Goal: Task Accomplishment & Management: Use online tool/utility

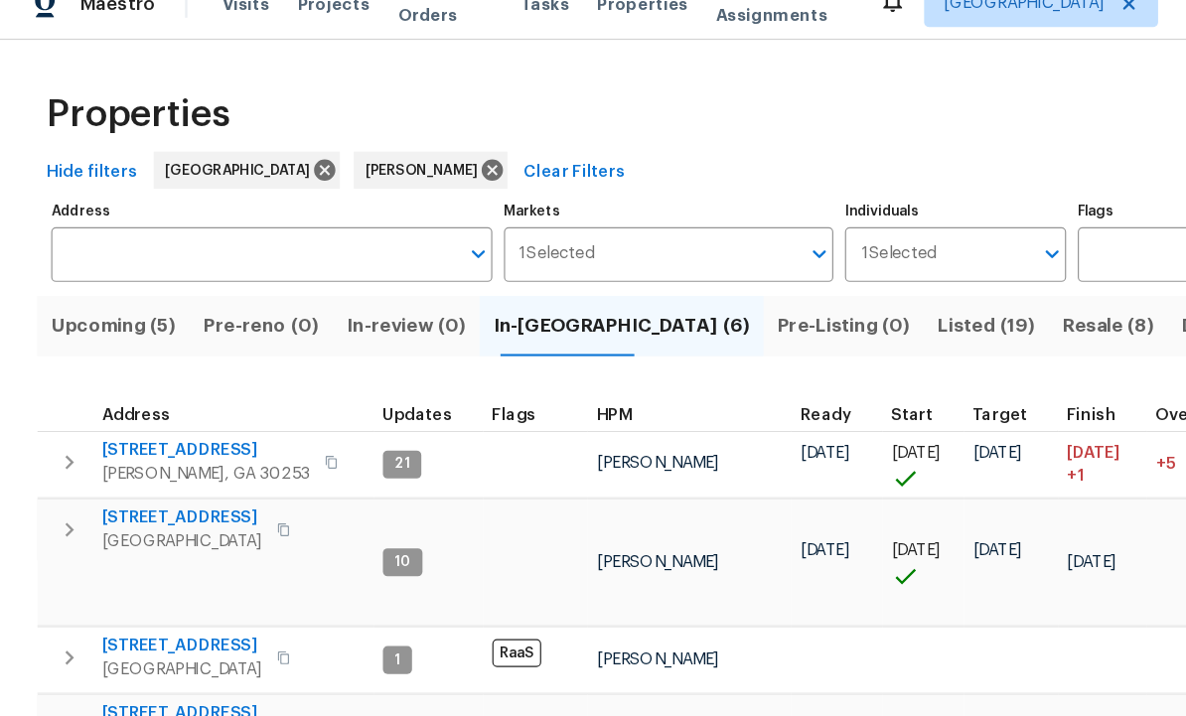
scroll to position [91, 0]
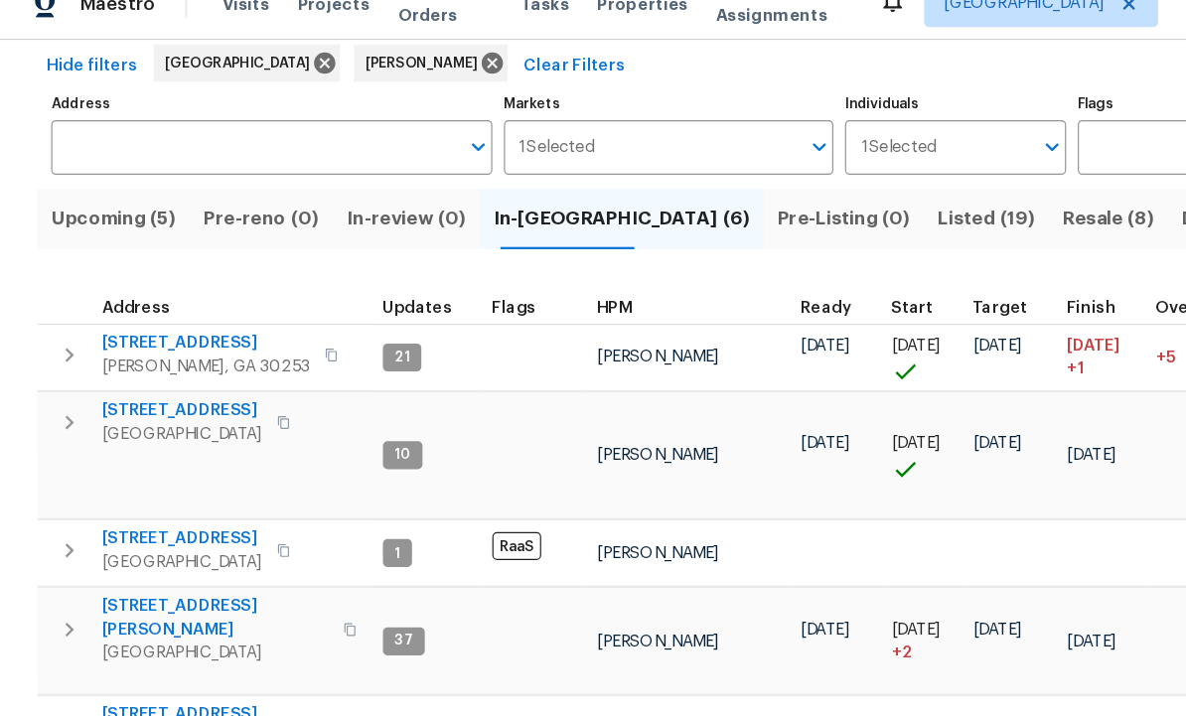
click at [801, 202] on span "Listed (19)" at bounding box center [842, 216] width 82 height 28
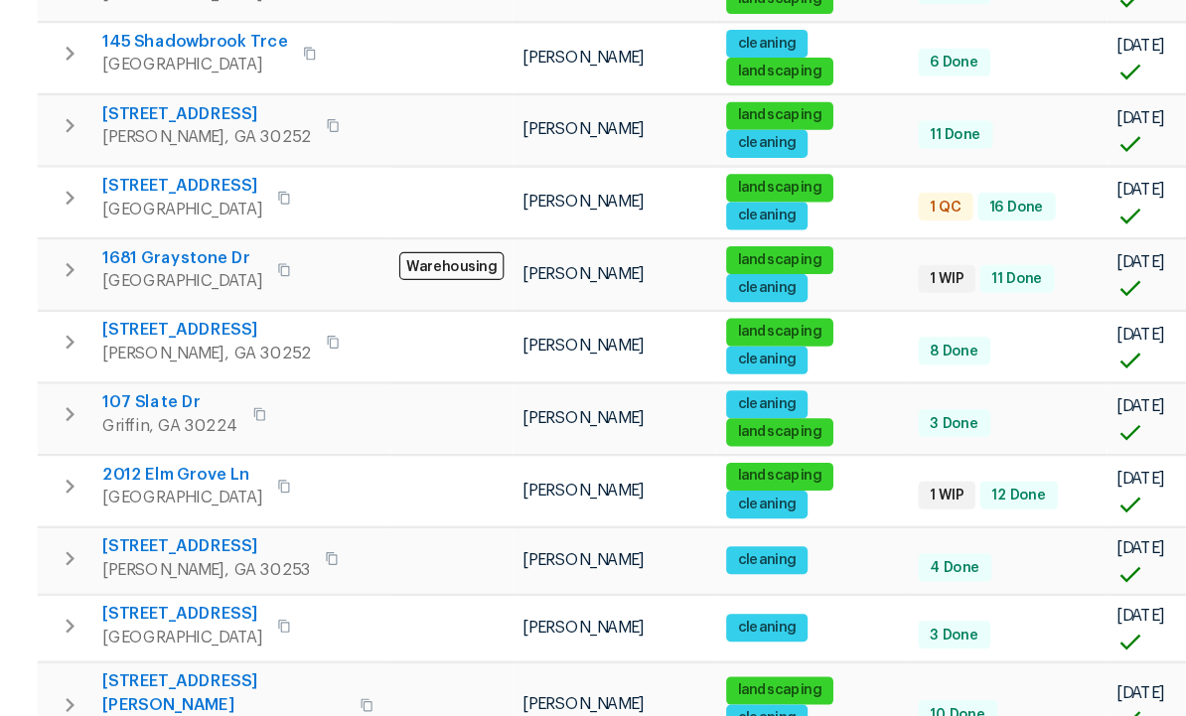
scroll to position [885, 0]
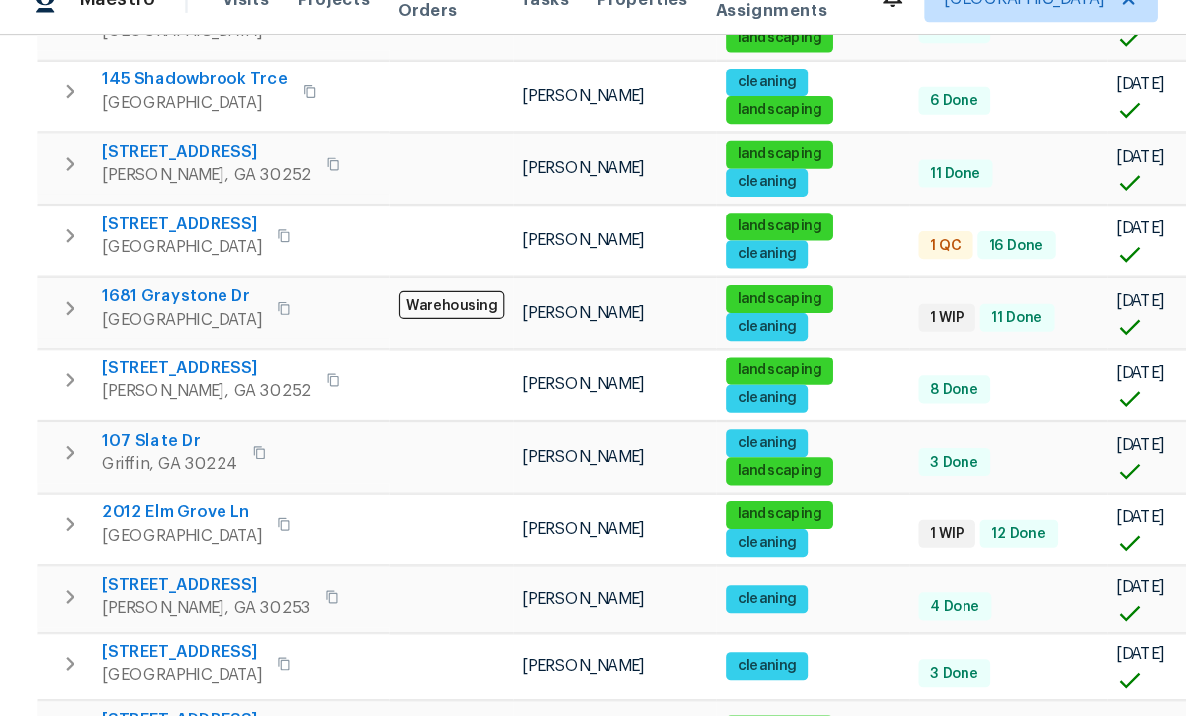
click at [199, 638] on span "230 Oak Meadows Pl" at bounding box center [191, 658] width 208 height 40
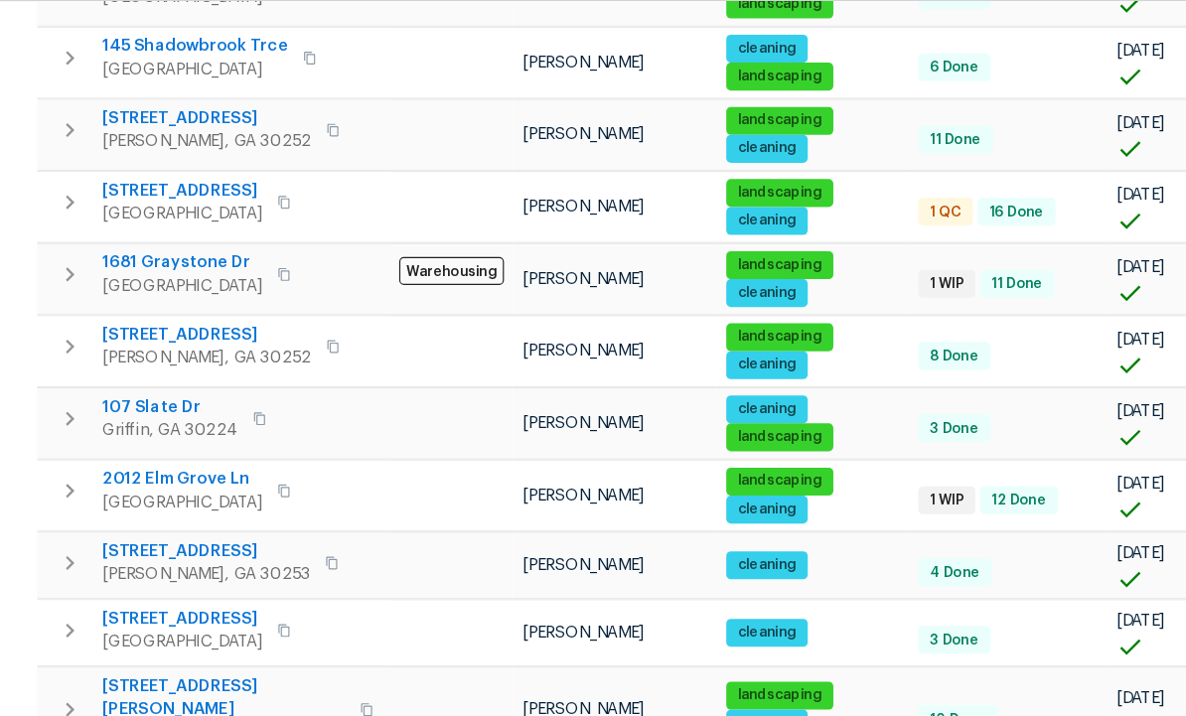
click at [51, 656] on icon "button" at bounding box center [60, 668] width 24 height 24
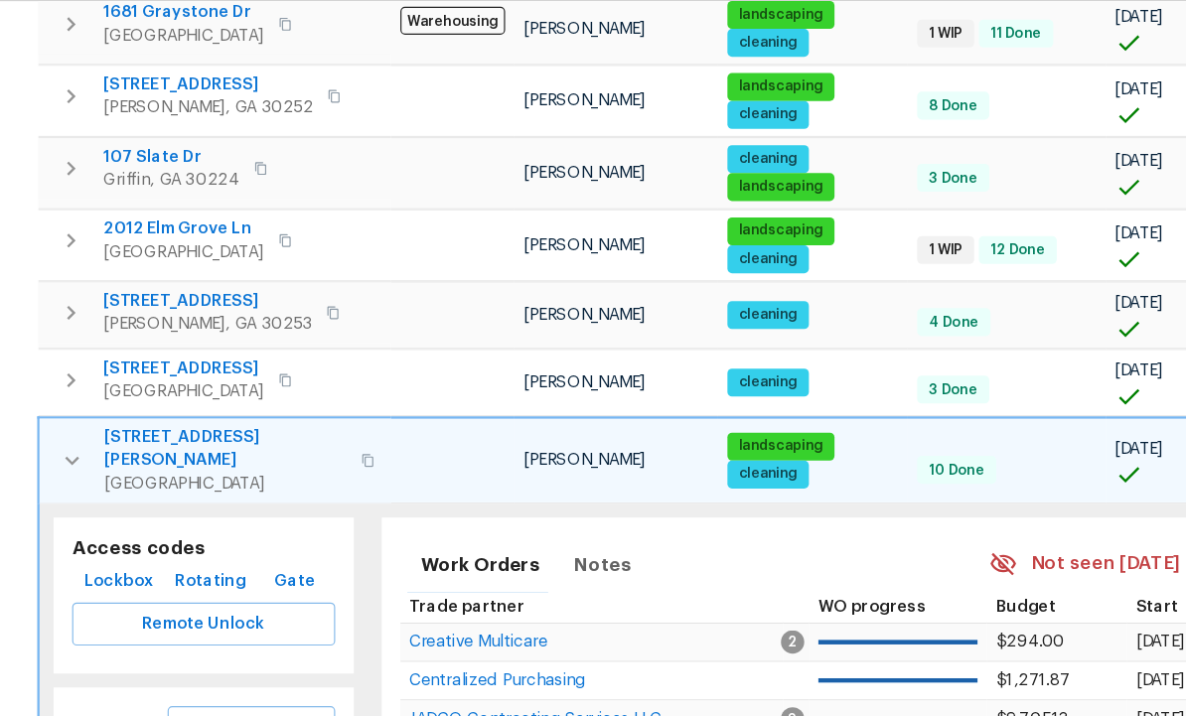
scroll to position [1100, 0]
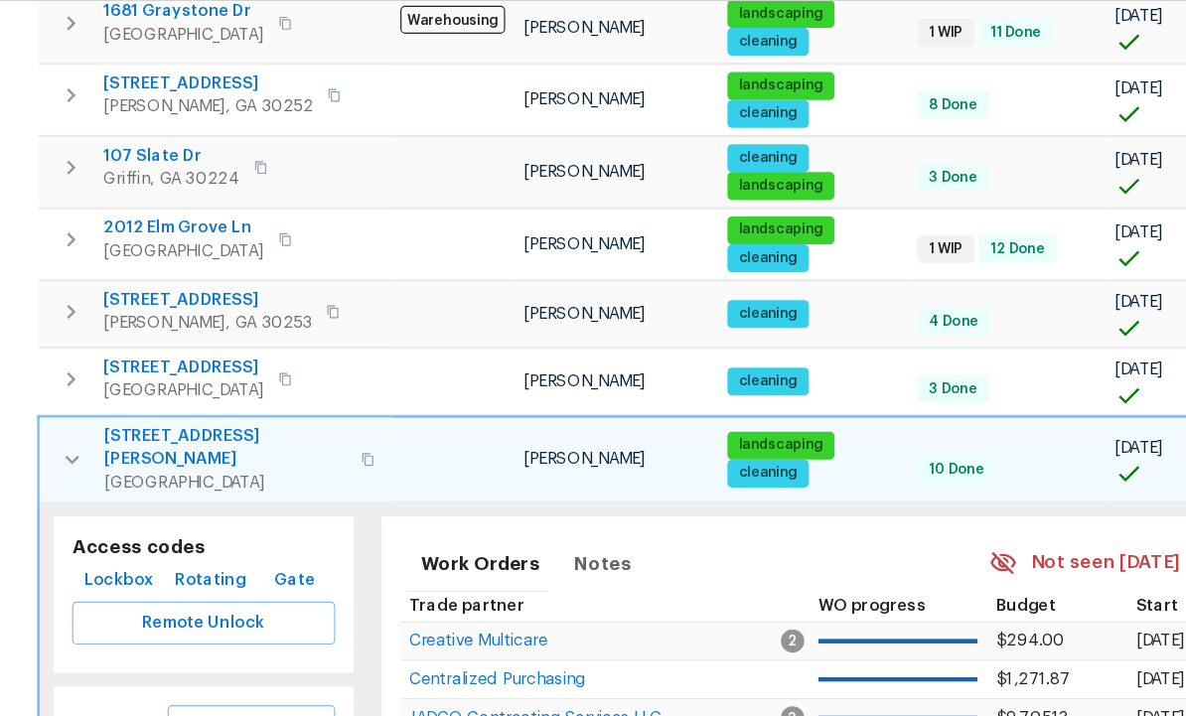
click at [227, 670] on span "Schedule a visit" at bounding box center [214, 682] width 111 height 25
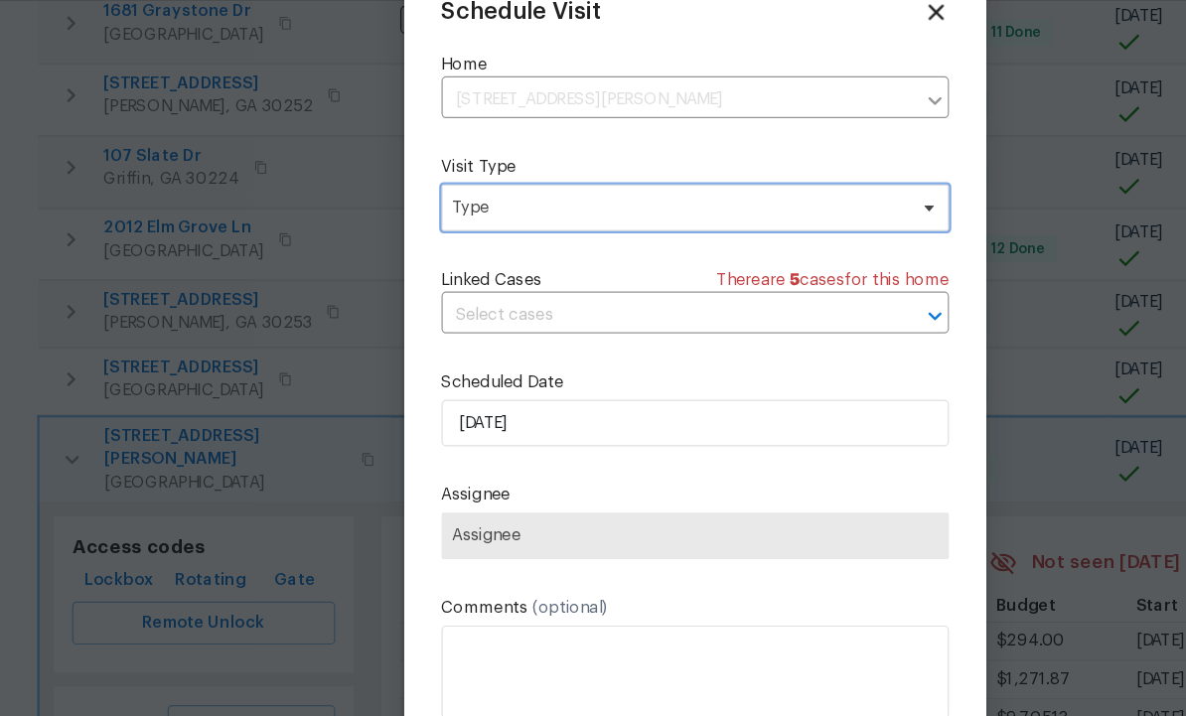
click at [785, 231] on icon at bounding box center [793, 239] width 16 height 16
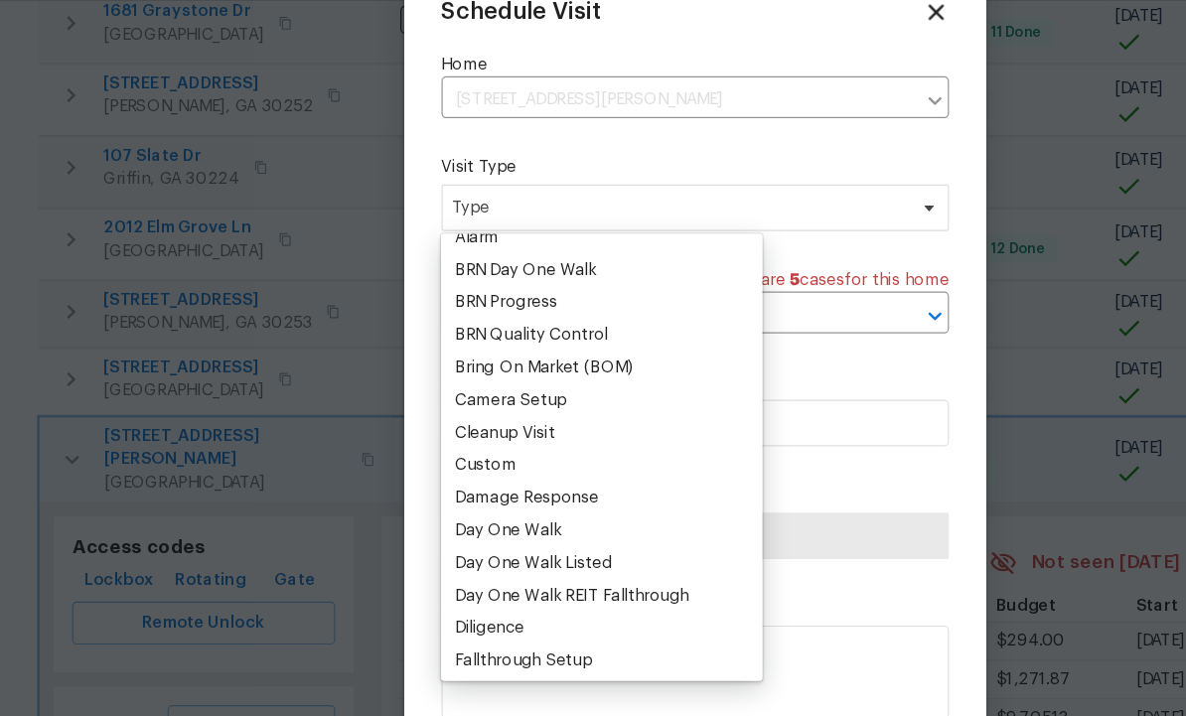
scroll to position [0, 0]
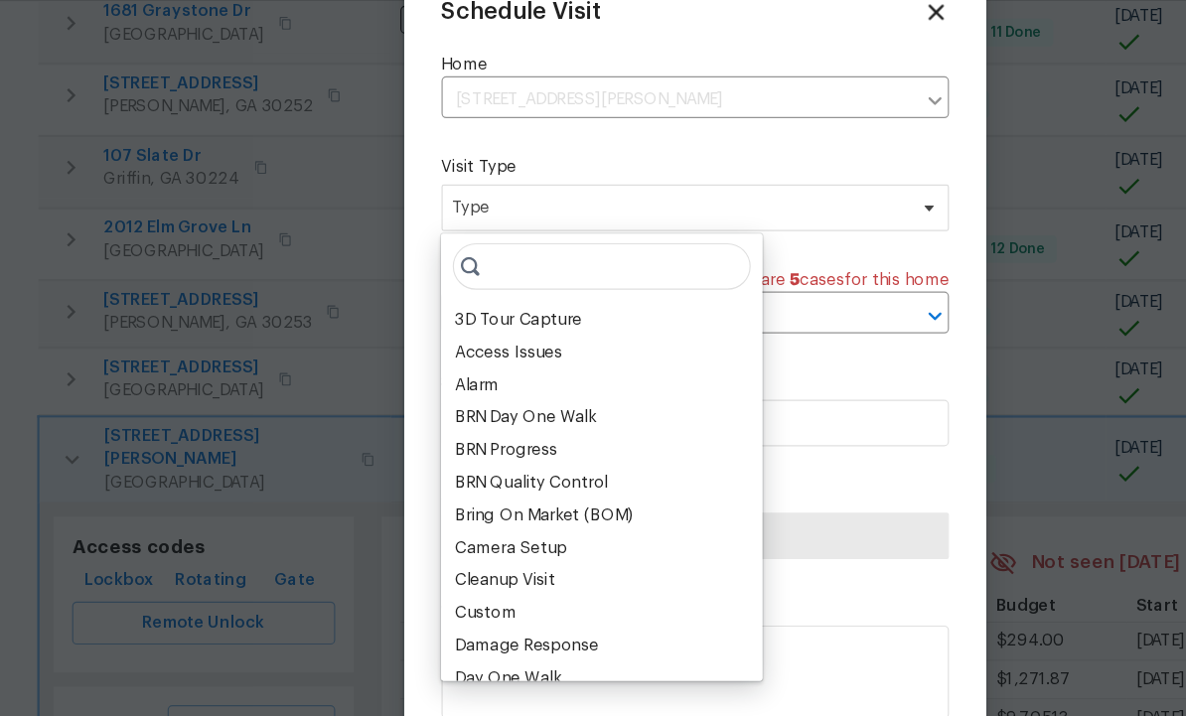
click at [439, 432] on div "BRN Progress" at bounding box center [513, 446] width 262 height 28
click at [429, 575] on div "Custom" at bounding box center [414, 585] width 53 height 20
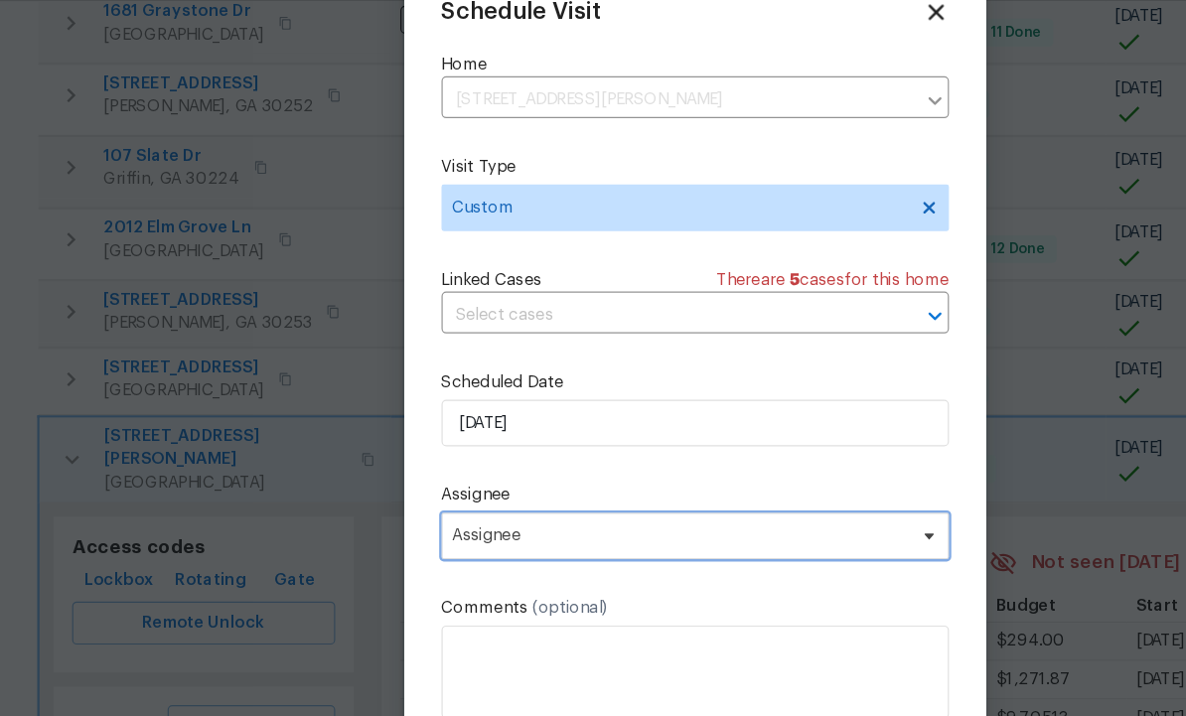
click at [669, 500] on span "Assignee" at bounding box center [592, 520] width 433 height 40
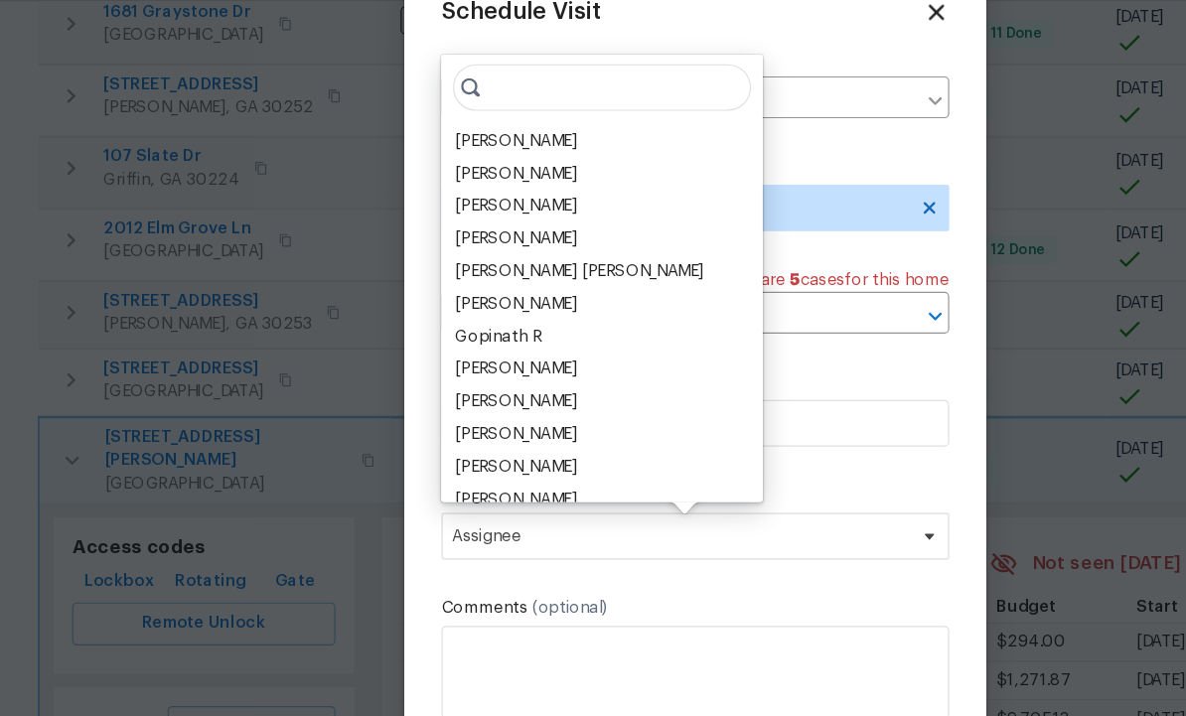
click at [467, 172] on div "[PERSON_NAME]" at bounding box center [440, 182] width 104 height 20
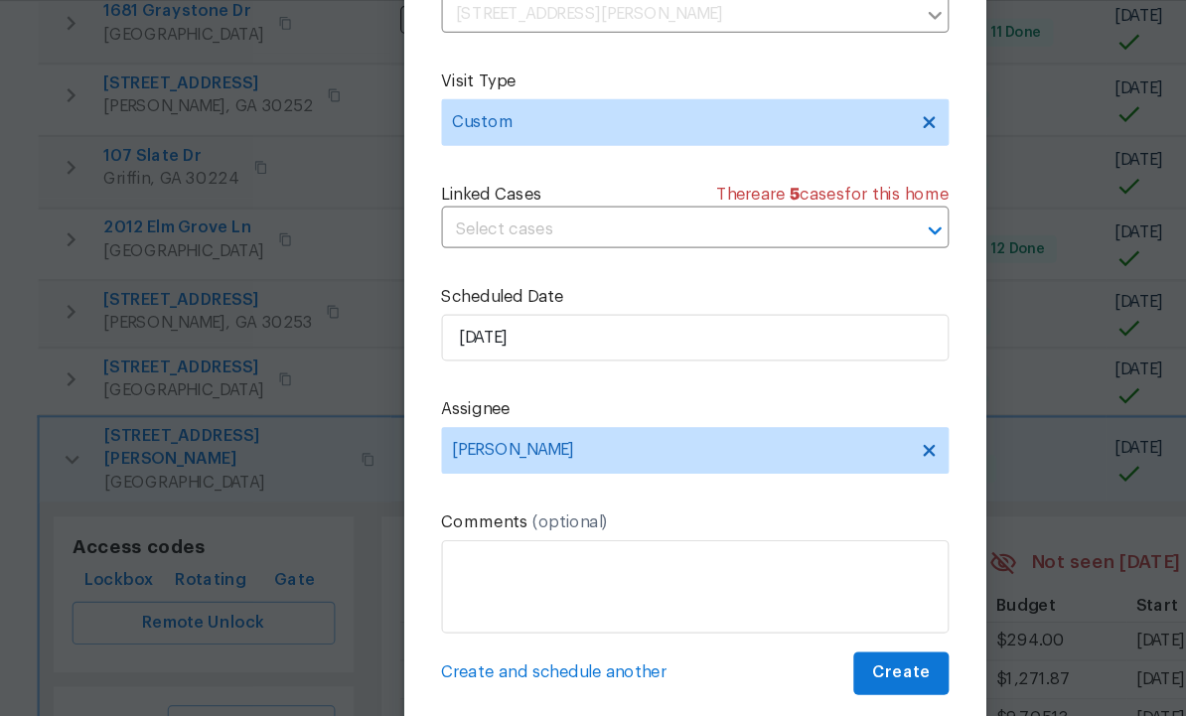
scroll to position [39, 0]
click at [767, 624] on span "Create" at bounding box center [769, 636] width 50 height 25
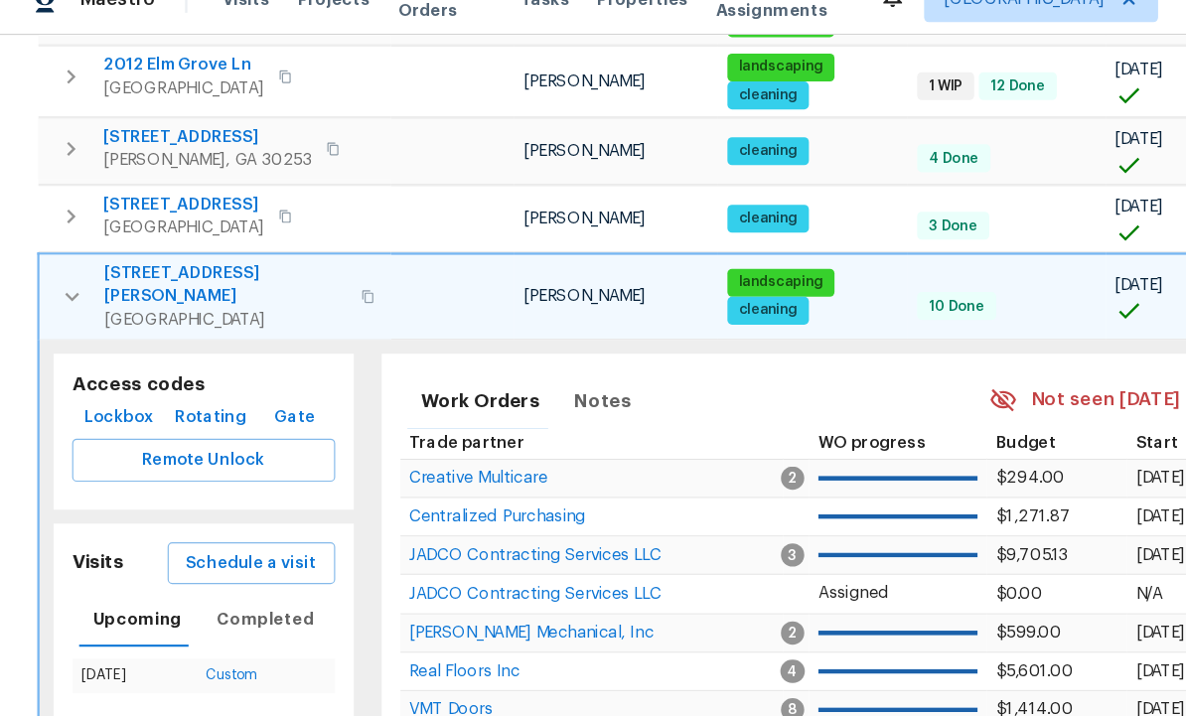
scroll to position [1271, 0]
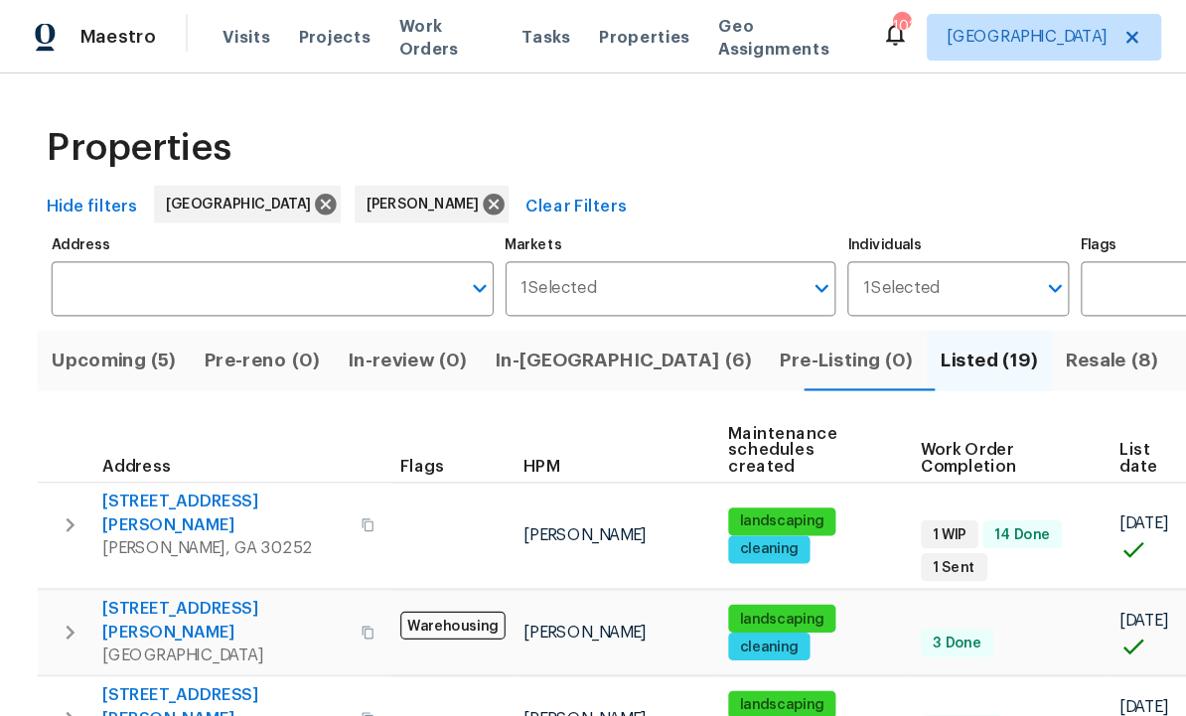
click at [496, 309] on span "In-reno (6)" at bounding box center [530, 307] width 219 height 28
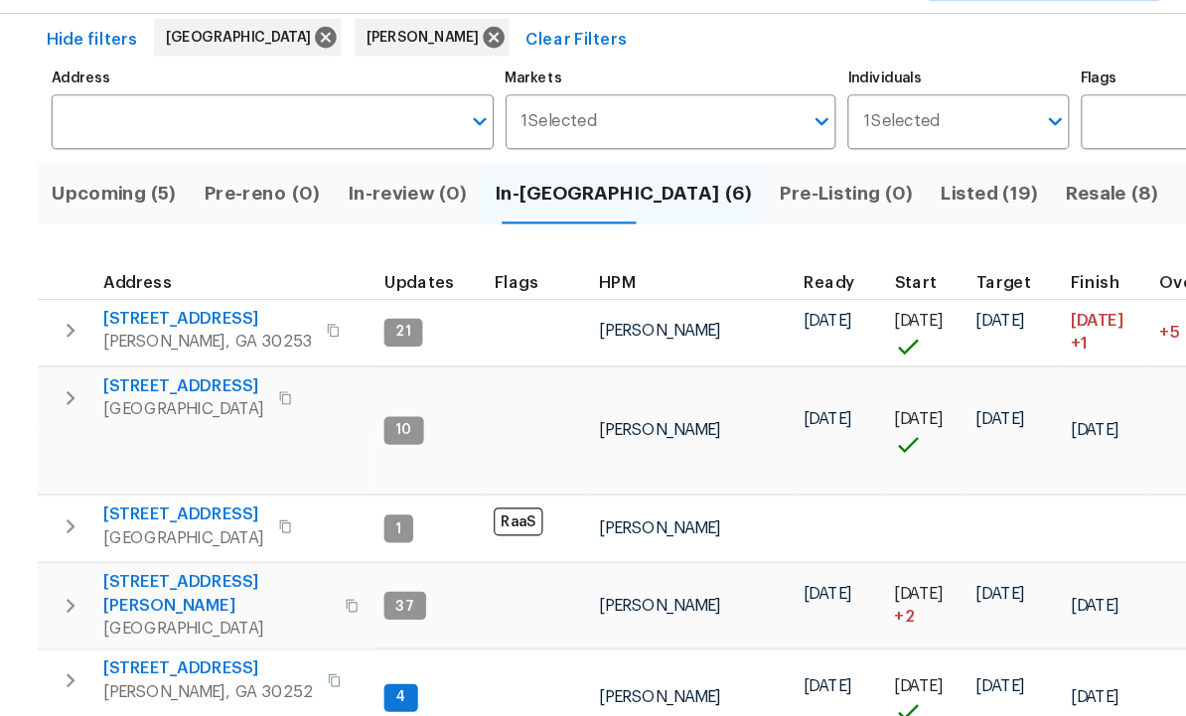
scroll to position [7, 0]
click at [151, 370] on span "[STREET_ADDRESS]" at bounding box center [155, 380] width 137 height 20
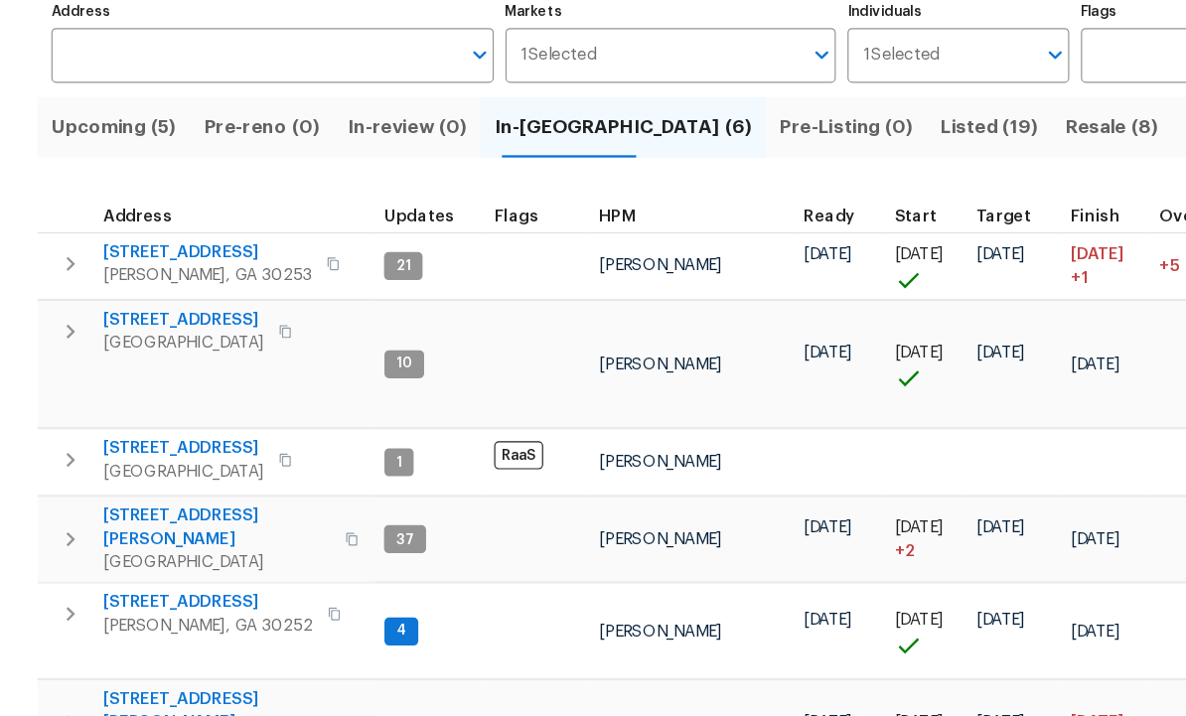
click at [188, 370] on span "[STREET_ADDRESS]" at bounding box center [155, 380] width 137 height 20
click at [801, 202] on span "Listed (19)" at bounding box center [842, 216] width 82 height 28
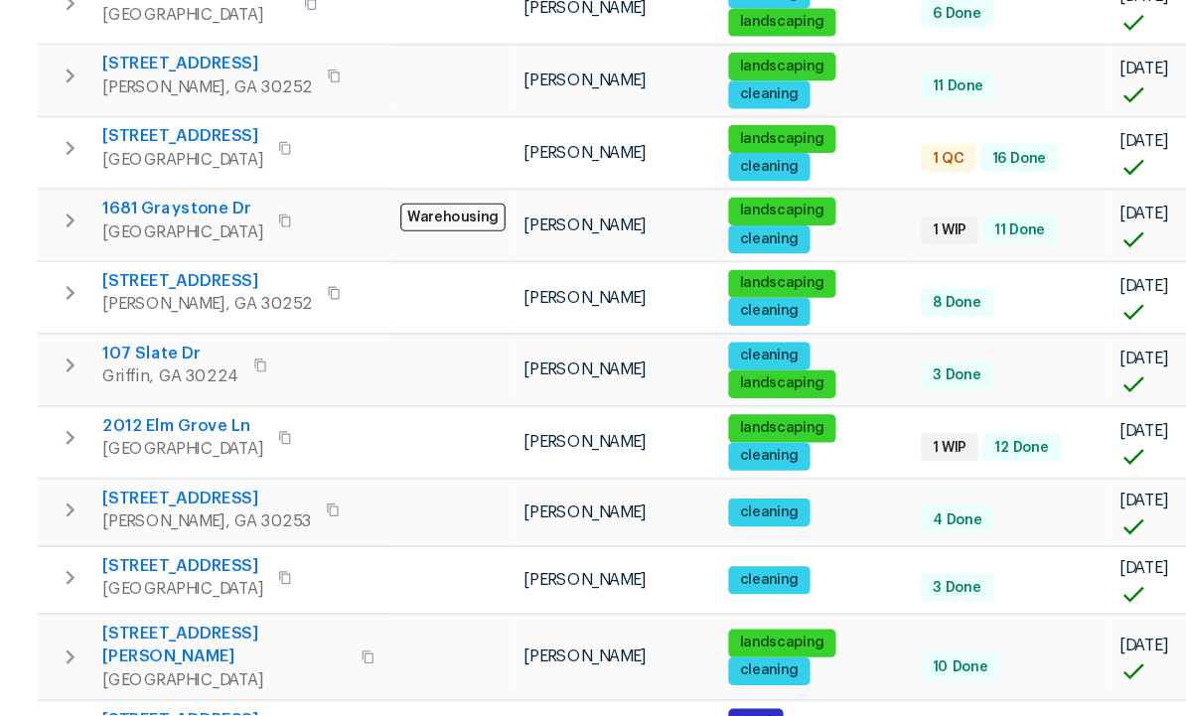
scroll to position [885, 0]
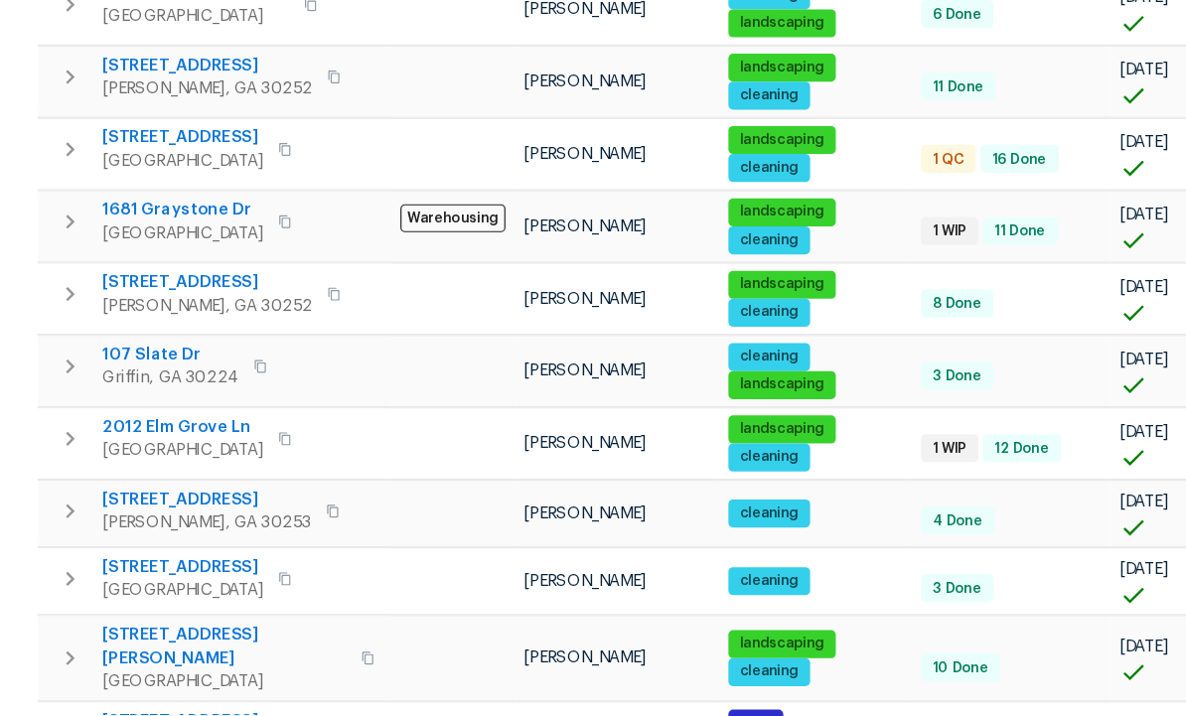
click at [178, 638] on span "[STREET_ADDRESS][PERSON_NAME]" at bounding box center [191, 658] width 208 height 40
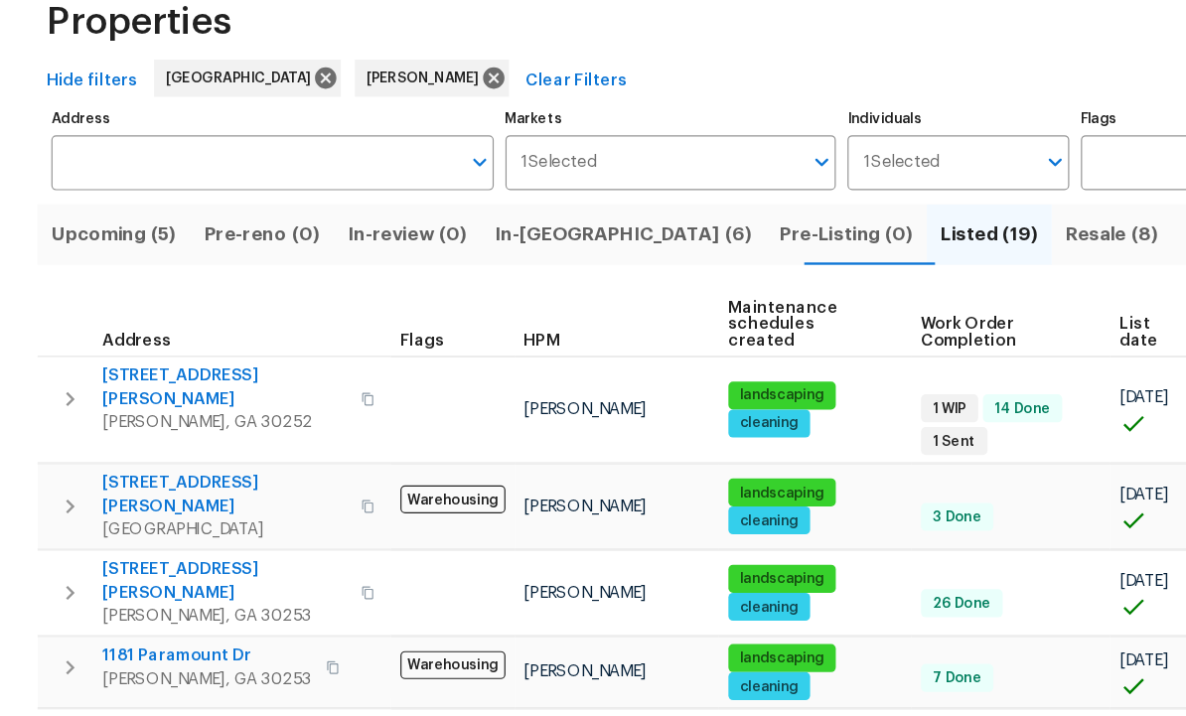
scroll to position [0, 0]
click at [907, 293] on span "Resale (8)" at bounding box center [946, 307] width 78 height 28
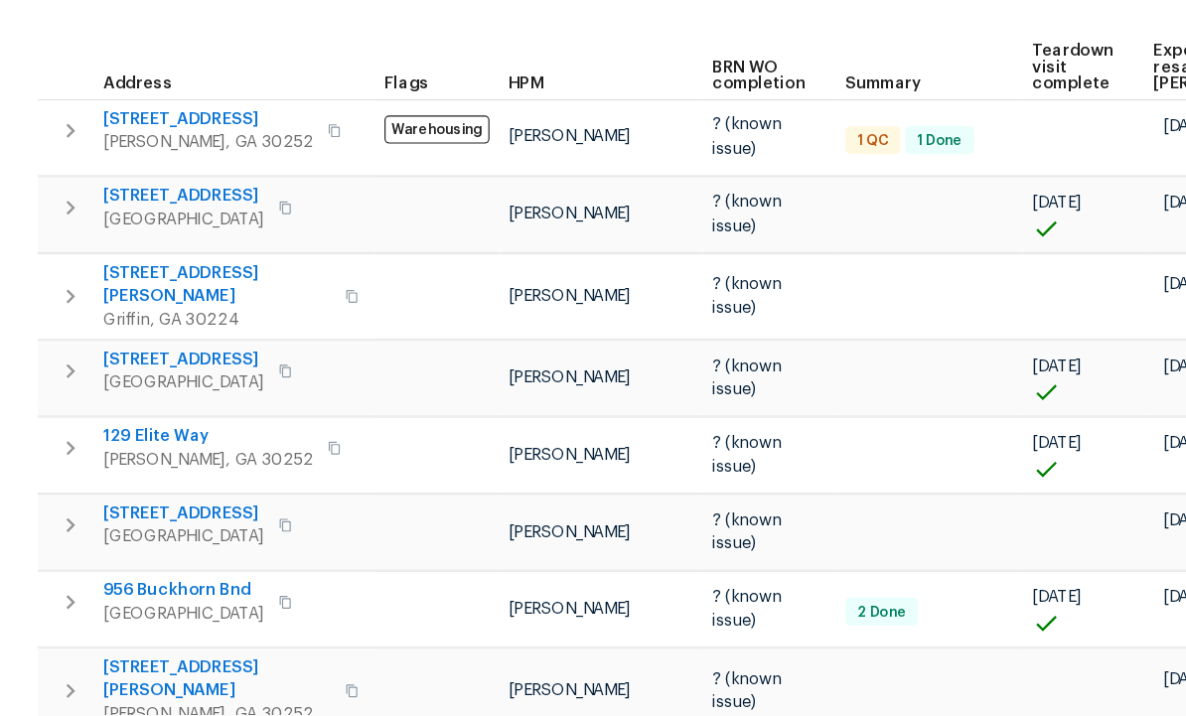
scroll to position [233, 0]
click at [170, 533] on span "230 Myrtle Grove Ln" at bounding box center [155, 543] width 137 height 20
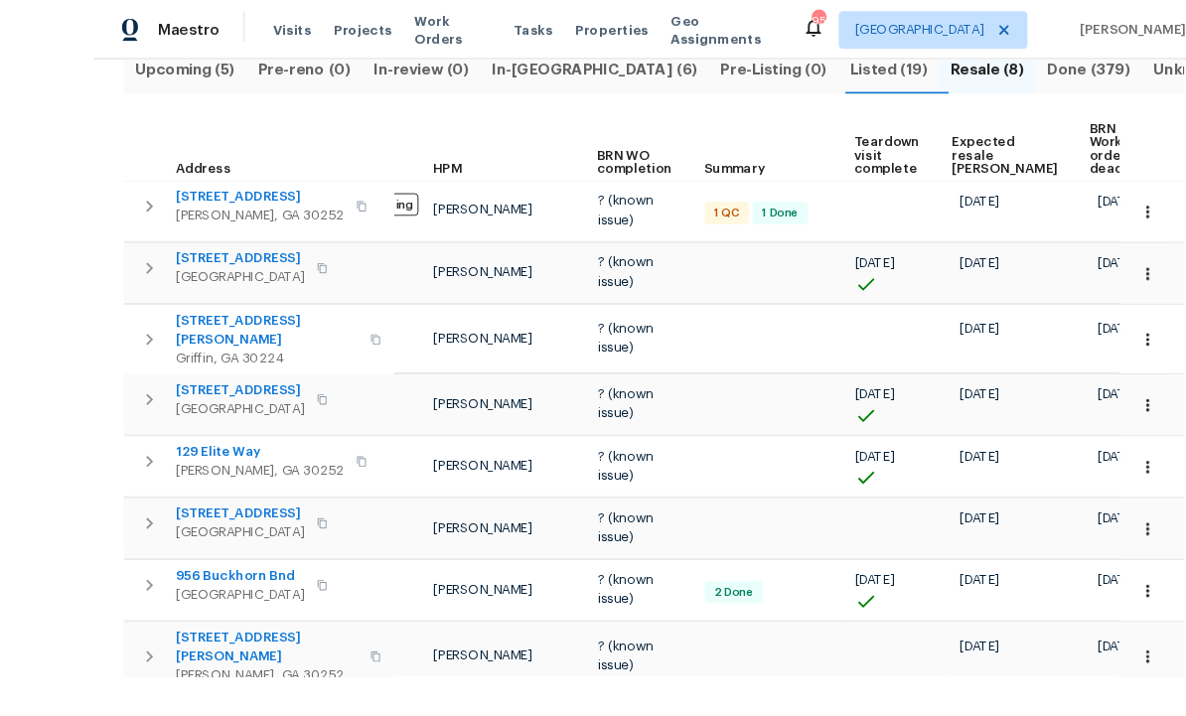
scroll to position [0, 0]
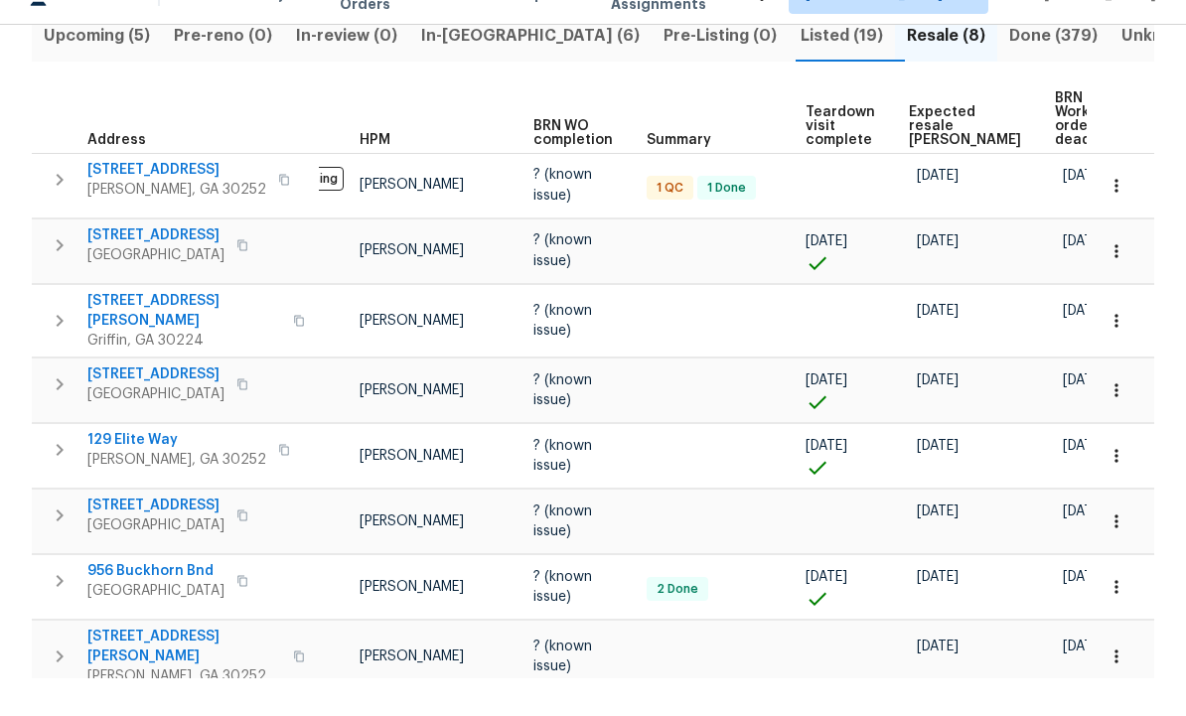
click at [1122, 549] on icon "button" at bounding box center [1117, 559] width 20 height 20
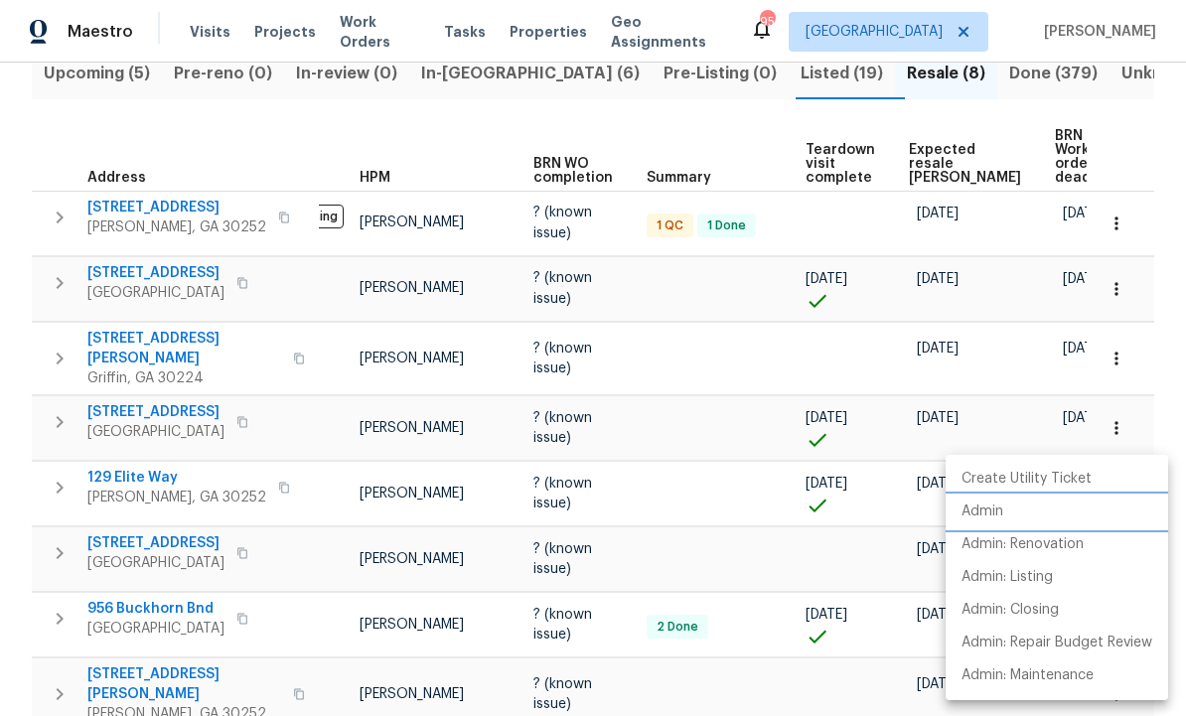
click at [1017, 519] on li "Admin" at bounding box center [1057, 512] width 223 height 33
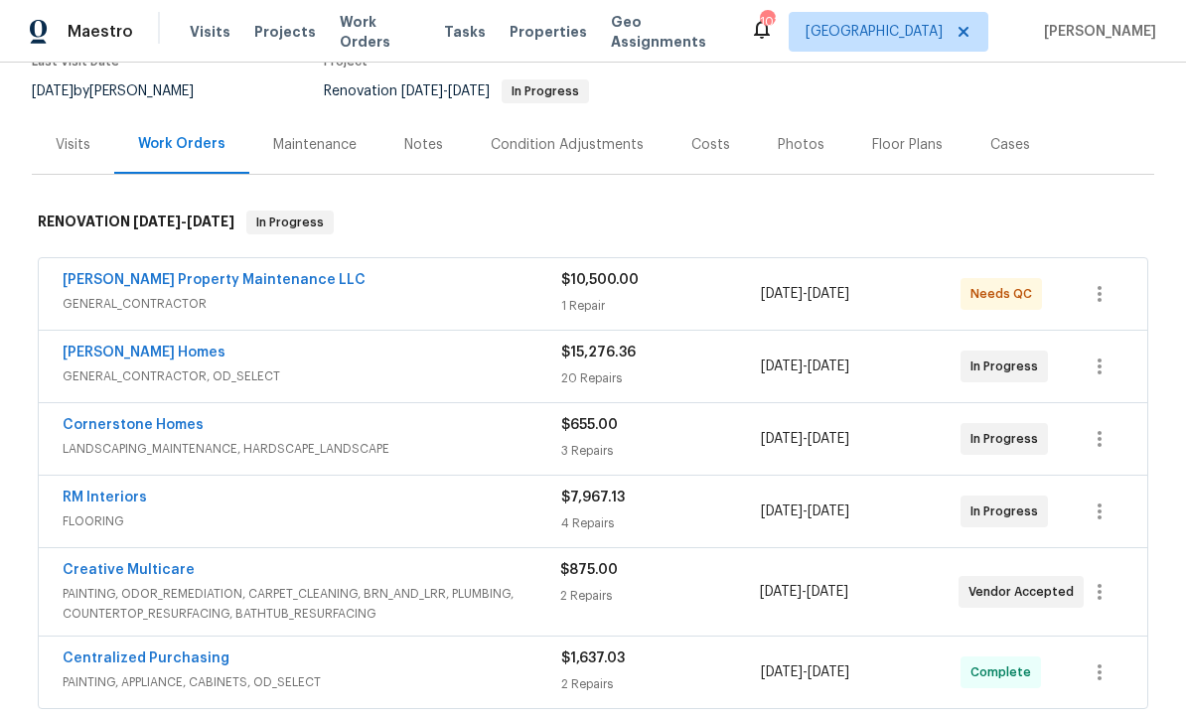
scroll to position [185, 0]
click at [142, 349] on link "[PERSON_NAME] Homes" at bounding box center [144, 354] width 163 height 14
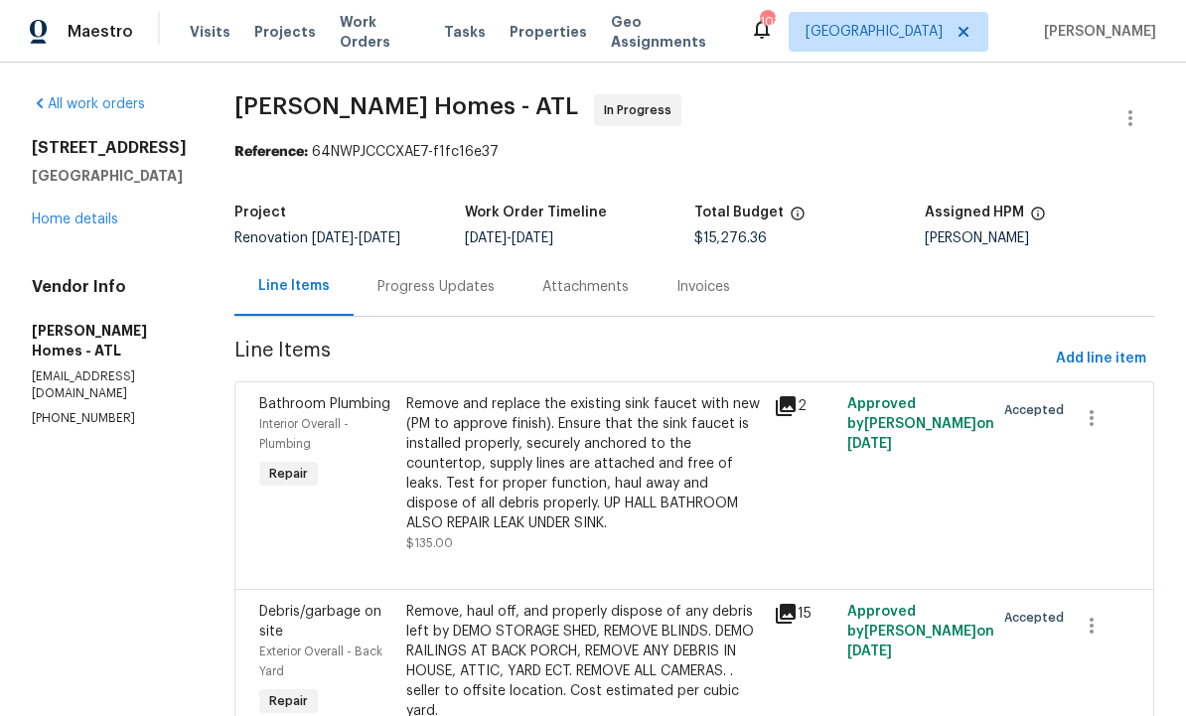
click at [439, 284] on div "Progress Updates" at bounding box center [435, 287] width 117 height 20
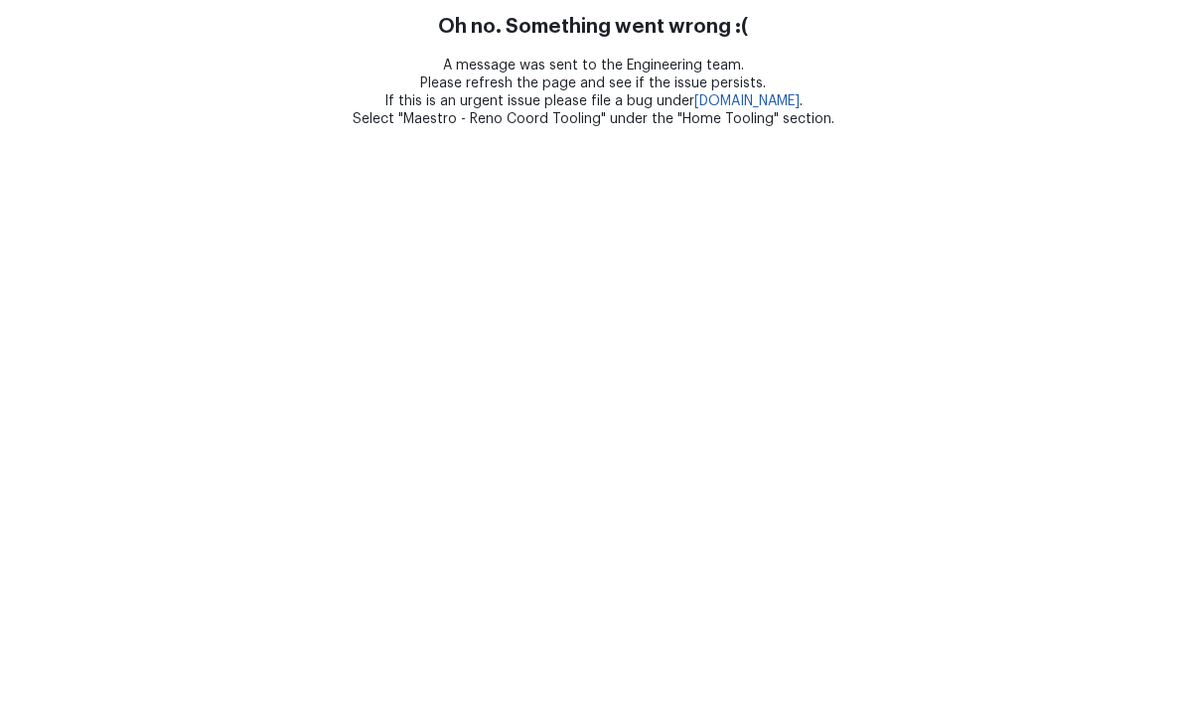
click at [166, 129] on html "Oh no. Something went wrong :( A message was sent to the Engineering team. Plea…" at bounding box center [593, 64] width 1186 height 129
click at [175, 129] on html "Oh no. Something went wrong :( A message was sent to the Engineering team. Plea…" at bounding box center [593, 64] width 1186 height 129
click at [168, 129] on html "Oh no. Something went wrong :( A message was sent to the Engineering team. Plea…" at bounding box center [593, 64] width 1186 height 129
click at [163, 129] on html "Oh no. Something went wrong :( A message was sent to the Engineering team. Plea…" at bounding box center [593, 64] width 1186 height 129
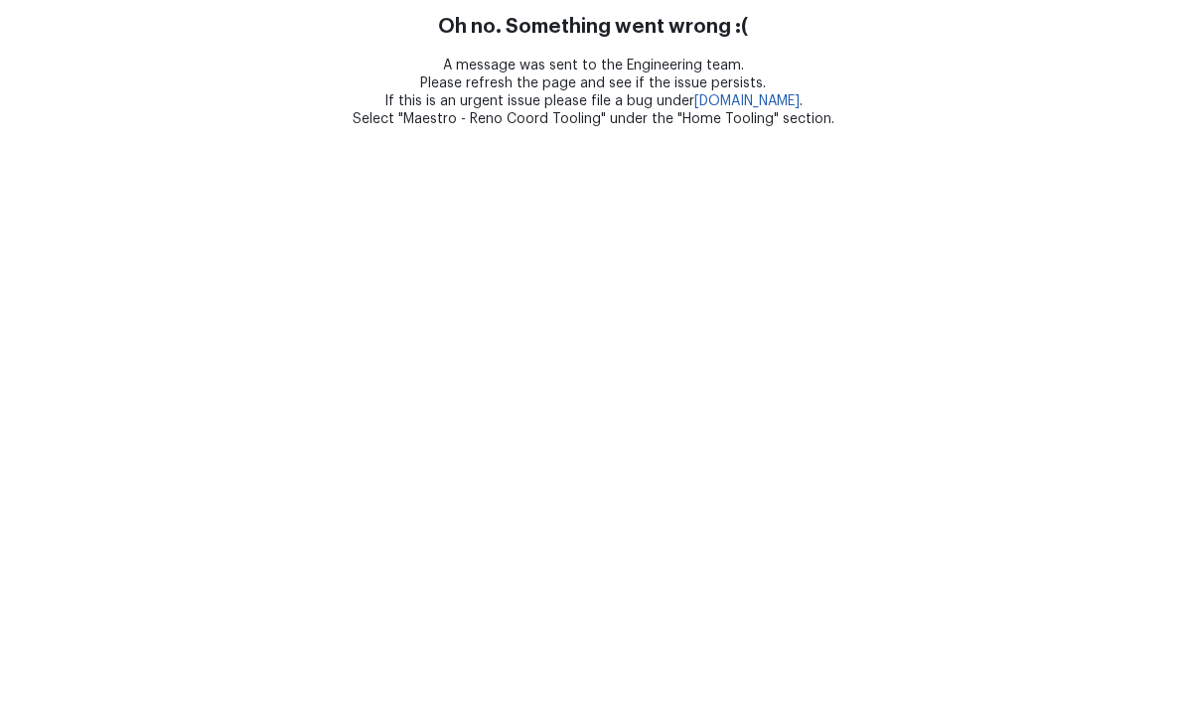
click at [222, 129] on html "Oh no. Something went wrong :( A message was sent to the Engineering team. Plea…" at bounding box center [593, 64] width 1186 height 129
click at [183, 129] on html "Oh no. Something went wrong :( A message was sent to the Engineering team. Plea…" at bounding box center [593, 64] width 1186 height 129
click at [209, 129] on html "Oh no. Something went wrong :( A message was sent to the Engineering team. Plea…" at bounding box center [593, 64] width 1186 height 129
click at [204, 129] on html "Oh no. Something went wrong :( A message was sent to the Engineering team. Plea…" at bounding box center [593, 64] width 1186 height 129
click at [192, 129] on html "Oh no. Something went wrong :( A message was sent to the Engineering team. Plea…" at bounding box center [593, 64] width 1186 height 129
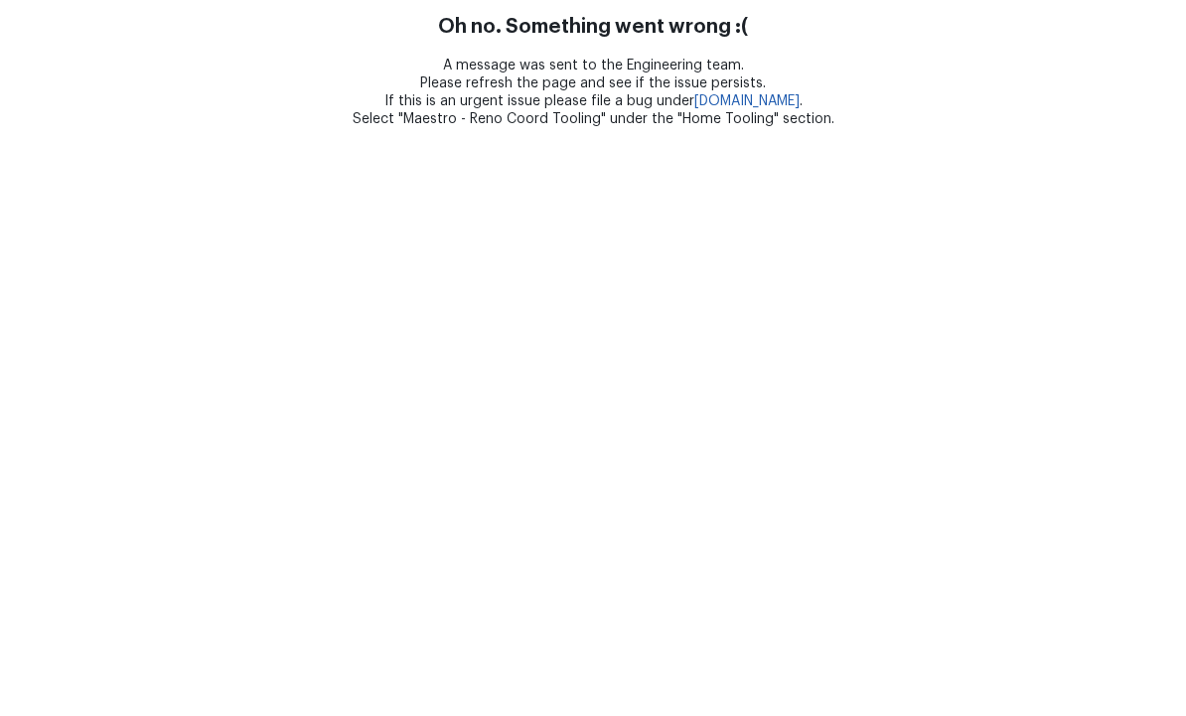
click at [160, 129] on html "Oh no. Something went wrong :( A message was sent to the Engineering team. Plea…" at bounding box center [593, 64] width 1186 height 129
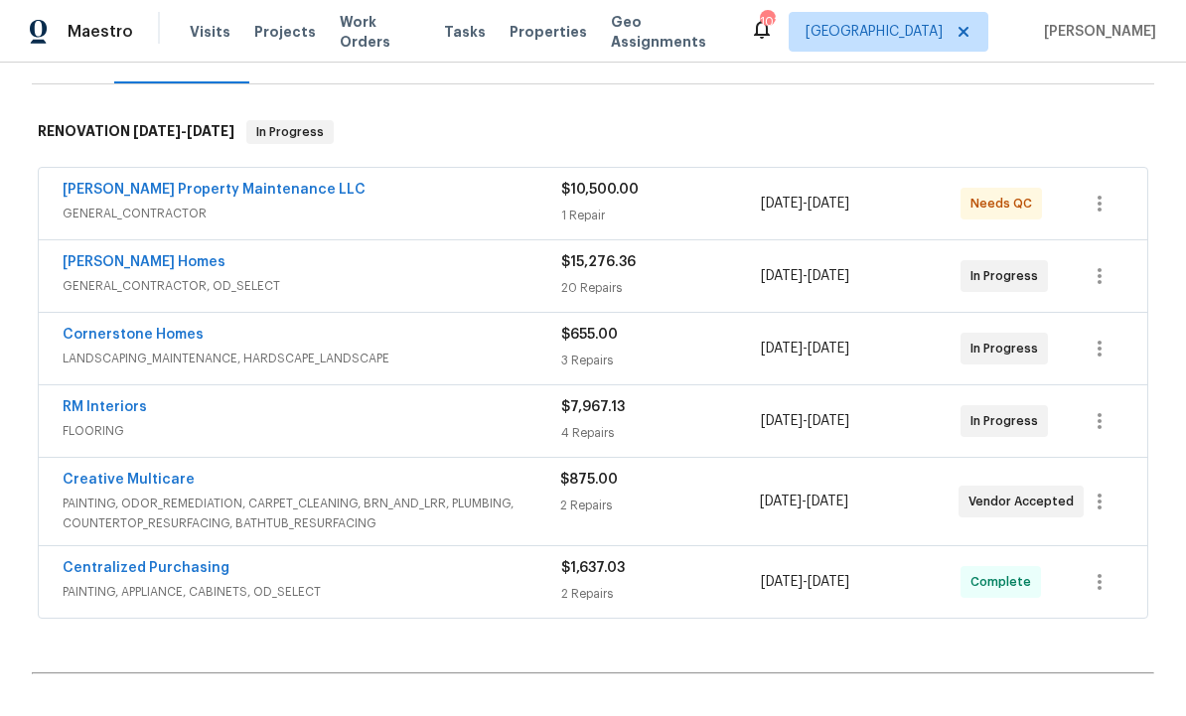
scroll to position [275, 0]
click at [217, 191] on link "[PERSON_NAME] Property Maintenance LLC" at bounding box center [214, 191] width 303 height 14
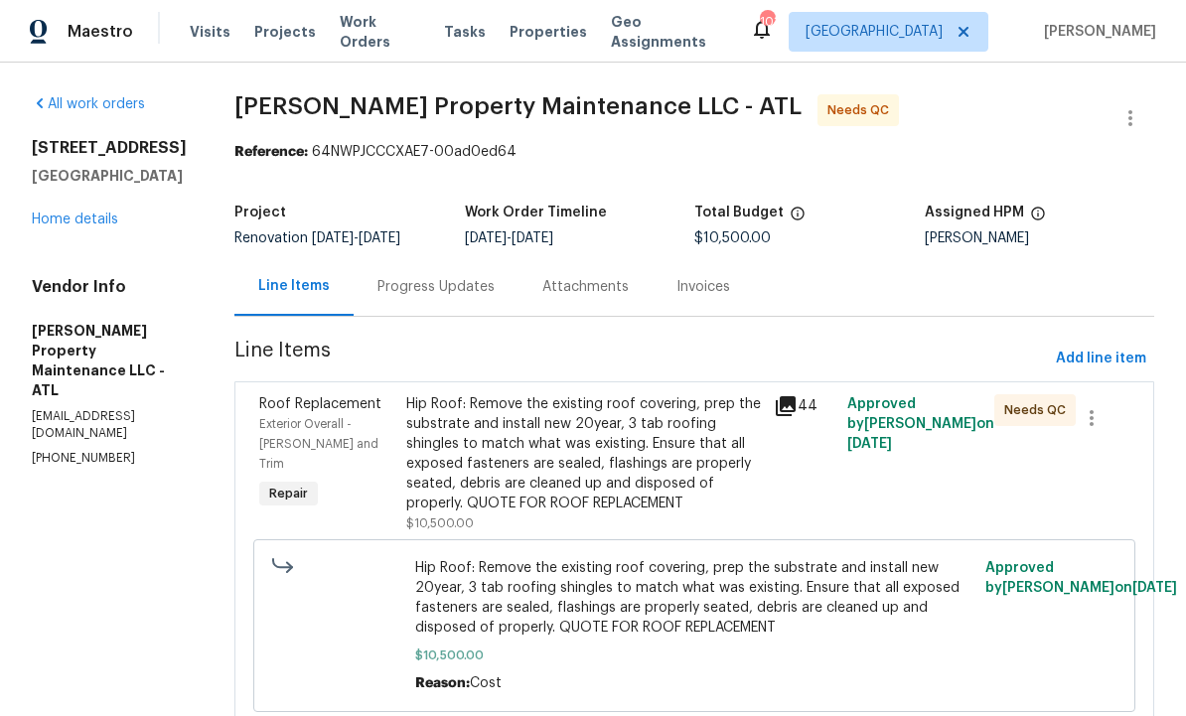
click at [438, 297] on div "Progress Updates" at bounding box center [435, 287] width 117 height 20
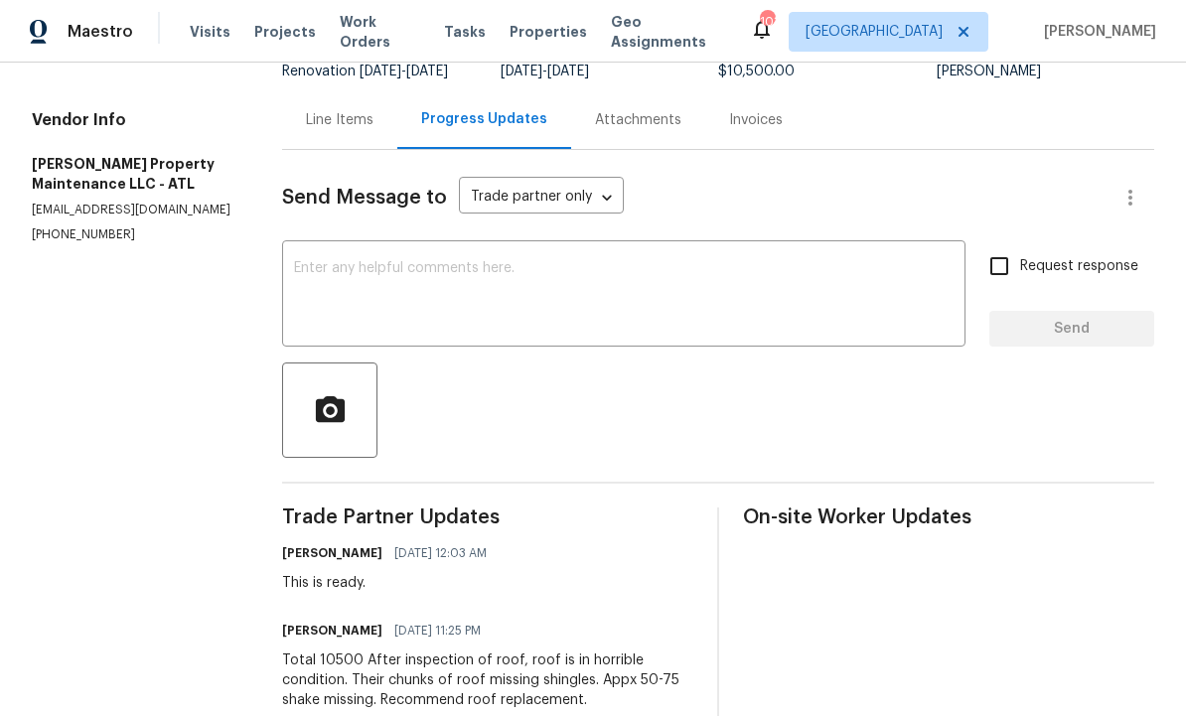
scroll to position [165, 0]
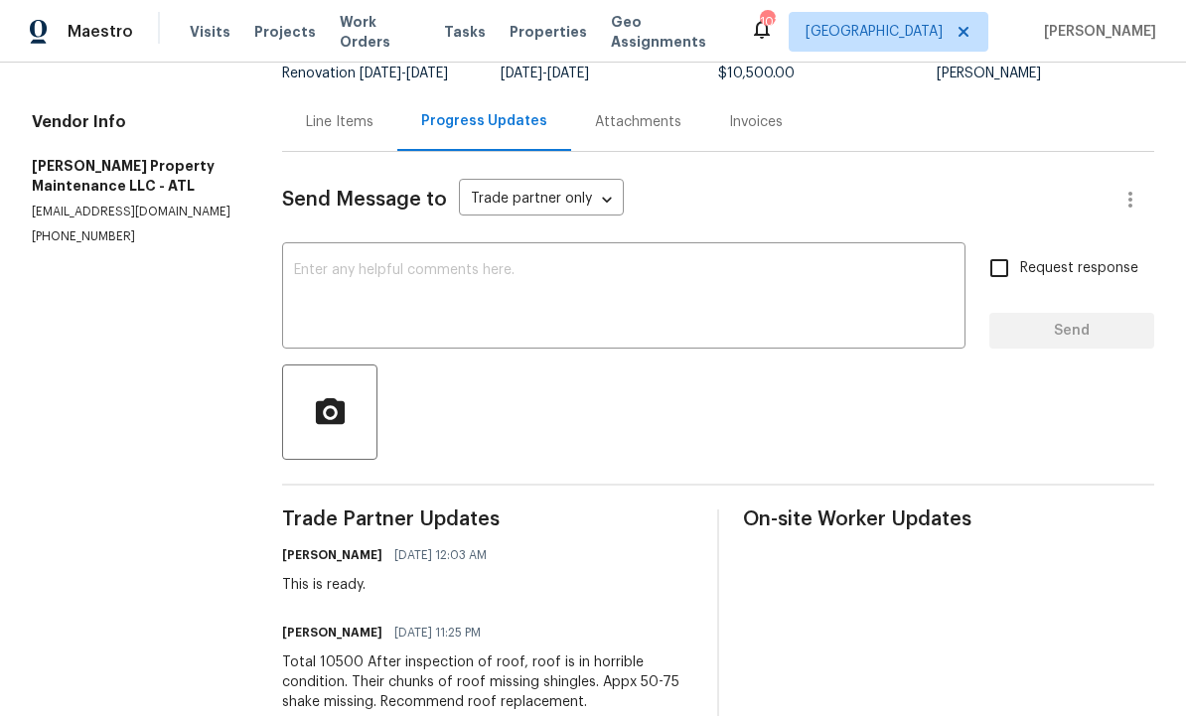
click at [468, 313] on textarea at bounding box center [624, 298] width 660 height 70
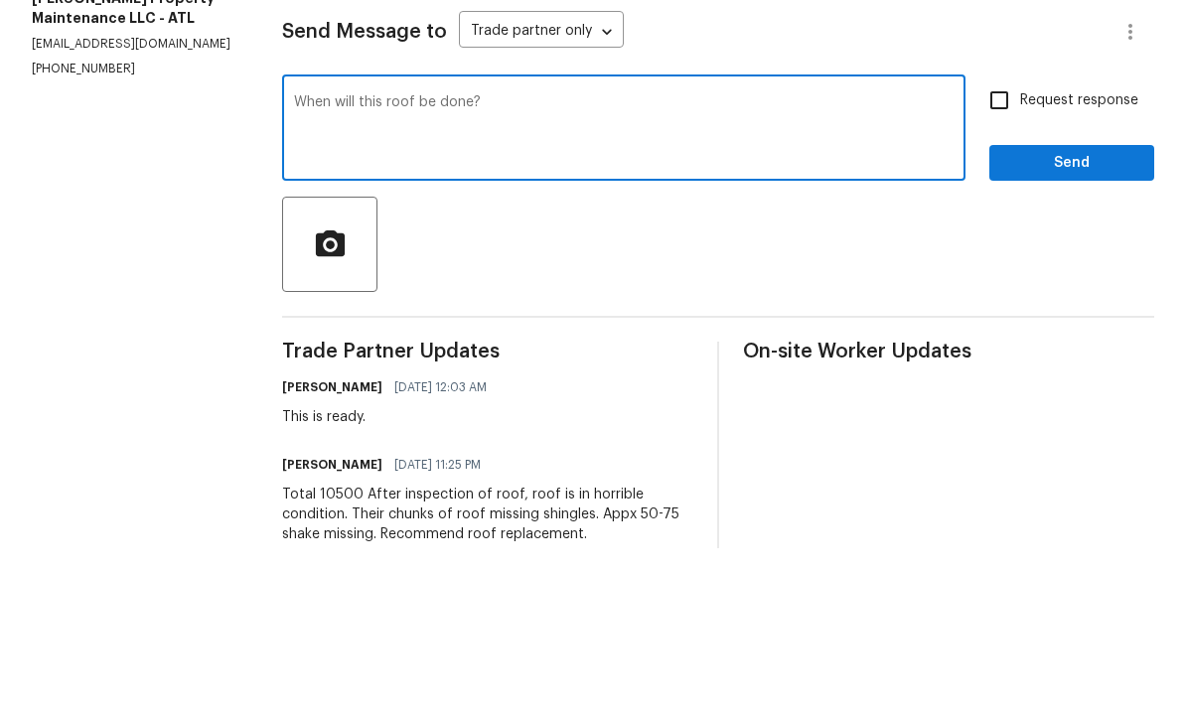
type textarea "When will this roof be done?"
click at [1006, 247] on input "Request response" at bounding box center [999, 268] width 42 height 42
checkbox input "true"
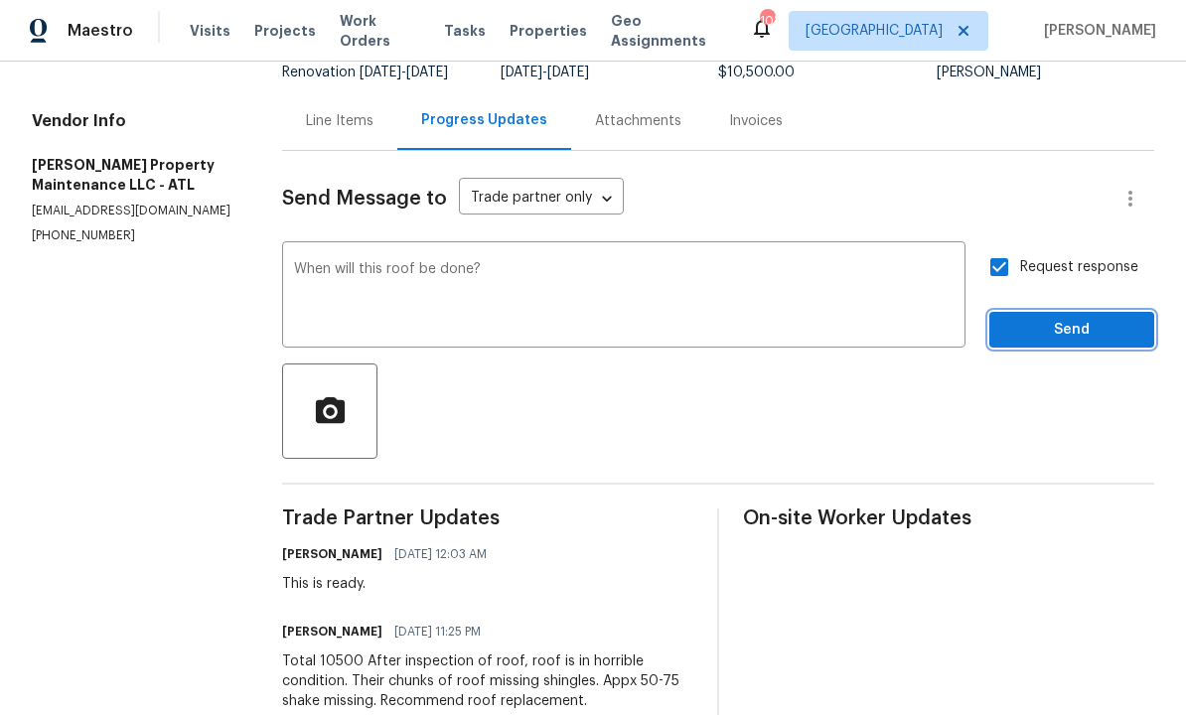
click at [1061, 319] on span "Send" at bounding box center [1071, 331] width 133 height 25
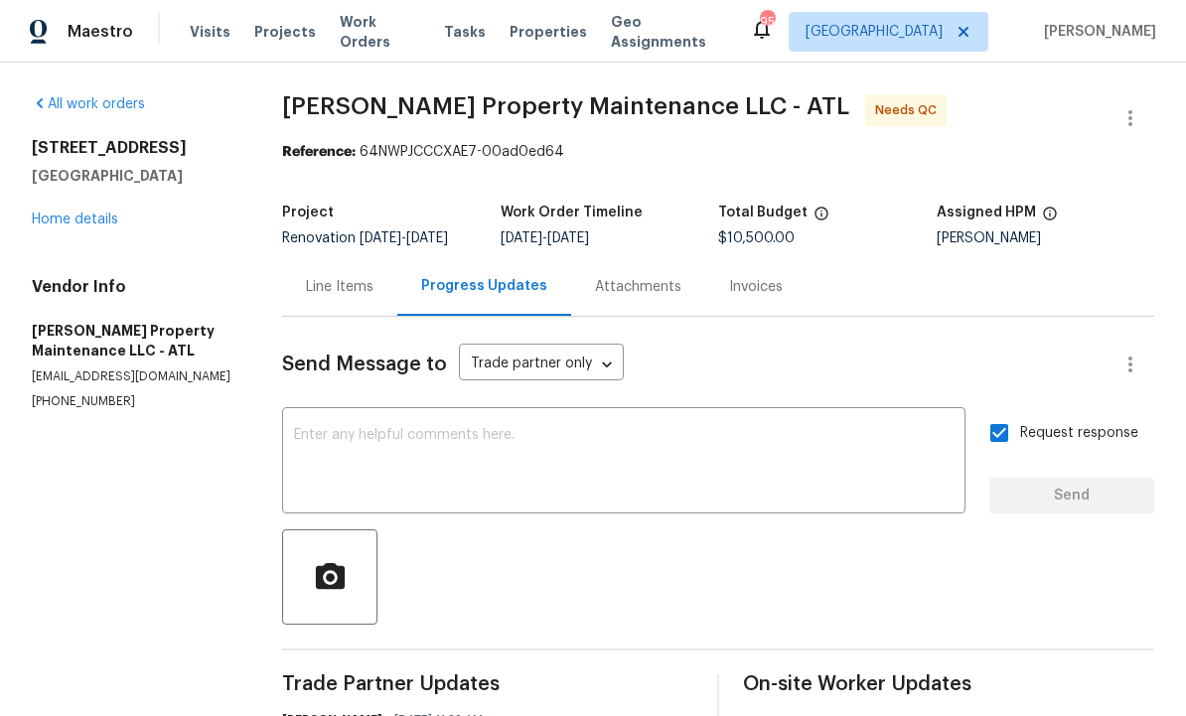
scroll to position [0, 0]
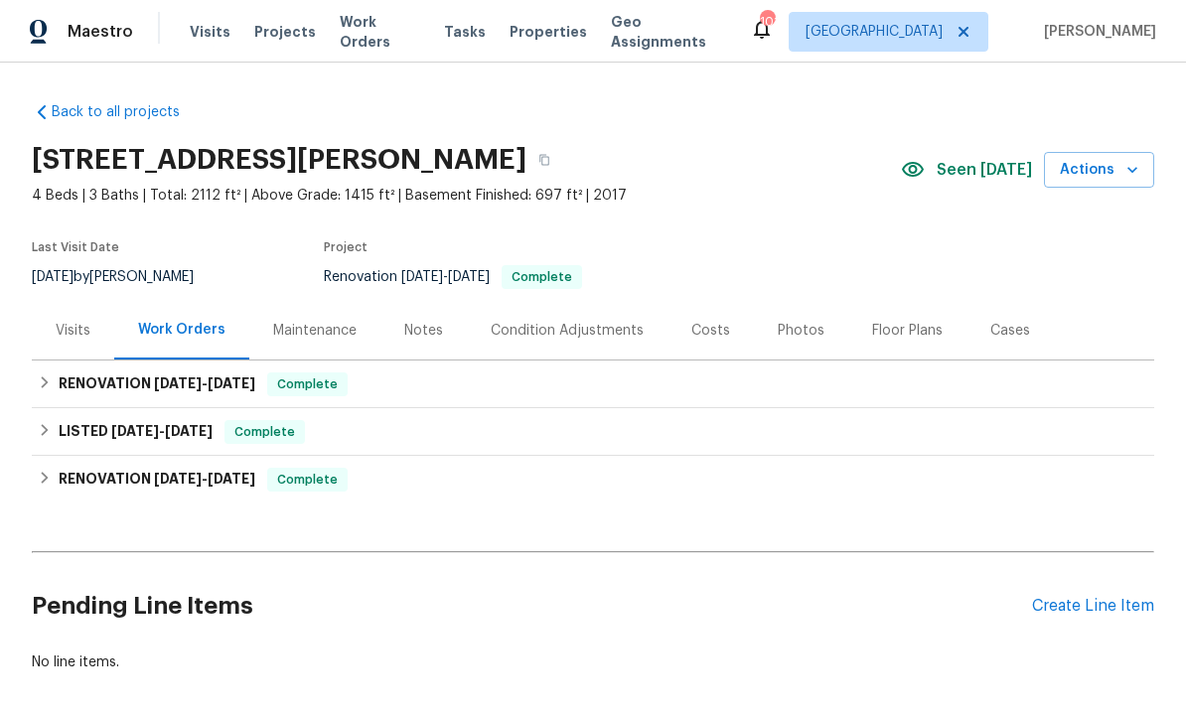
click at [1077, 606] on div "Create Line Item" at bounding box center [1093, 606] width 122 height 19
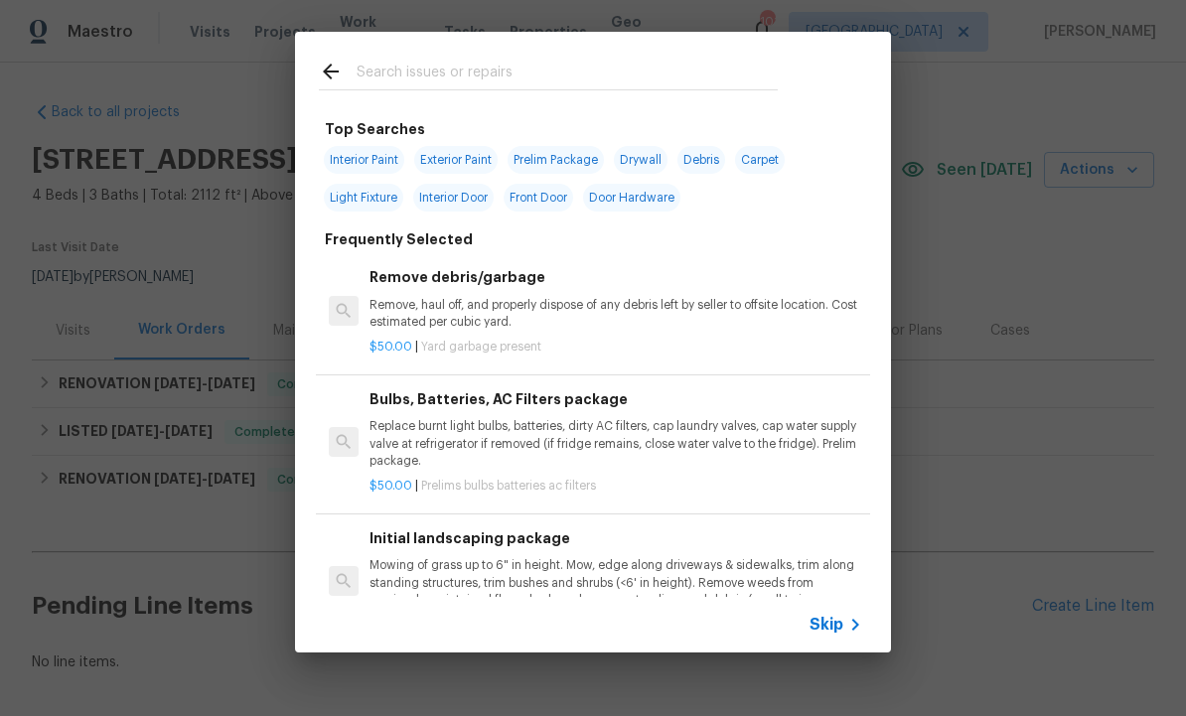
click at [423, 79] on input "text" at bounding box center [567, 75] width 421 height 30
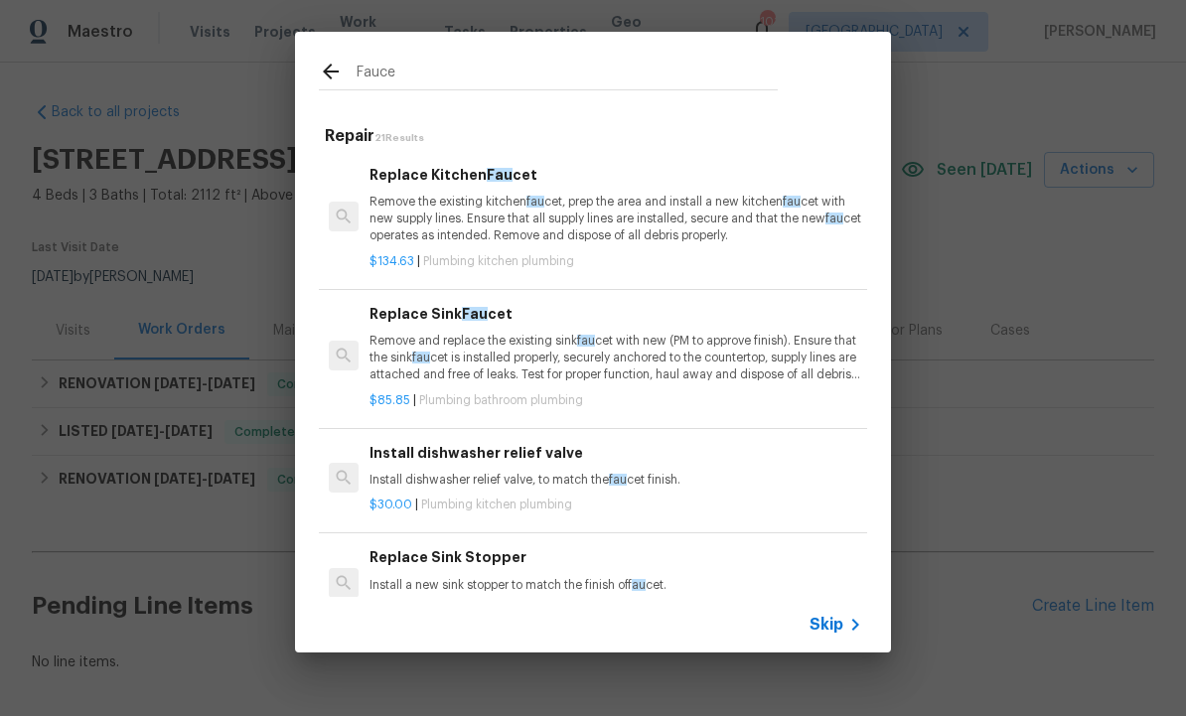
type input "Faucet"
click at [509, 365] on p "Remove and replace the existing sink faucet with new (PM to approve finish). En…" at bounding box center [616, 358] width 493 height 51
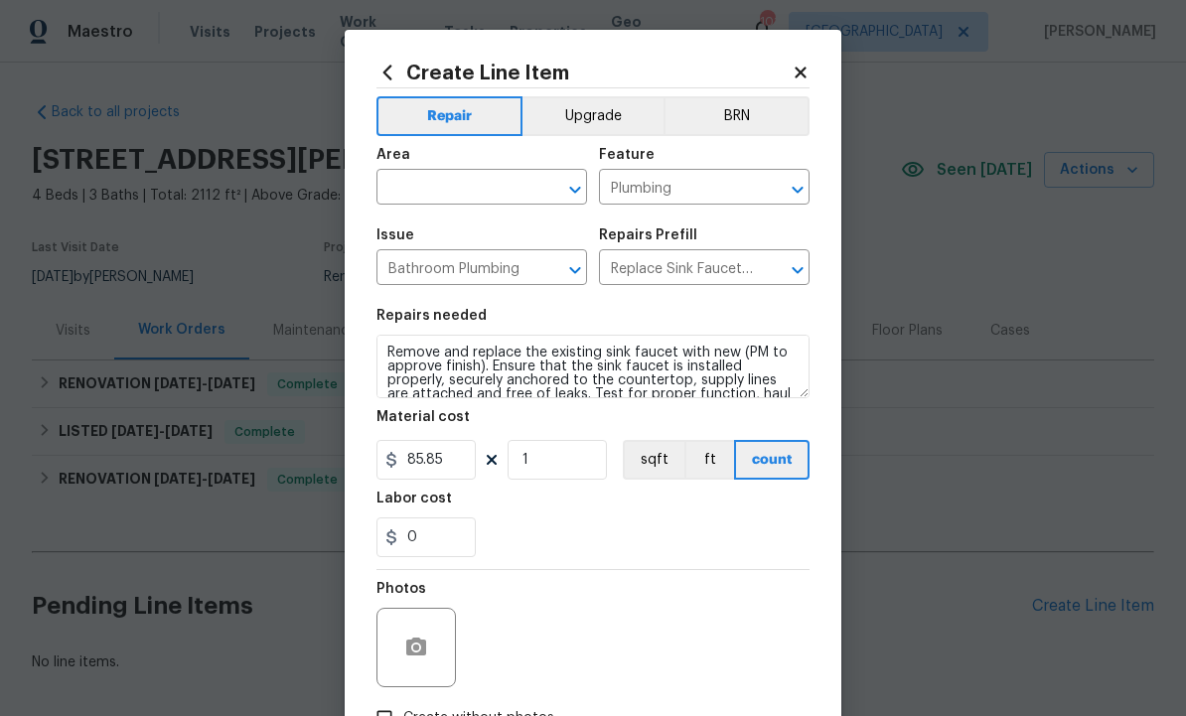
click at [482, 191] on input "text" at bounding box center [453, 189] width 155 height 31
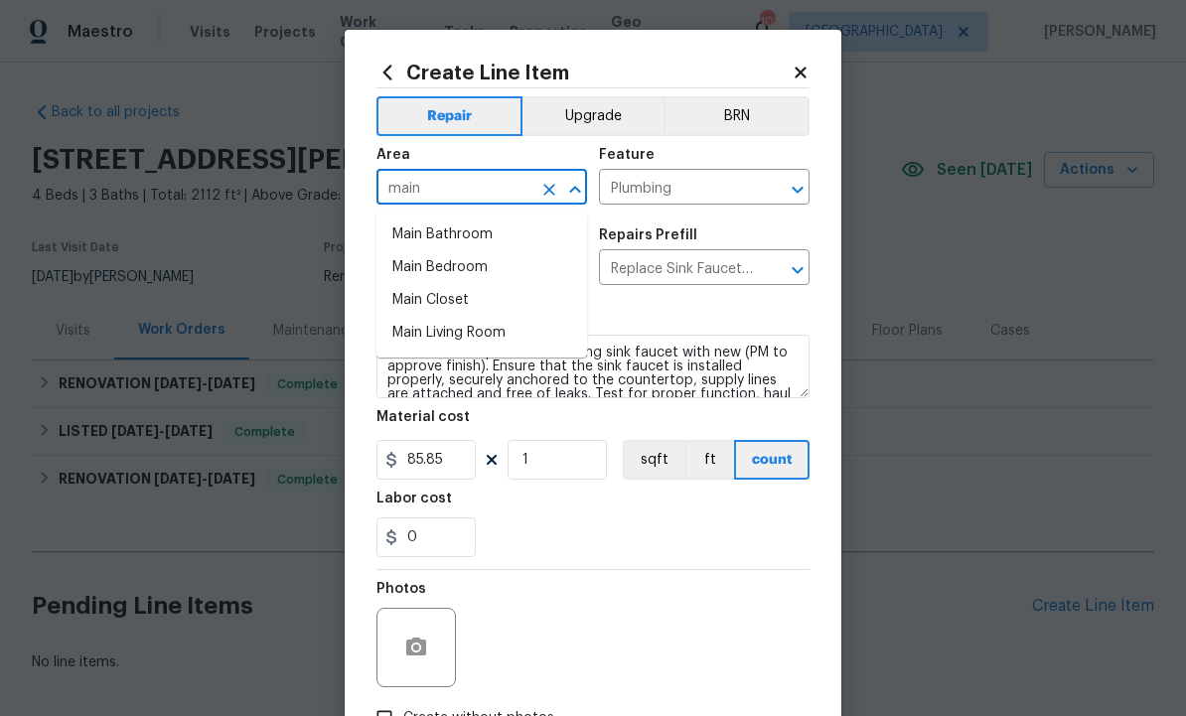
click at [475, 240] on li "Main Bathroom" at bounding box center [481, 235] width 211 height 33
type input "Main Bathroom"
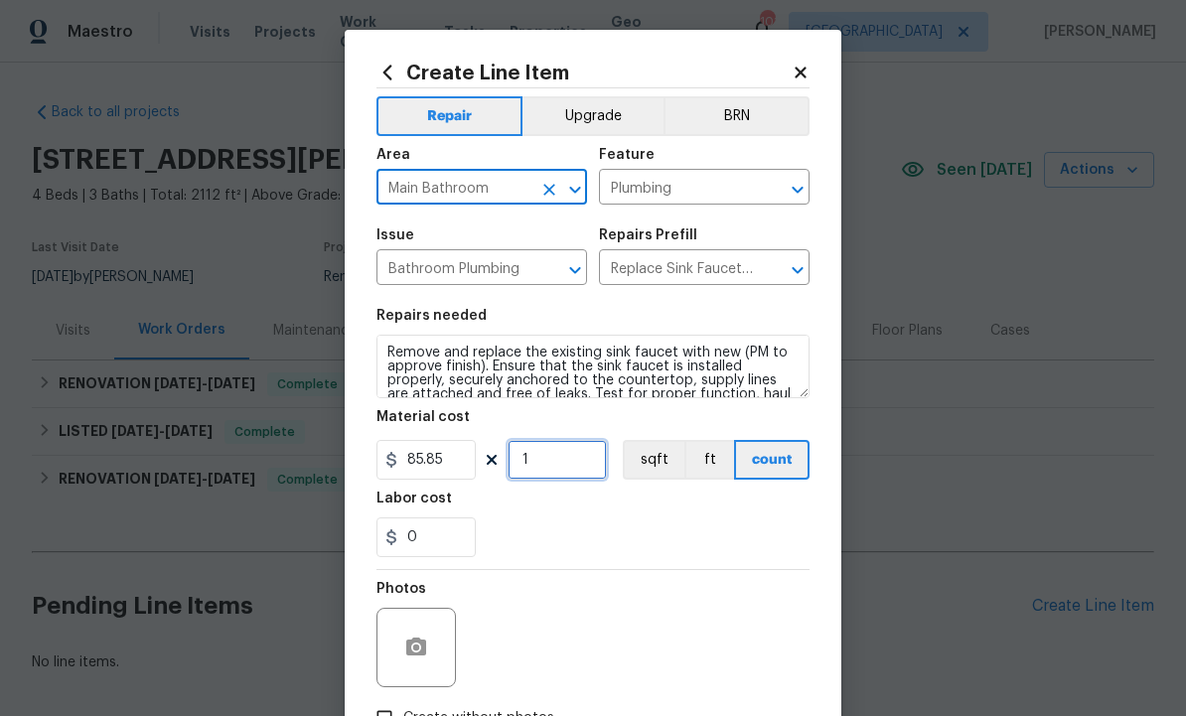
click at [559, 467] on input "1" at bounding box center [557, 460] width 99 height 40
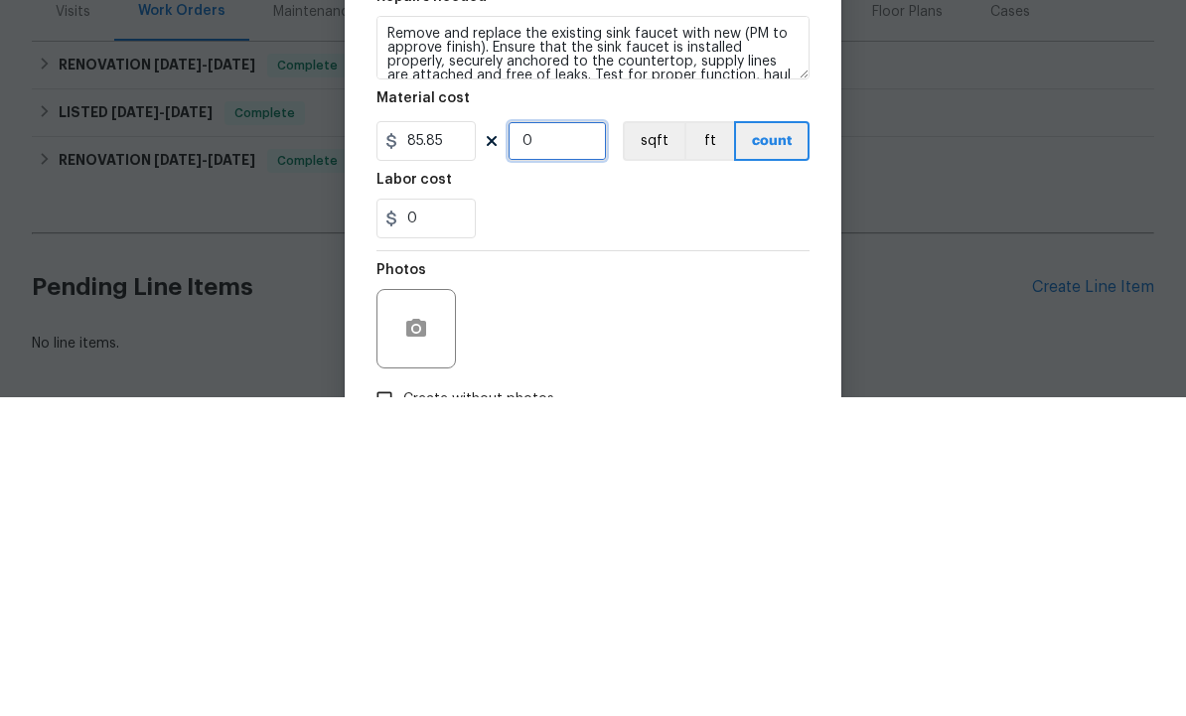
type input "3"
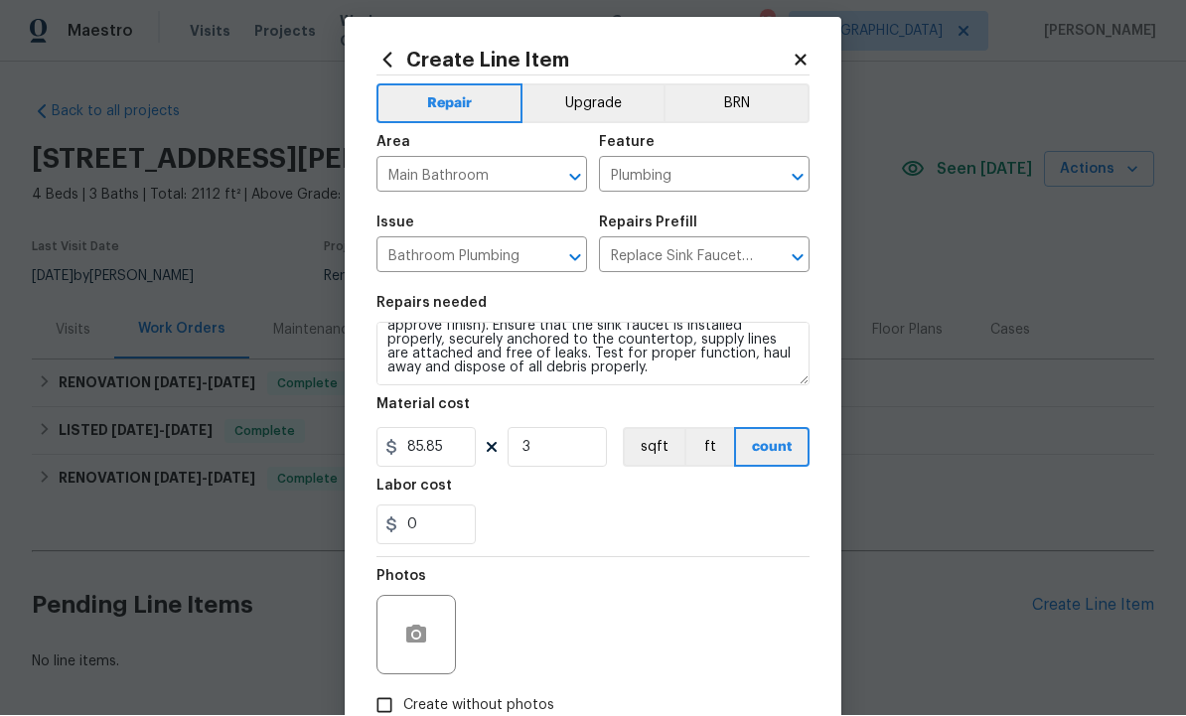
scroll to position [28, 0]
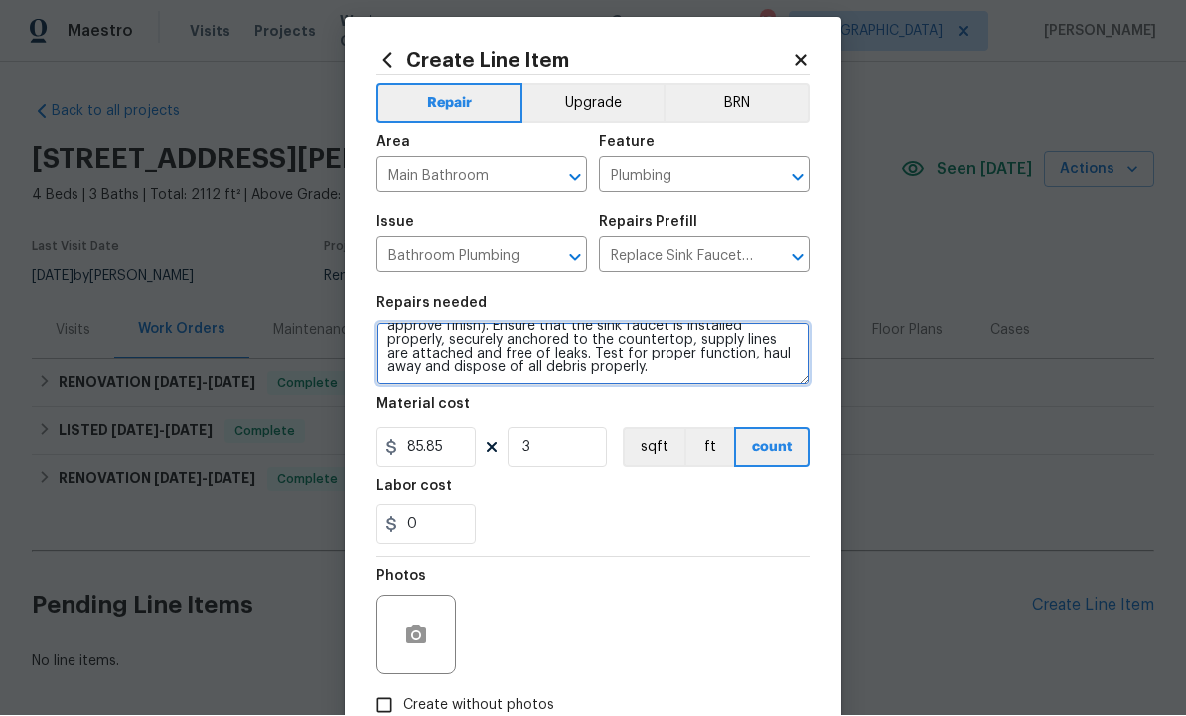
click at [683, 378] on textarea "Remove and replace the existing sink faucet with new (PM to approve finish). En…" at bounding box center [592, 355] width 433 height 64
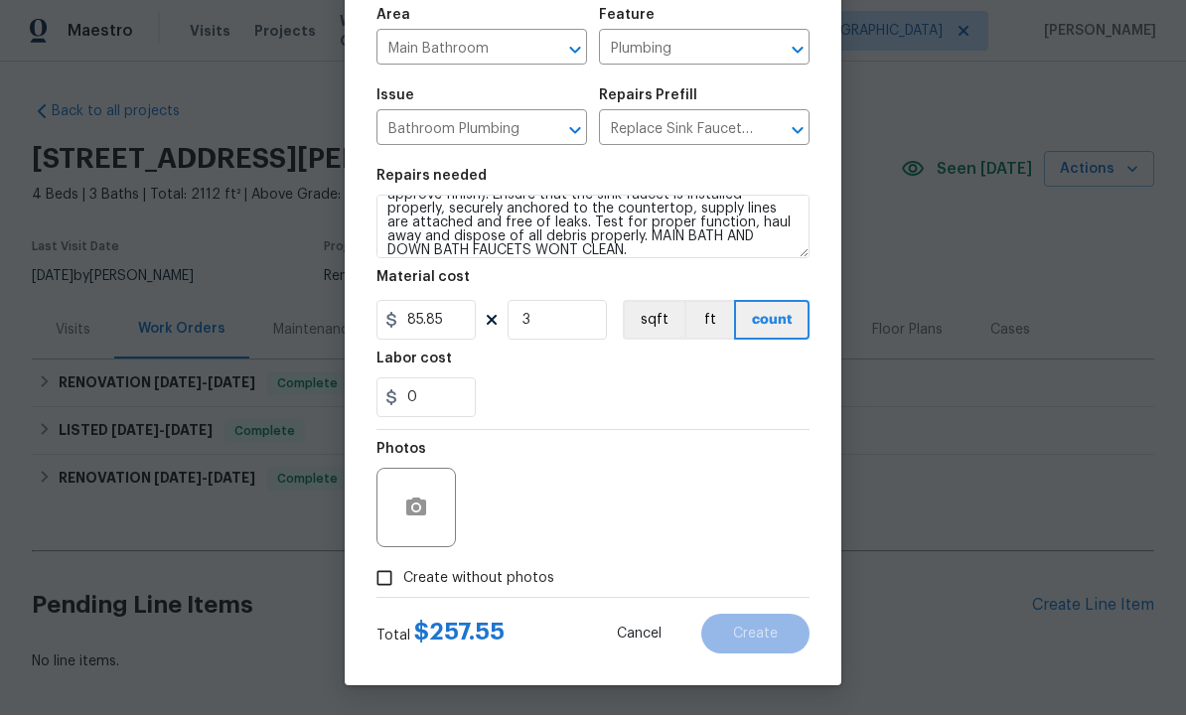
scroll to position [143, 0]
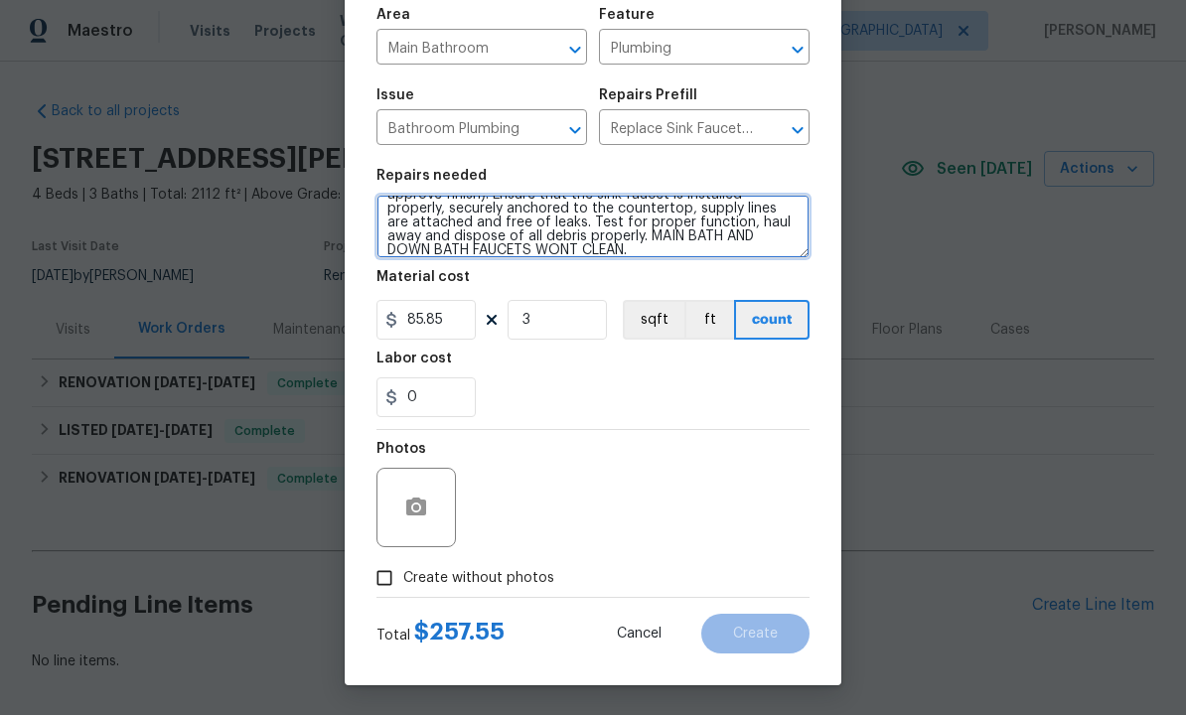
type textarea "Remove and replace the existing sink faucet with new (PM to approve finish). En…"
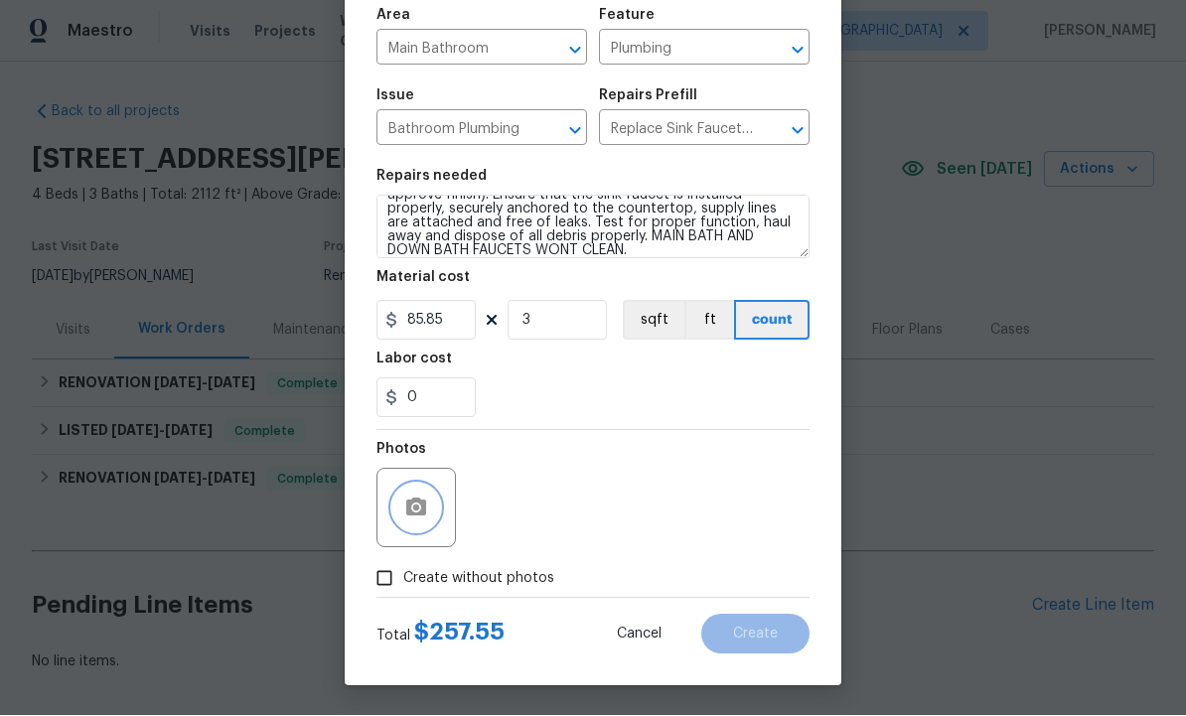
click at [423, 514] on icon "button" at bounding box center [416, 508] width 20 height 18
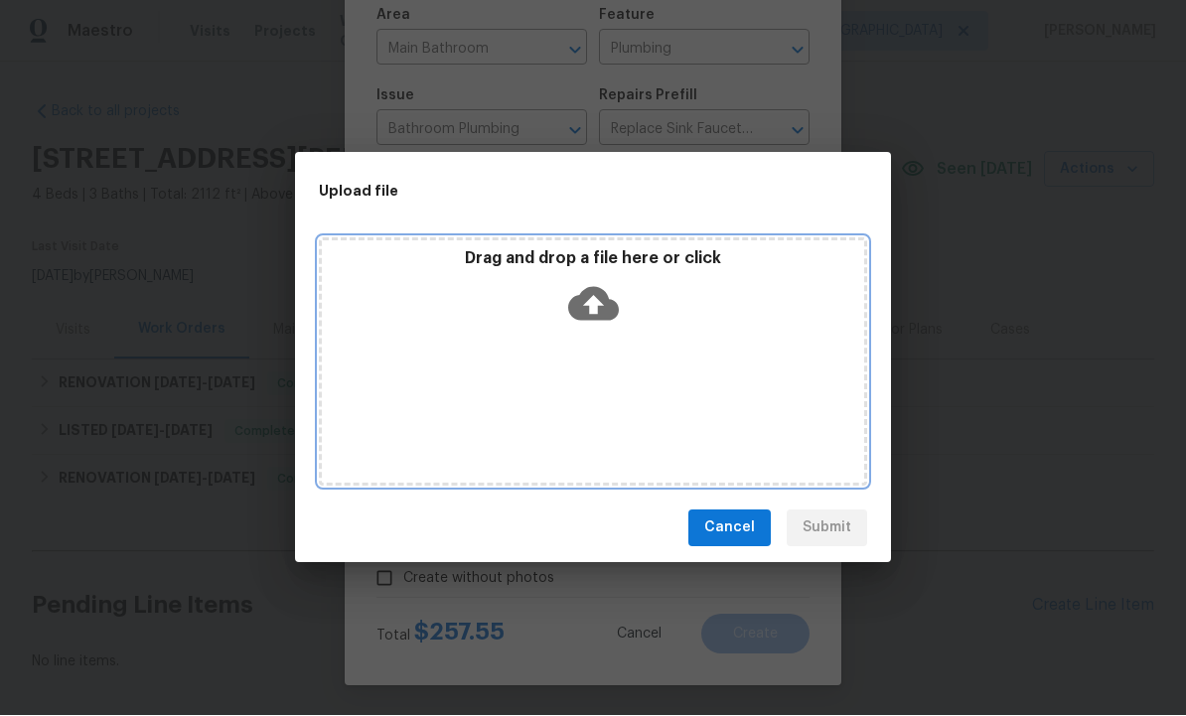
click at [590, 306] on icon at bounding box center [593, 304] width 51 height 51
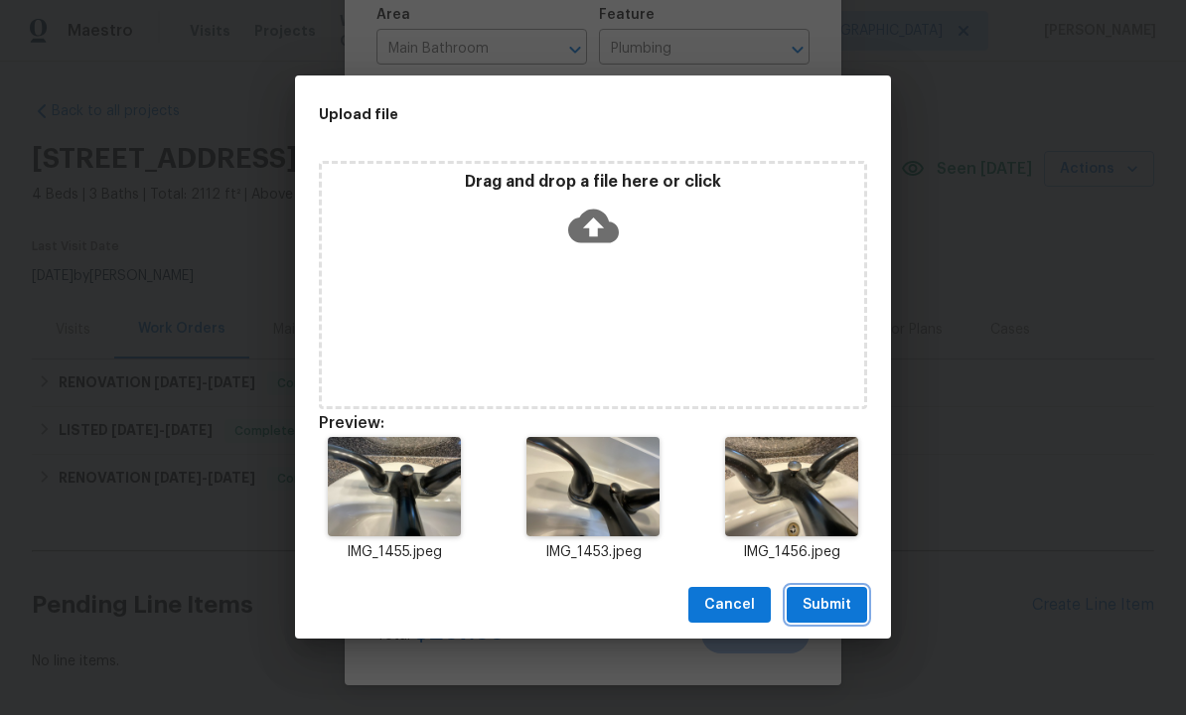
click at [826, 602] on span "Submit" at bounding box center [827, 606] width 49 height 25
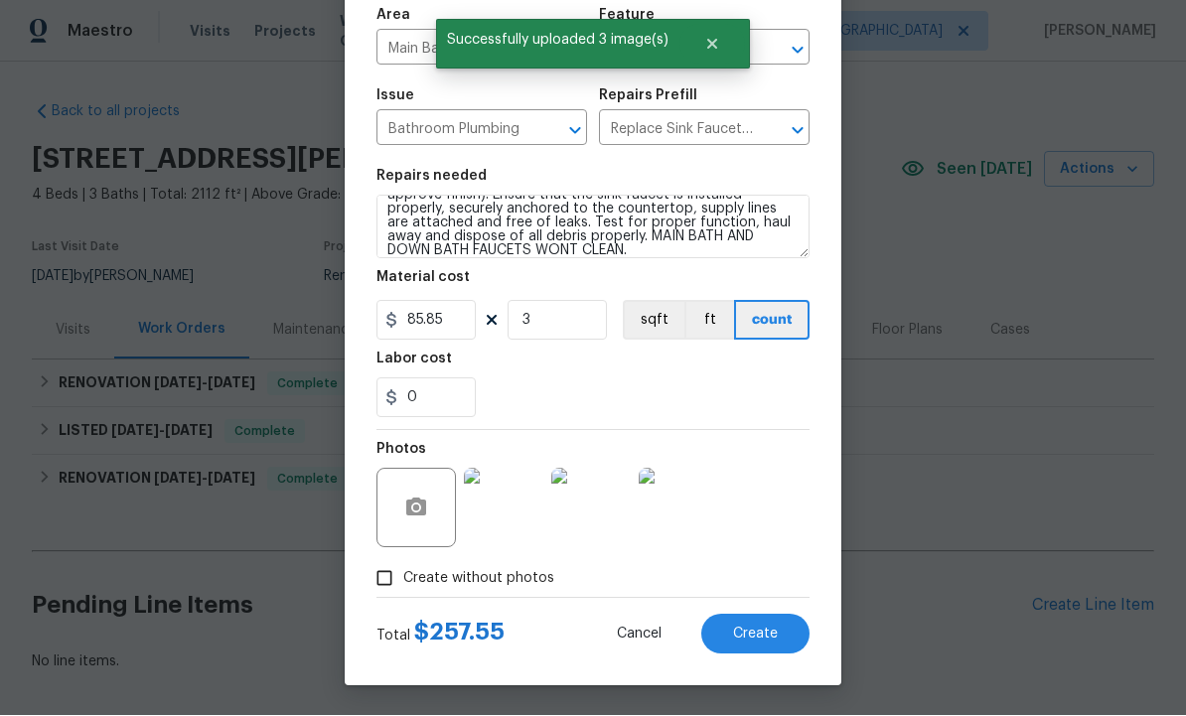
click at [751, 628] on span "Create" at bounding box center [755, 635] width 45 height 15
type input "0"
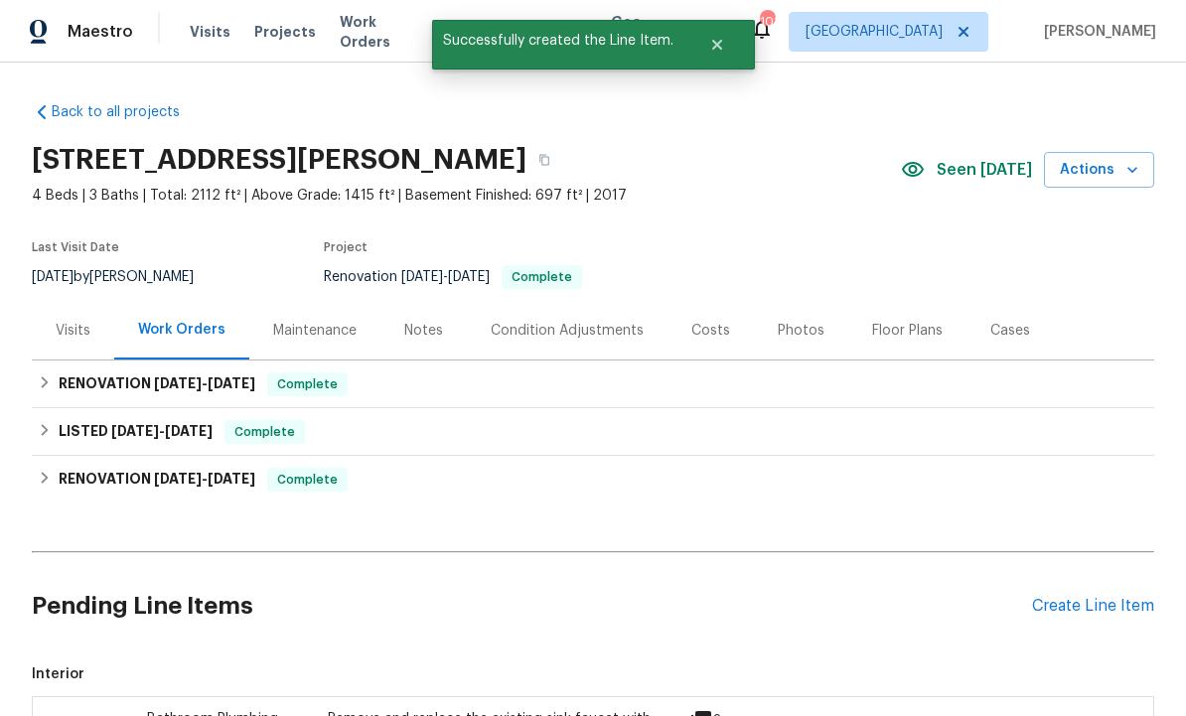
click at [1087, 597] on div "Create Line Item" at bounding box center [1093, 606] width 122 height 19
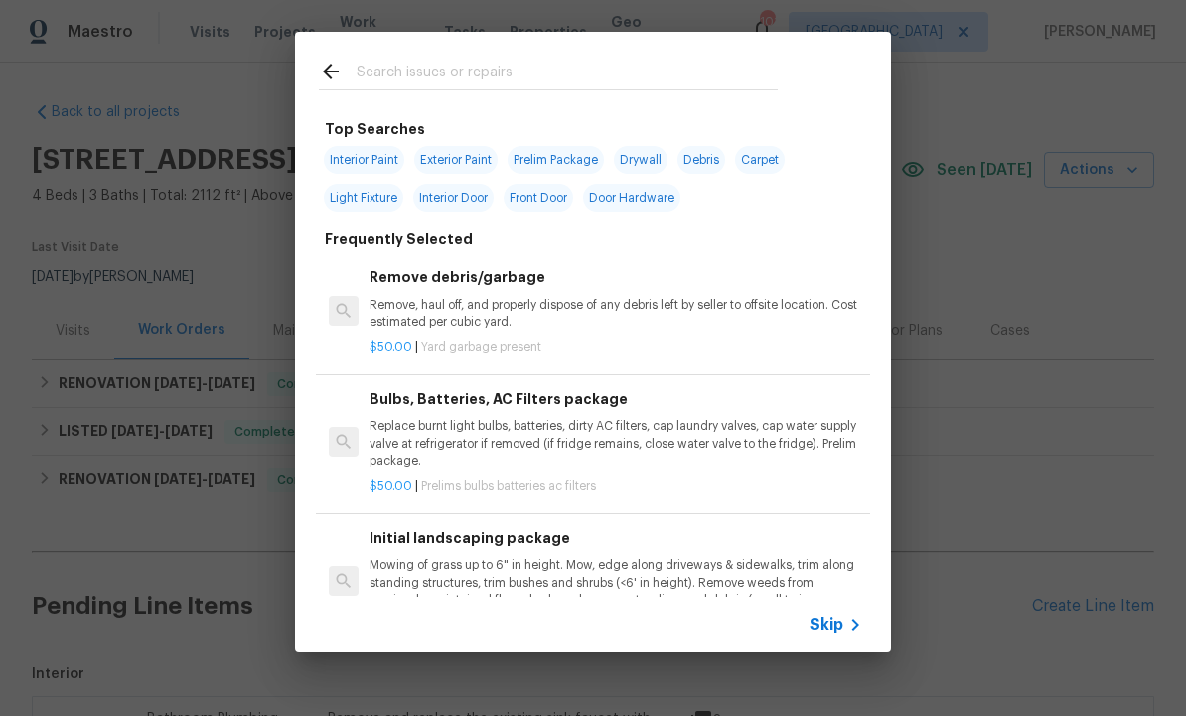
click at [409, 82] on input "text" at bounding box center [567, 75] width 421 height 30
type input "Faucet"
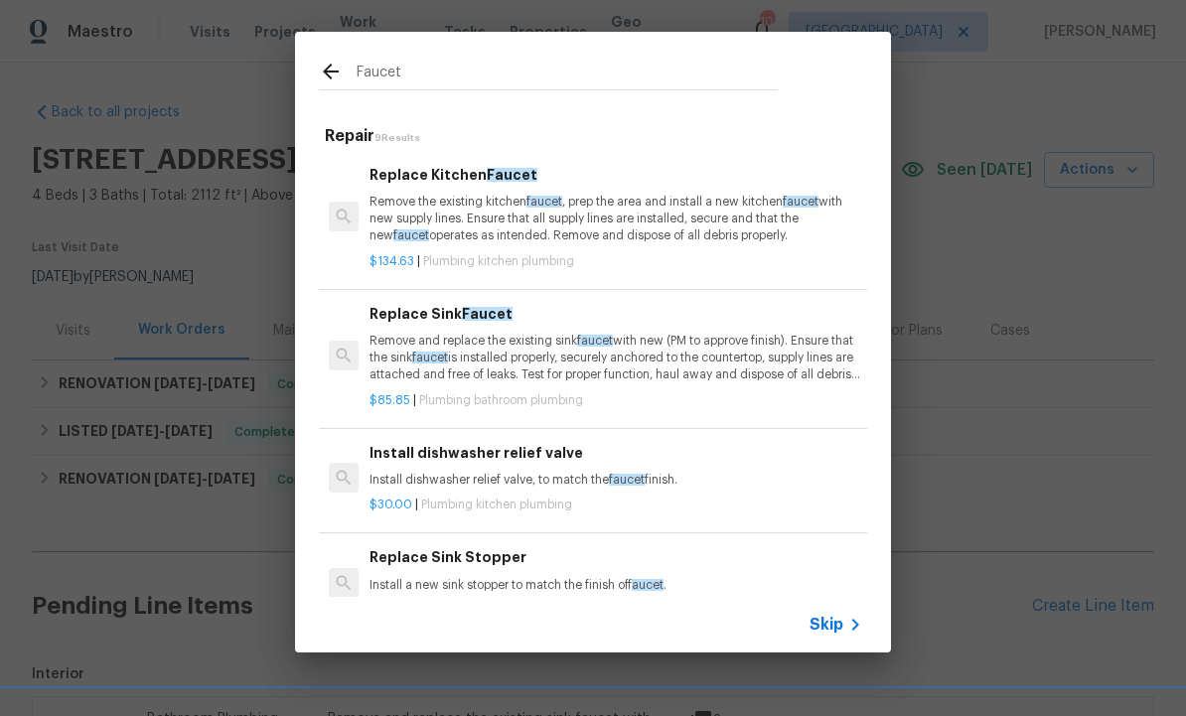
click at [470, 217] on p "Remove the existing kitchen faucet , prep the area and install a new kitchen fa…" at bounding box center [616, 219] width 493 height 51
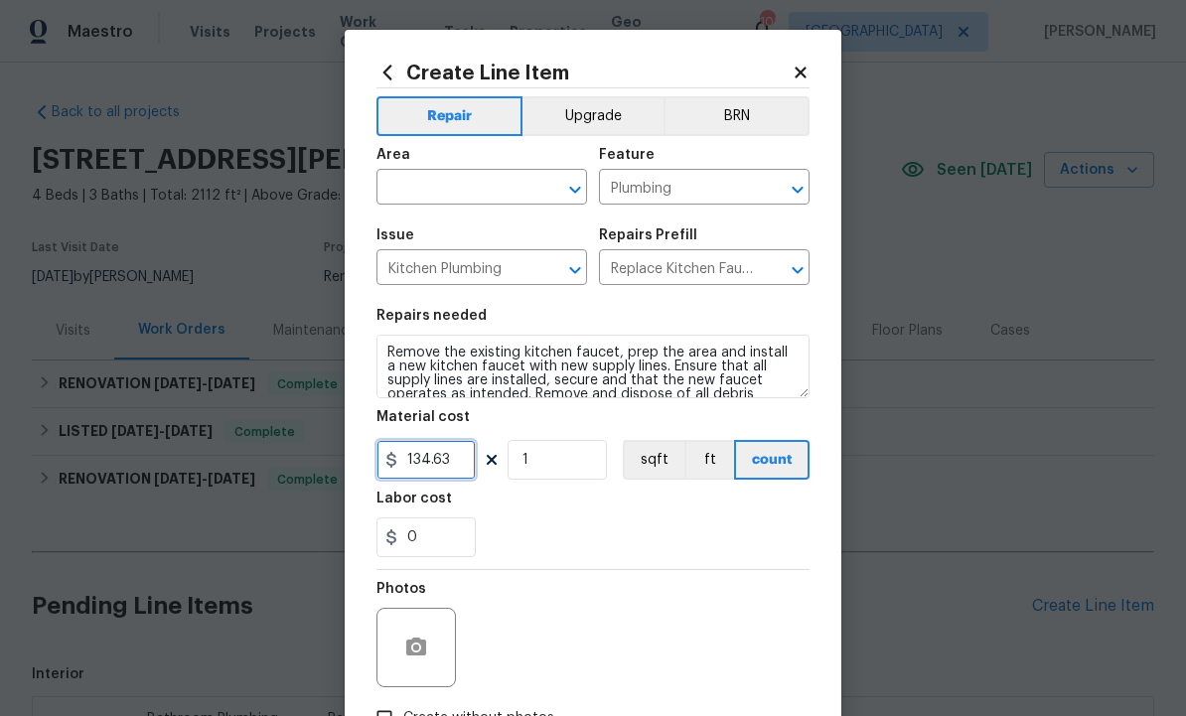
click at [448, 473] on input "134.63" at bounding box center [425, 460] width 99 height 40
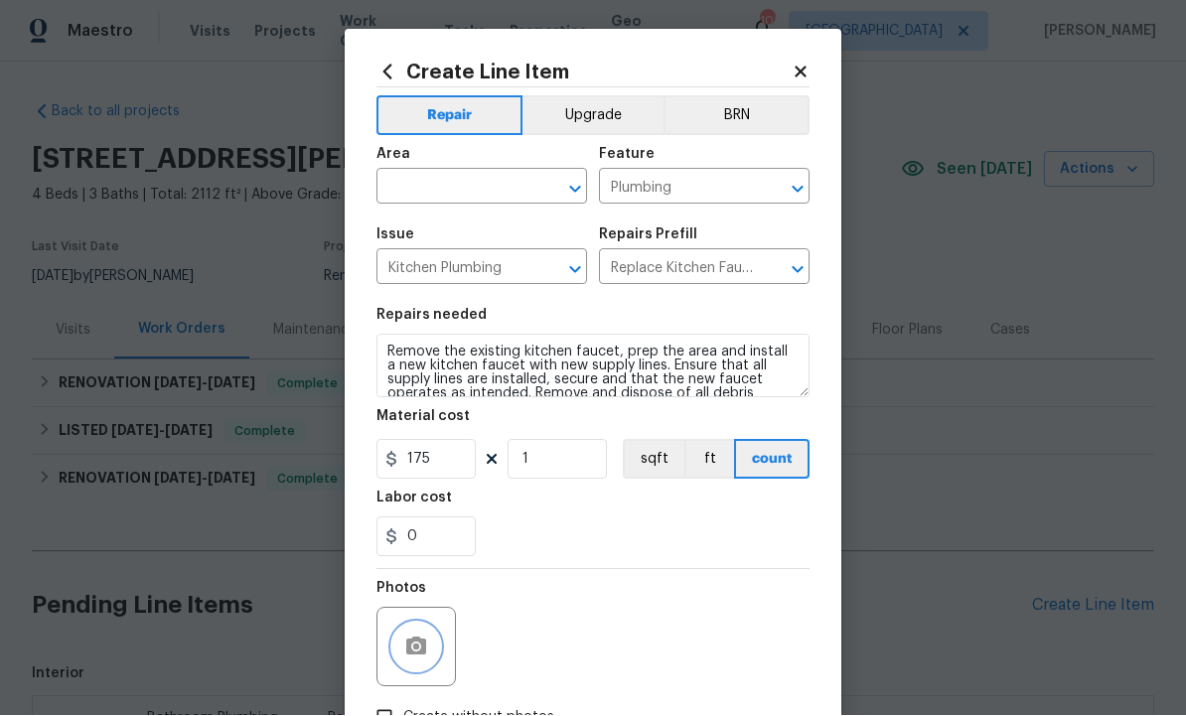
click at [428, 630] on button "button" at bounding box center [416, 648] width 48 height 48
type input "175"
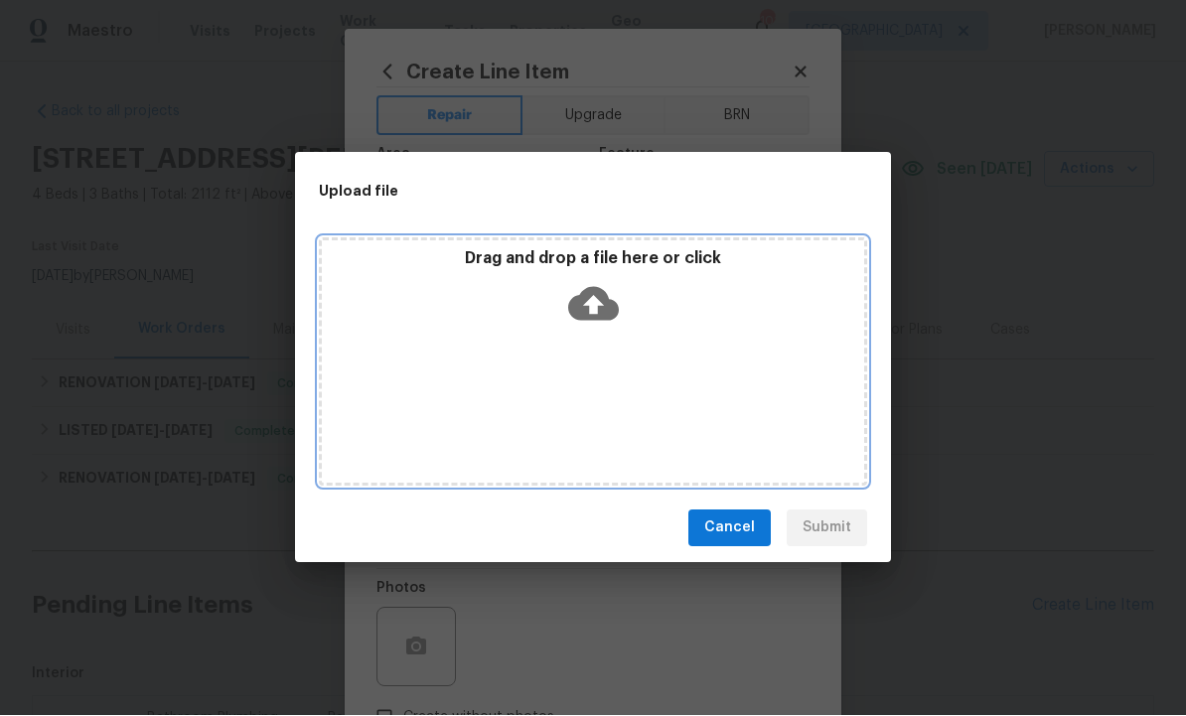
click at [594, 310] on icon at bounding box center [593, 304] width 51 height 51
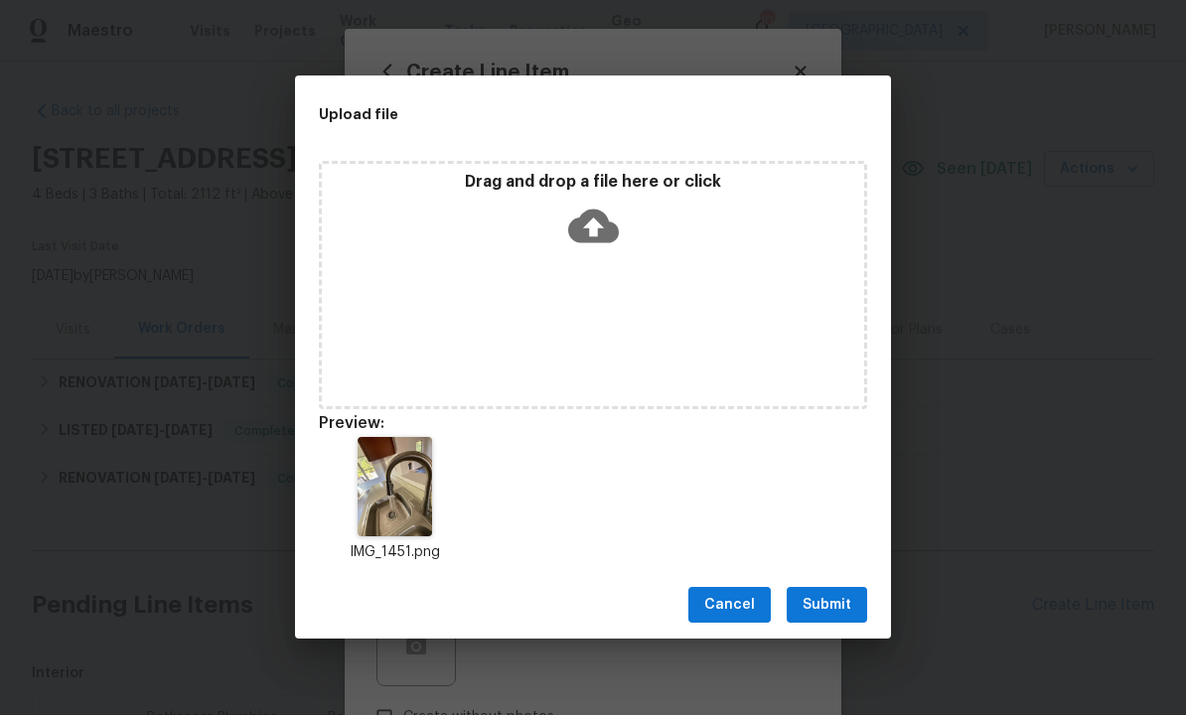
click at [830, 608] on span "Submit" at bounding box center [827, 606] width 49 height 25
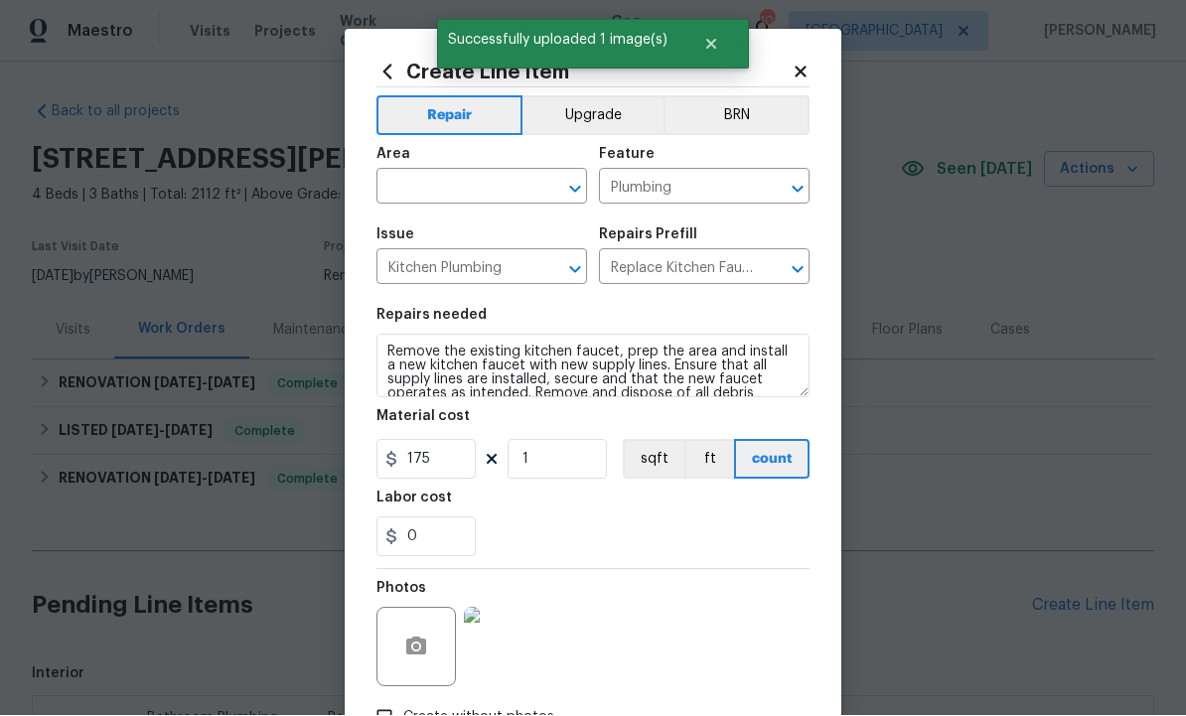
click at [448, 182] on input "text" at bounding box center [453, 189] width 155 height 31
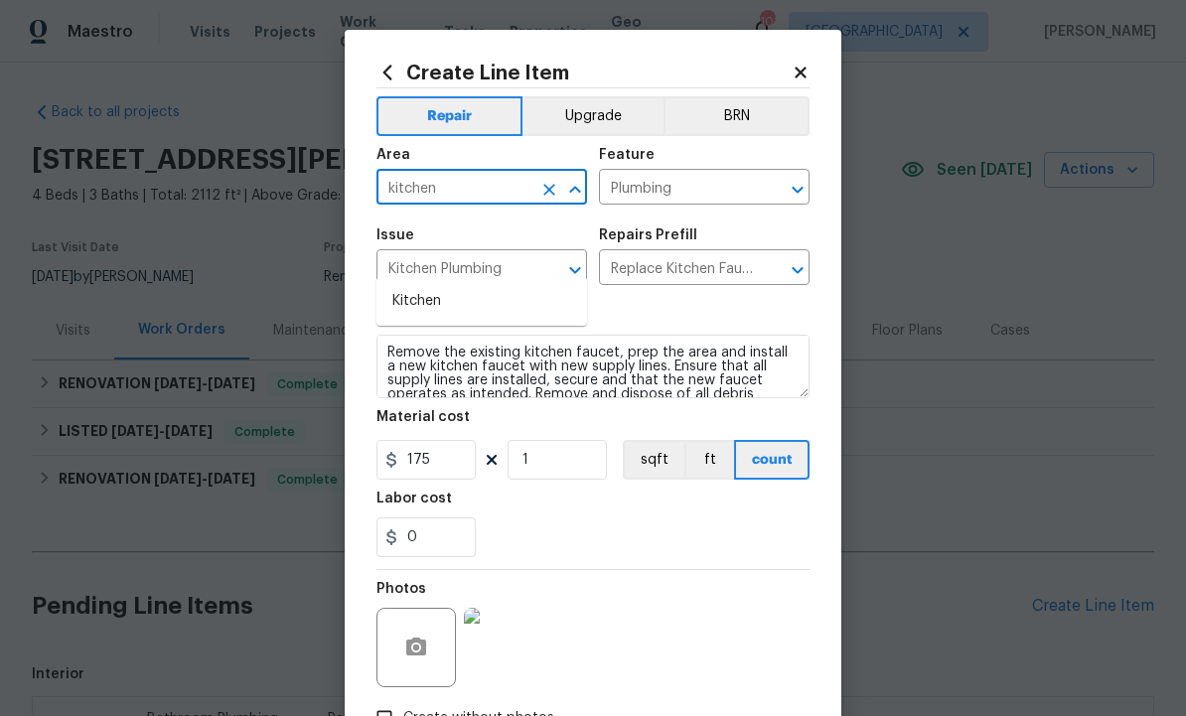
click at [443, 285] on li "Kitchen" at bounding box center [481, 301] width 211 height 33
type input "Kitchen"
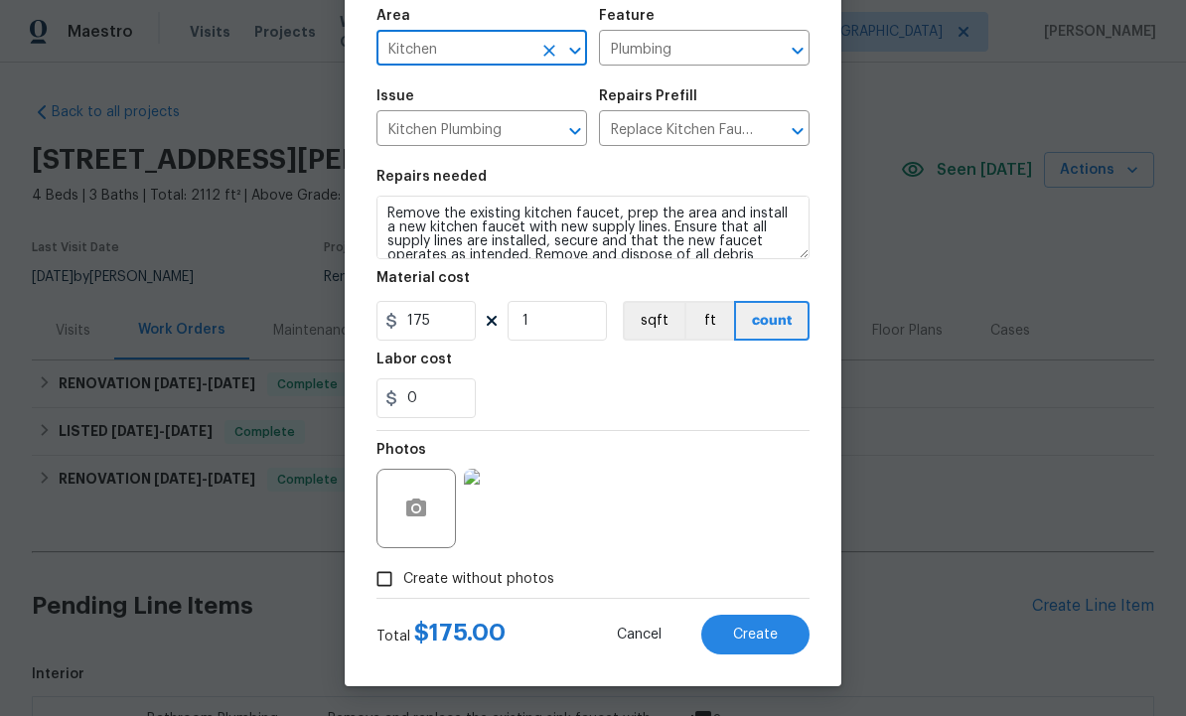
click at [758, 644] on button "Create" at bounding box center [755, 635] width 108 height 40
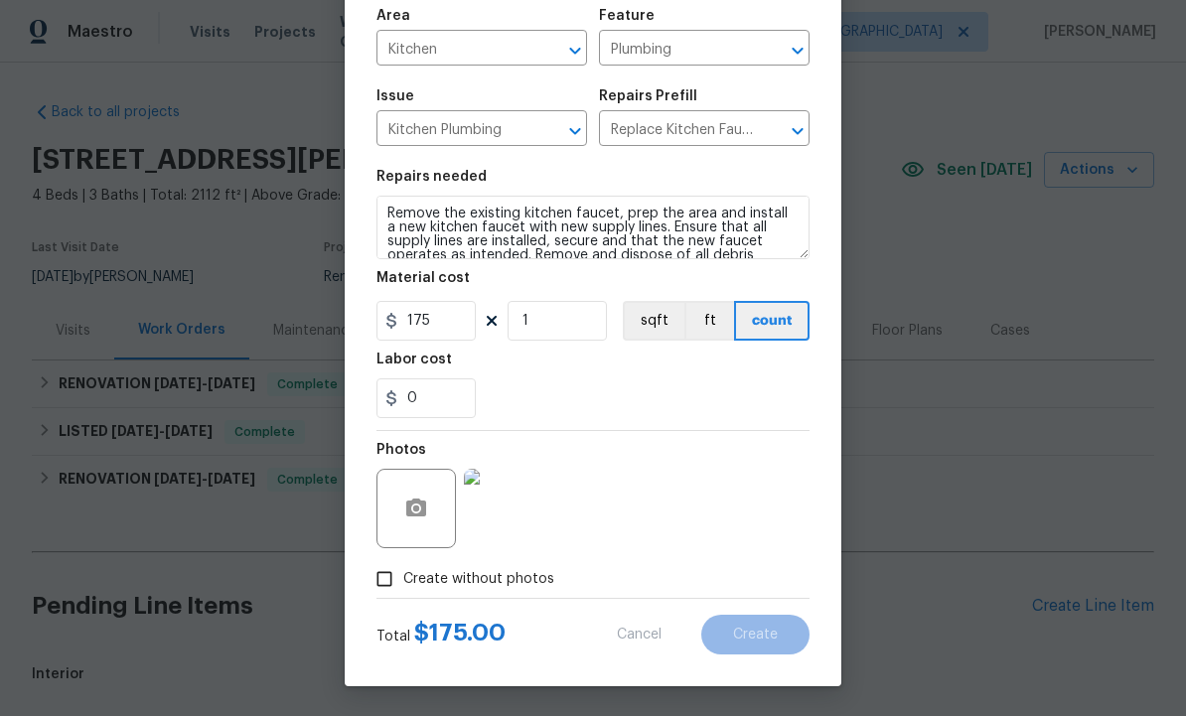
type input "0"
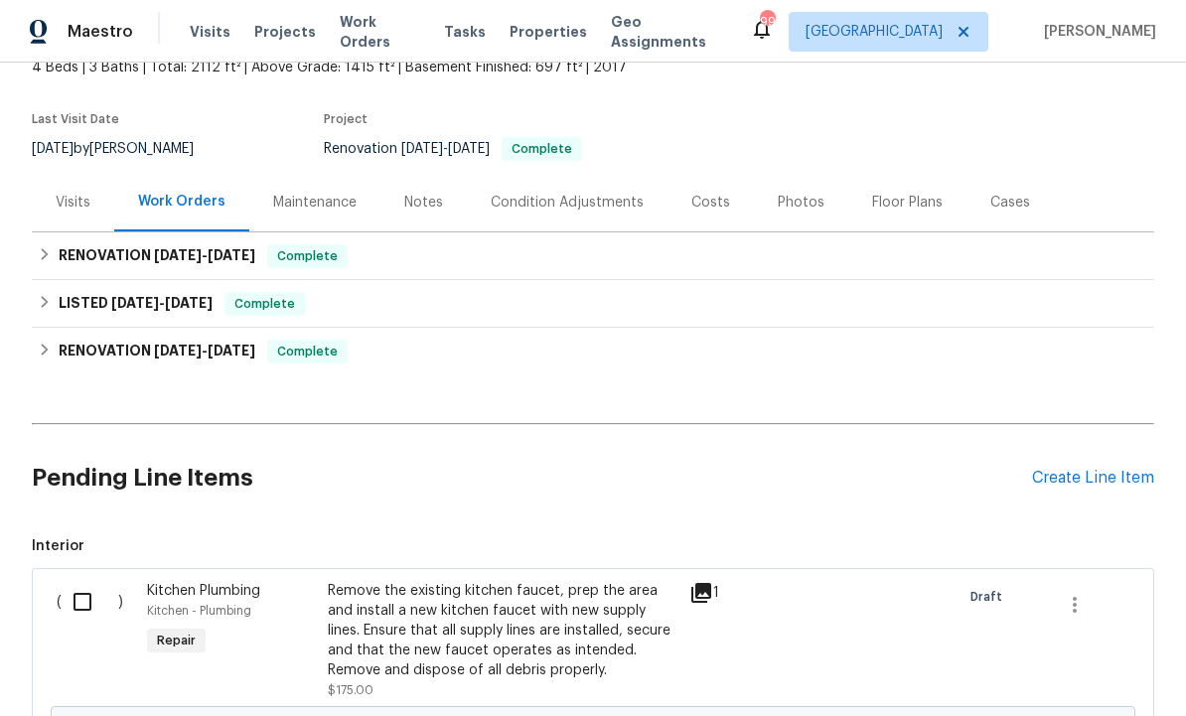
scroll to position [140, 0]
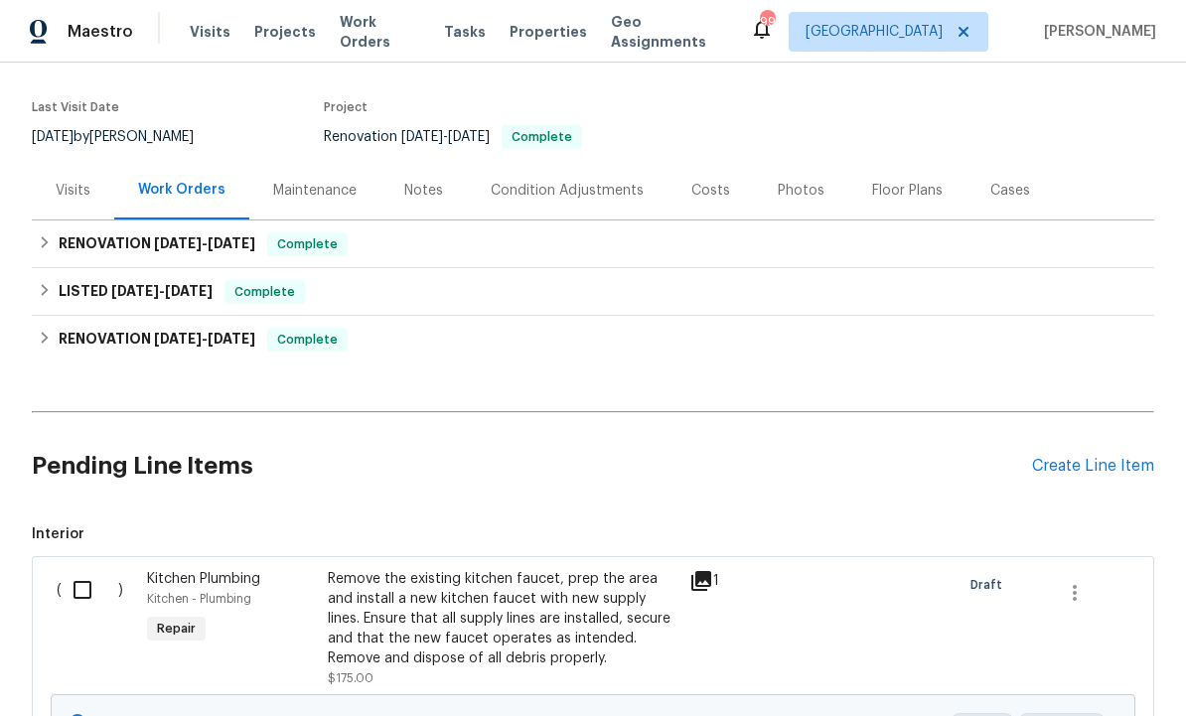
click at [1086, 457] on div "Create Line Item" at bounding box center [1093, 466] width 122 height 19
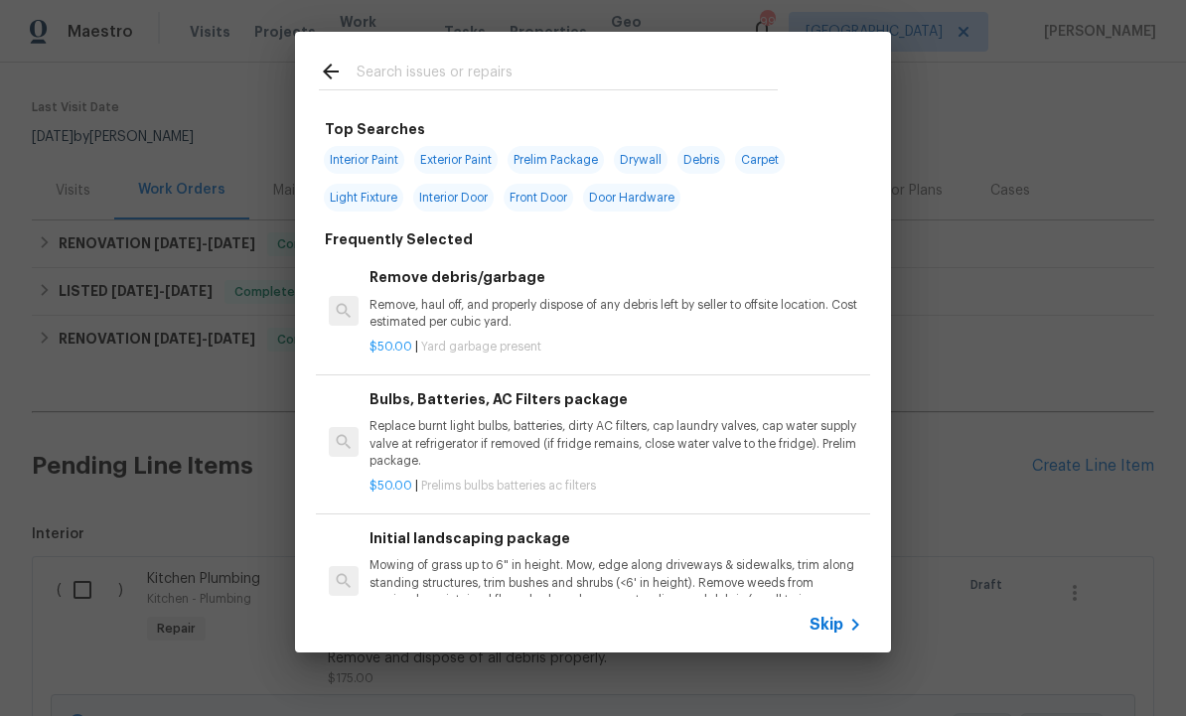
click at [455, 63] on input "text" at bounding box center [567, 75] width 421 height 30
type input "Sid"
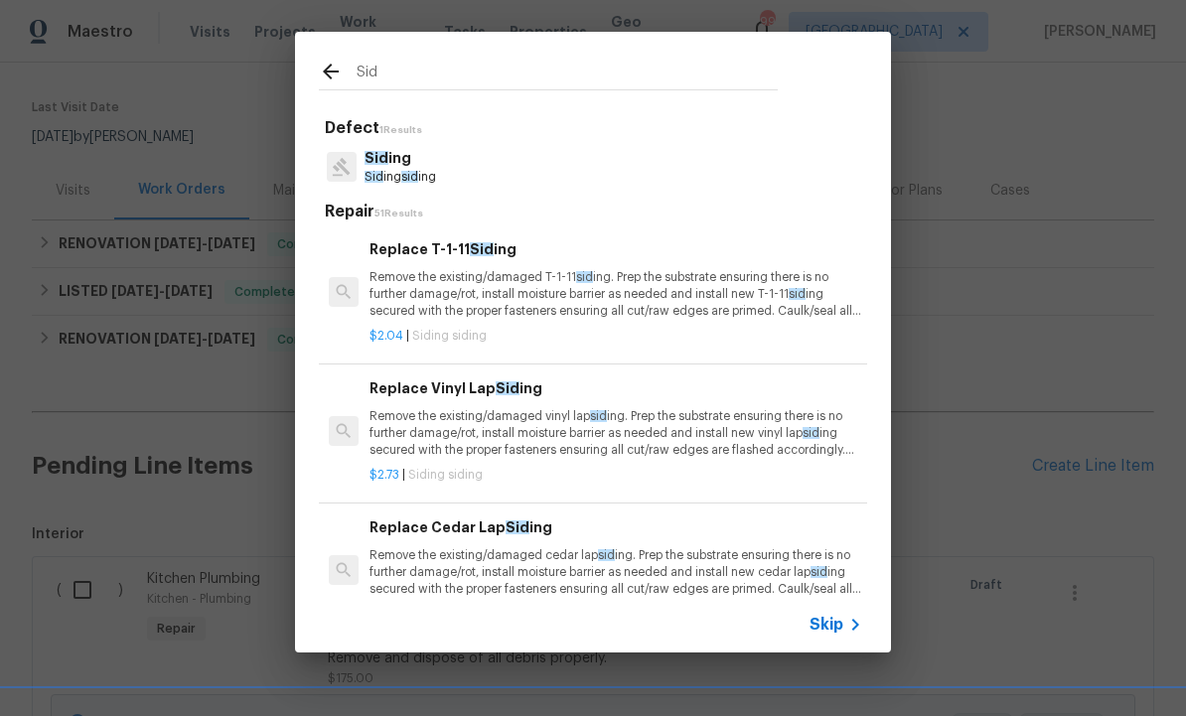
click at [409, 165] on p "Sid ing" at bounding box center [401, 158] width 72 height 21
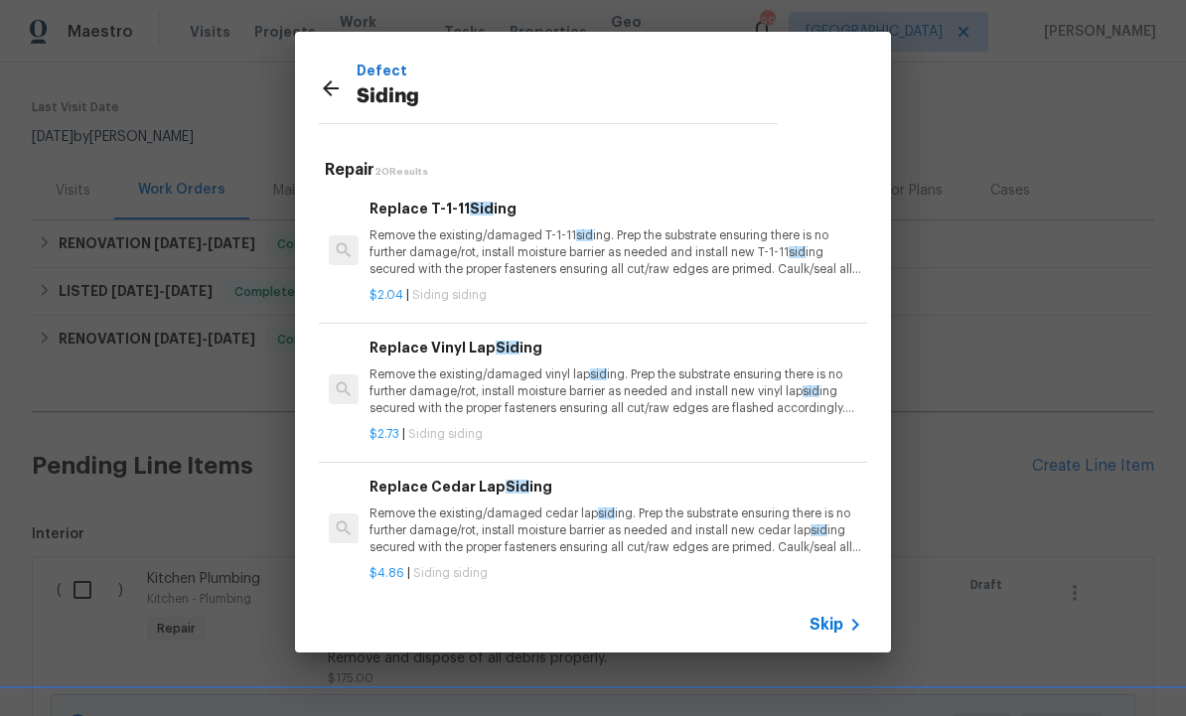
click at [502, 374] on p "Remove the existing/damaged vinyl lap sid ing. Prep the substrate ensuring ther…" at bounding box center [616, 392] width 493 height 51
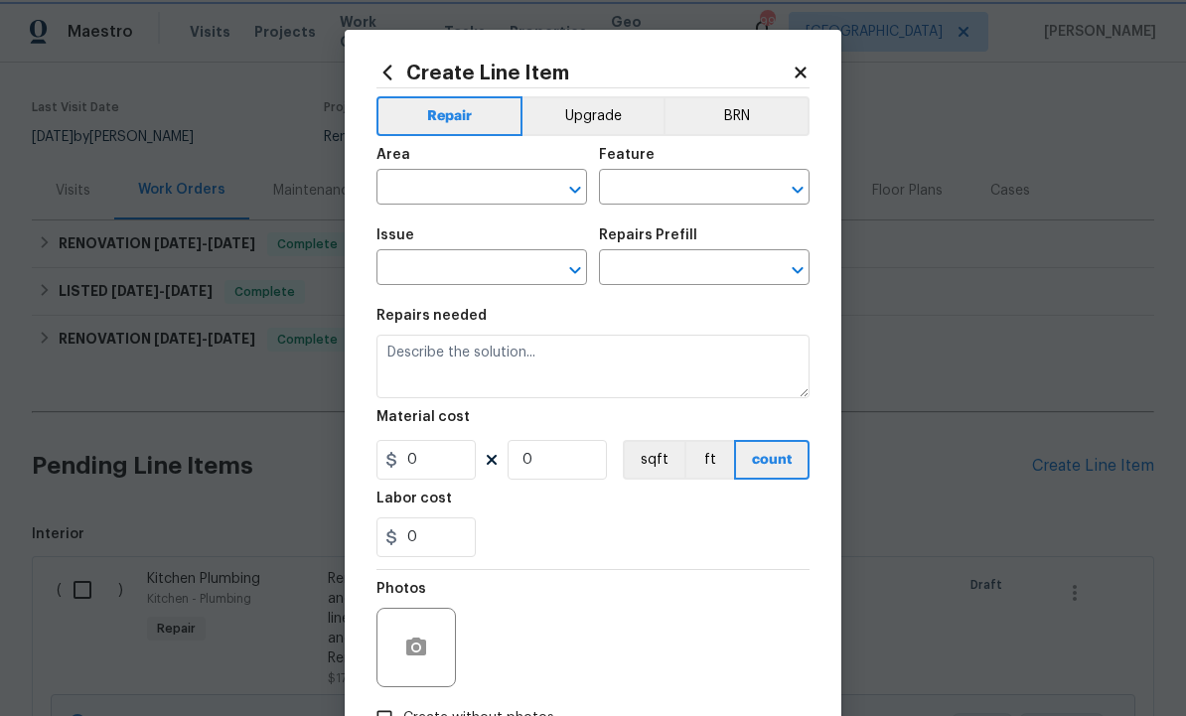
type input "Siding"
type input "Replace Vinyl Lap Siding $2.73"
type textarea "Remove the existing/damaged vinyl lap siding. Prep the substrate ensuring there…"
type input "2.73"
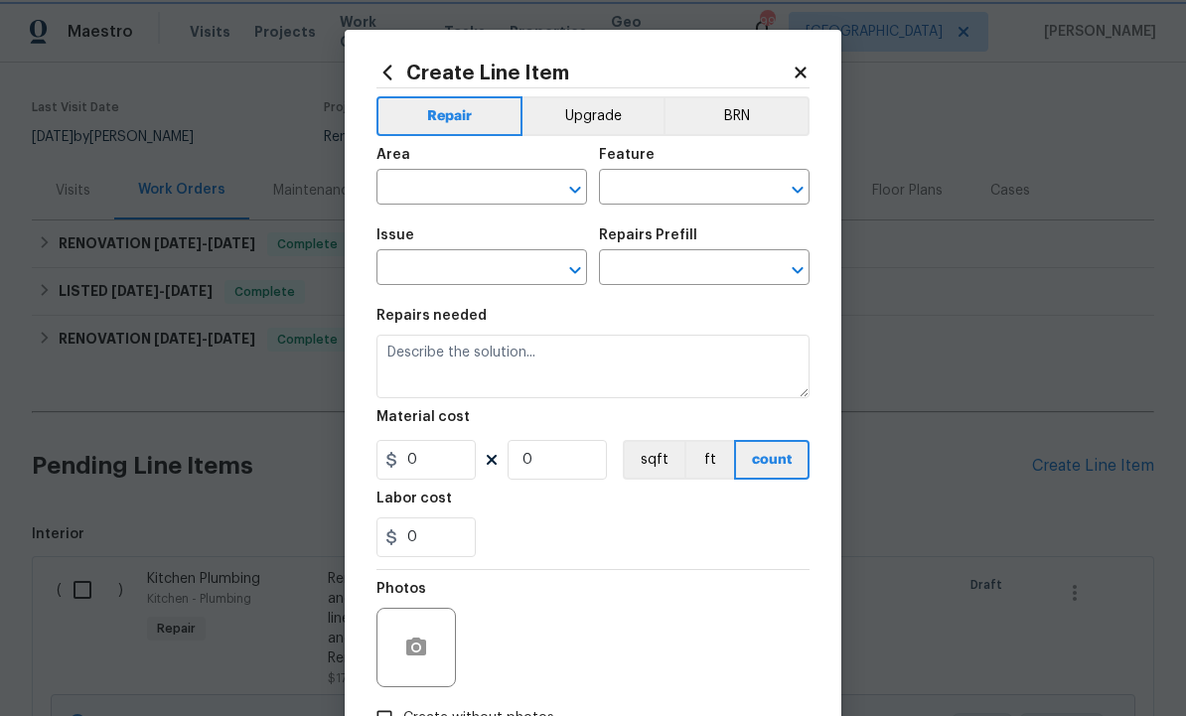
type input "1"
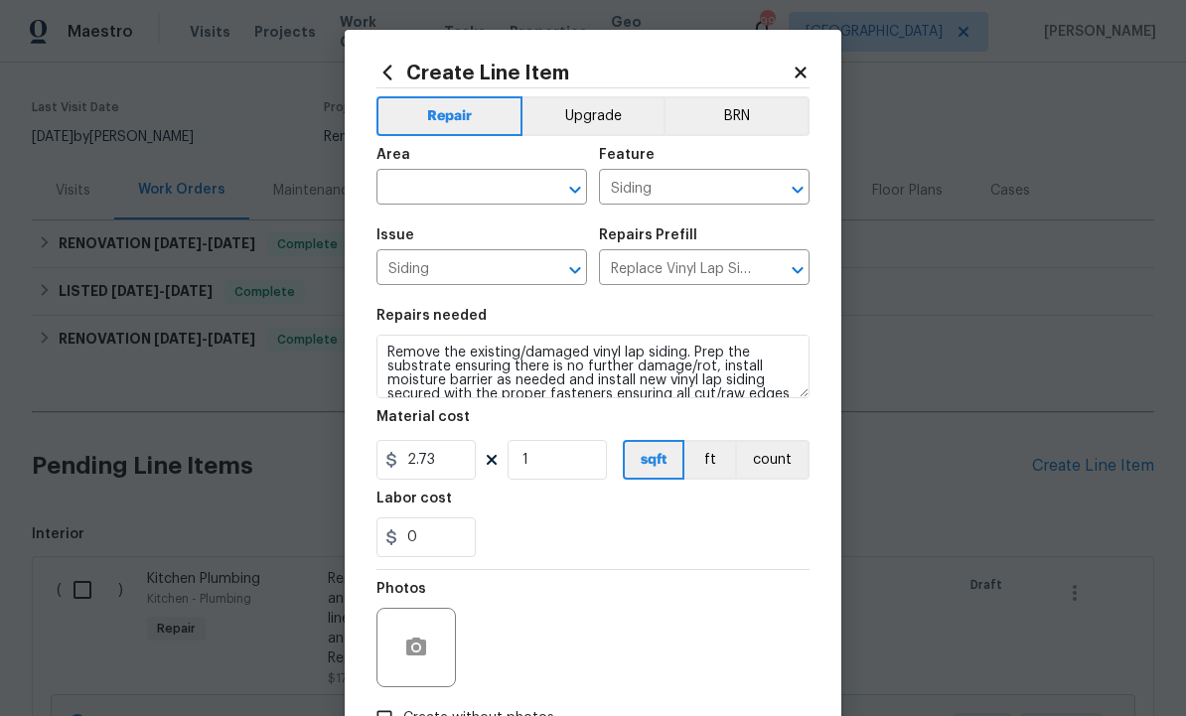
click at [456, 188] on input "text" at bounding box center [453, 189] width 155 height 31
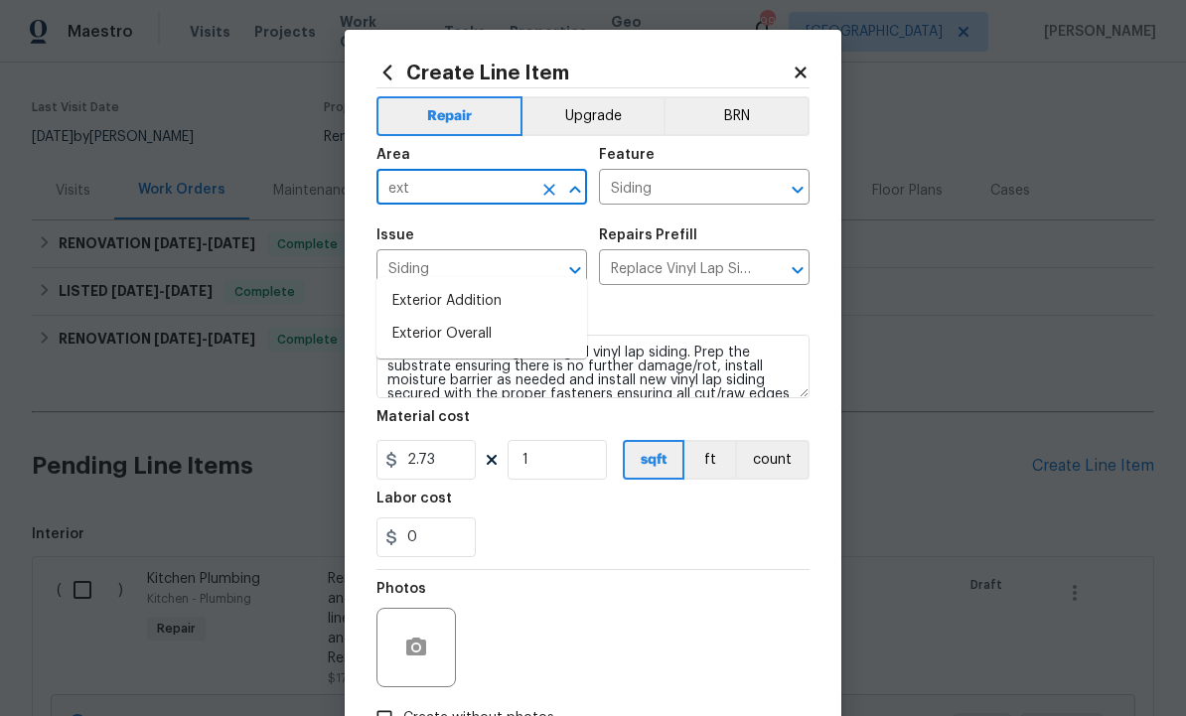
click at [493, 318] on li "Exterior Overall" at bounding box center [481, 334] width 211 height 33
type input "Exterior Overall"
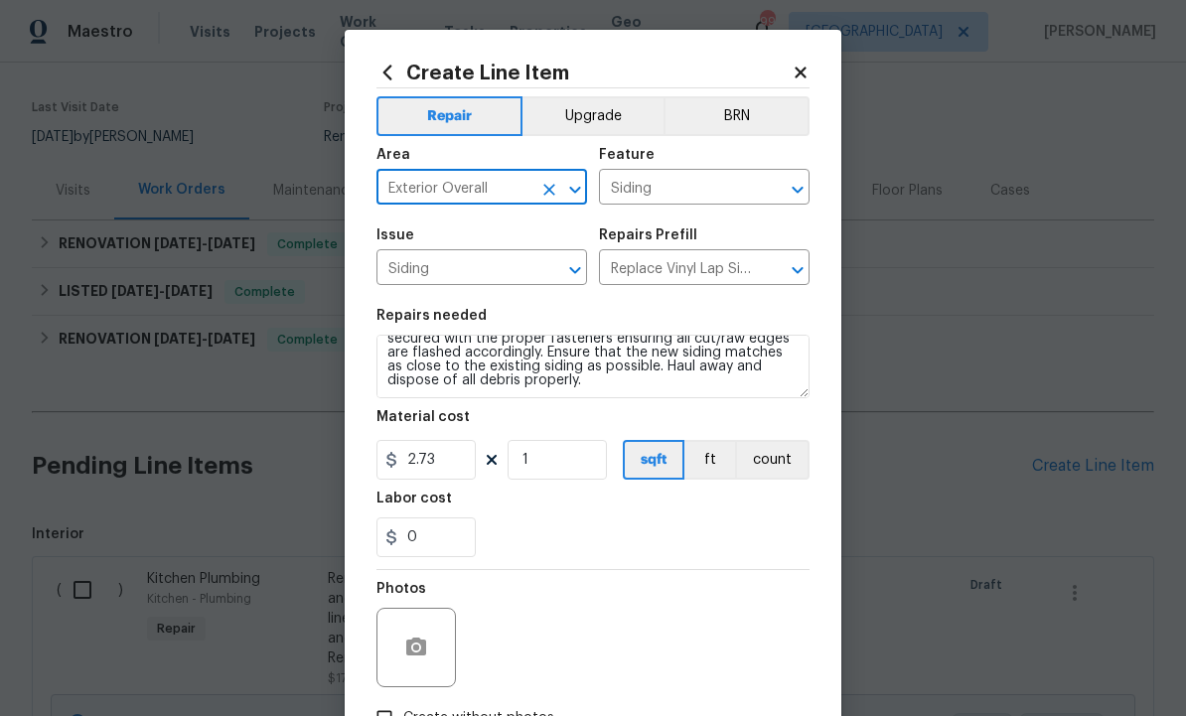
scroll to position [56, 0]
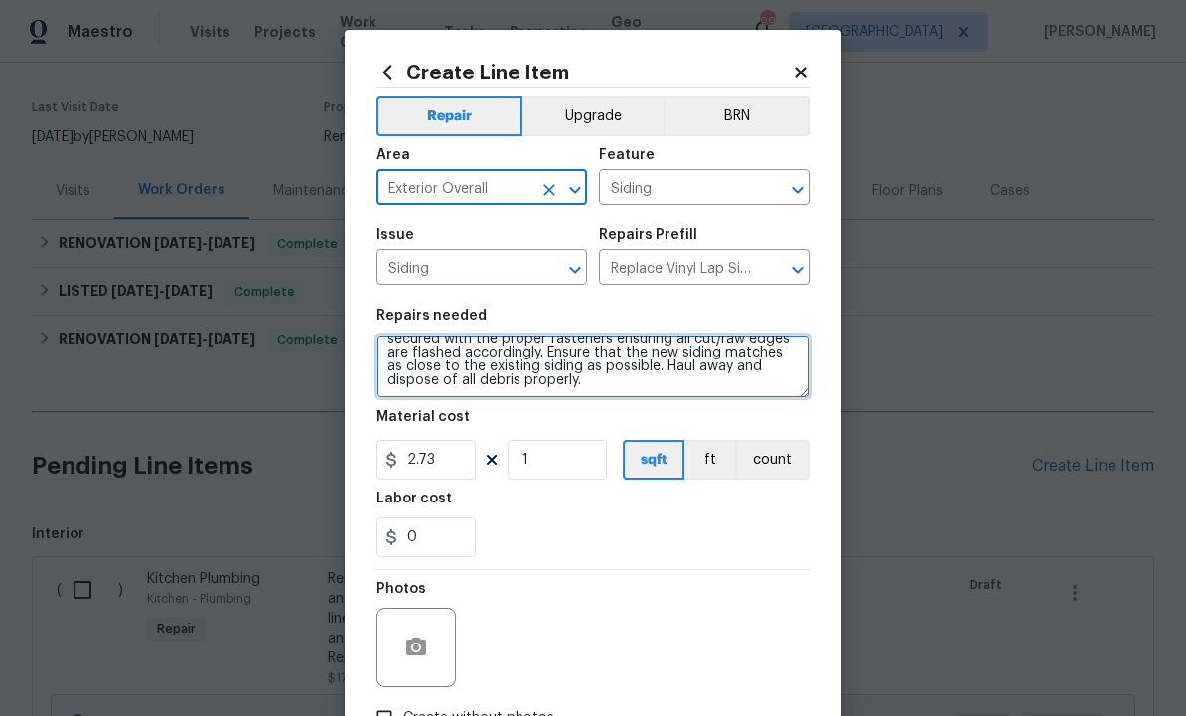
click at [618, 384] on textarea "Remove the existing/damaged vinyl lap siding. Prep the substrate ensuring there…" at bounding box center [592, 367] width 433 height 64
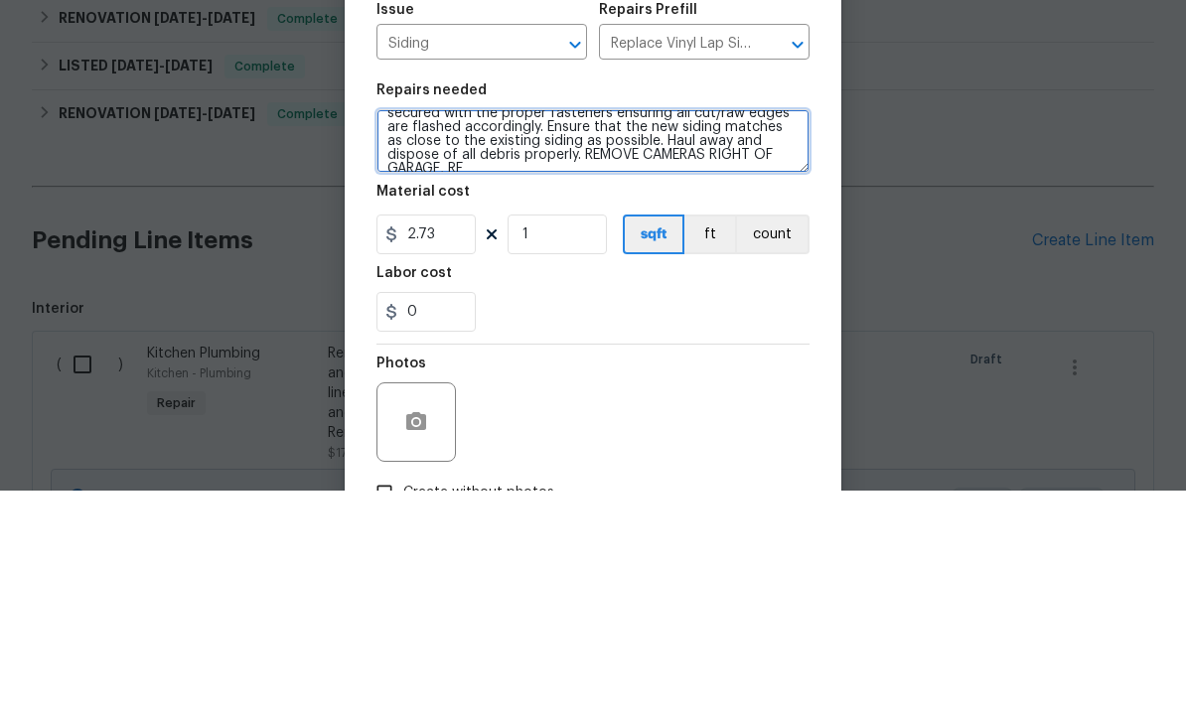
scroll to position [60, 0]
type textarea "Remove the existing/damaged vinyl lap siding. Prep the substrate ensuring there…"
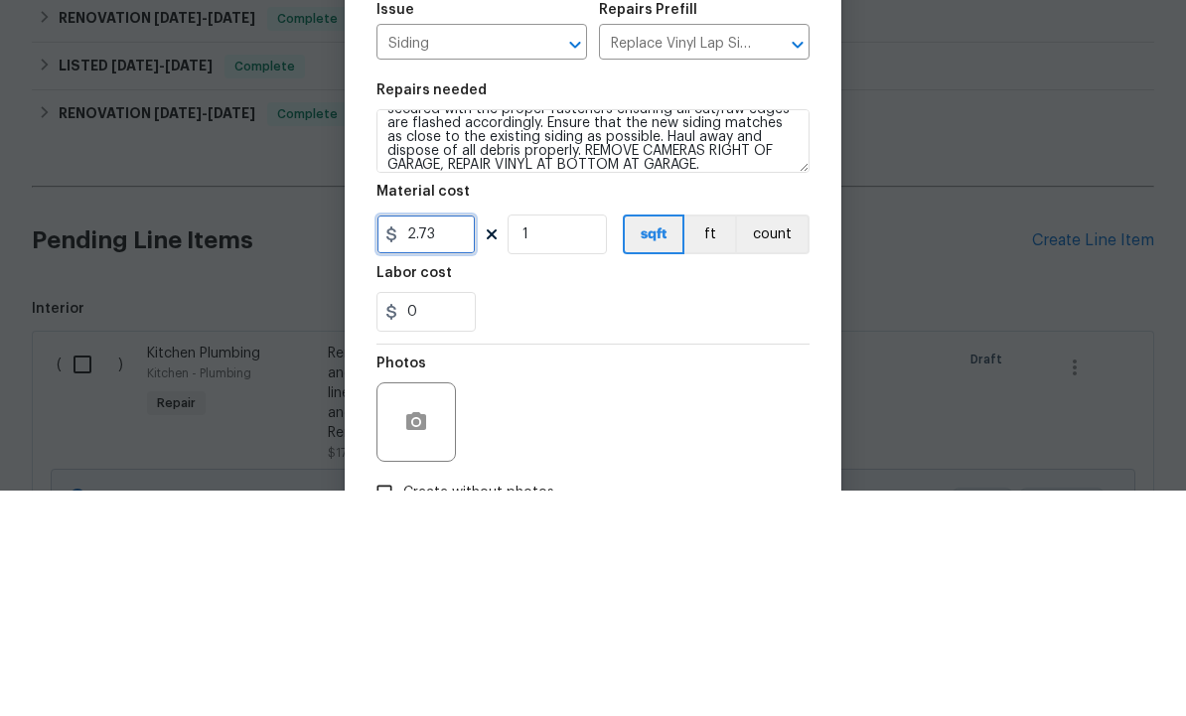
click at [455, 440] on input "2.73" at bounding box center [425, 460] width 99 height 40
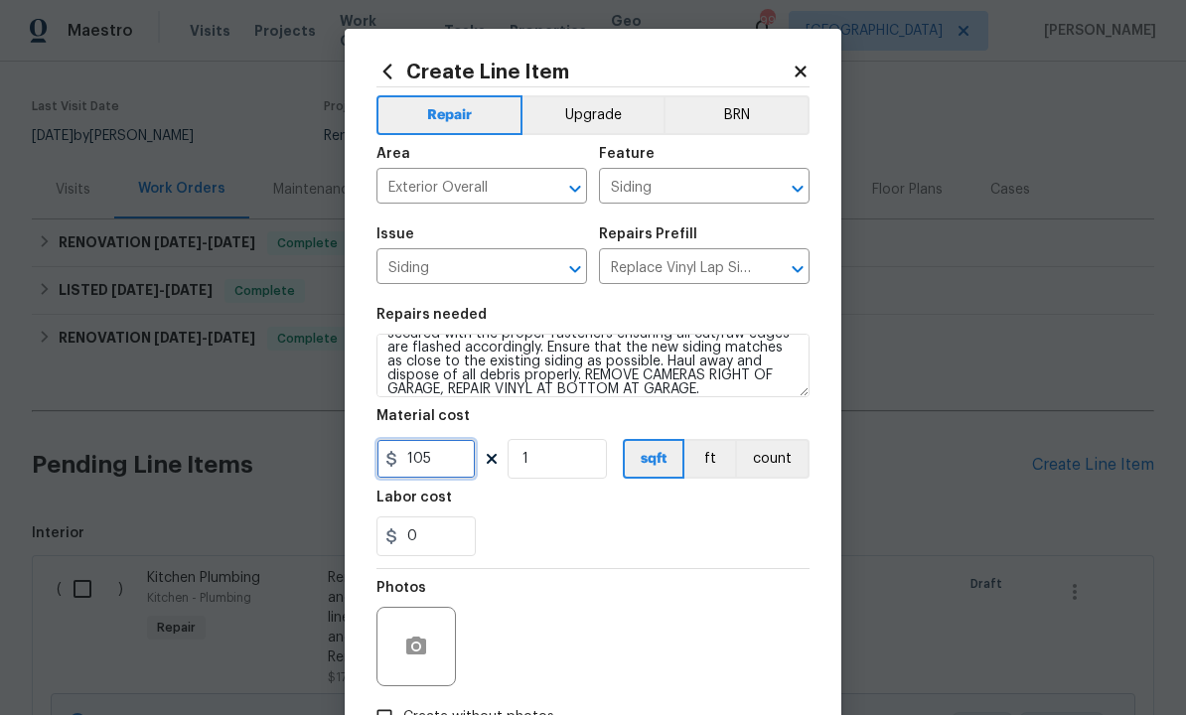
type input "105"
click at [408, 638] on button "button" at bounding box center [416, 648] width 48 height 48
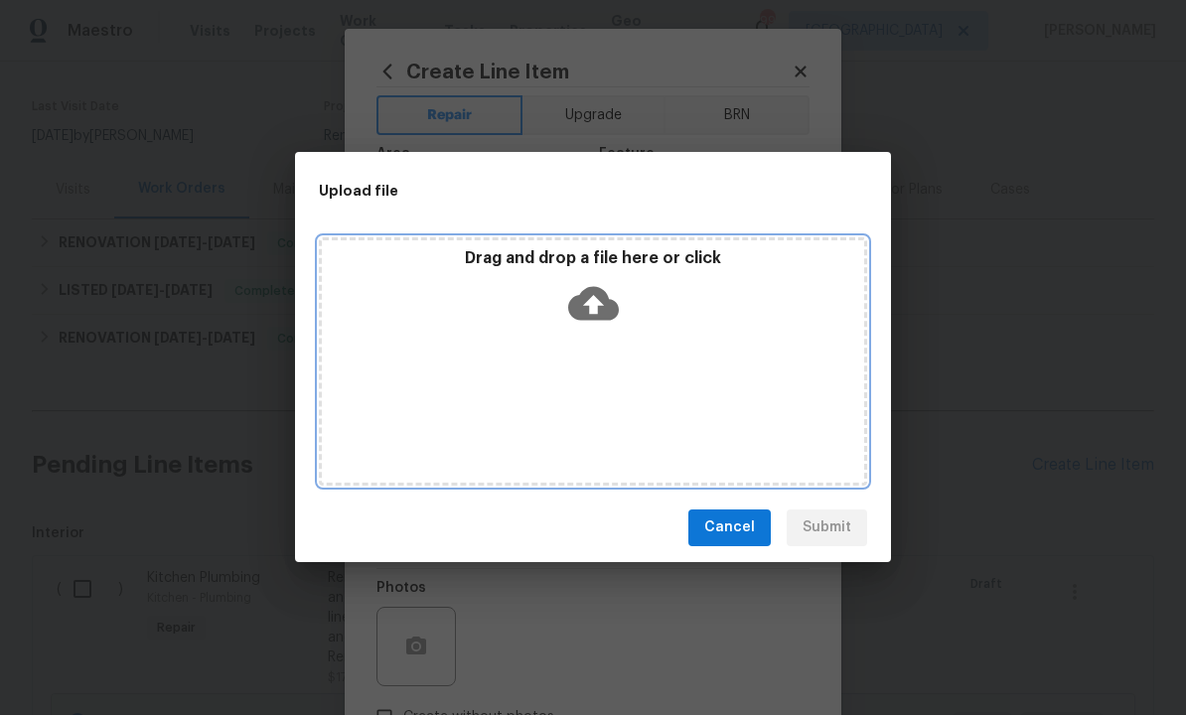
click at [603, 297] on icon at bounding box center [593, 304] width 51 height 34
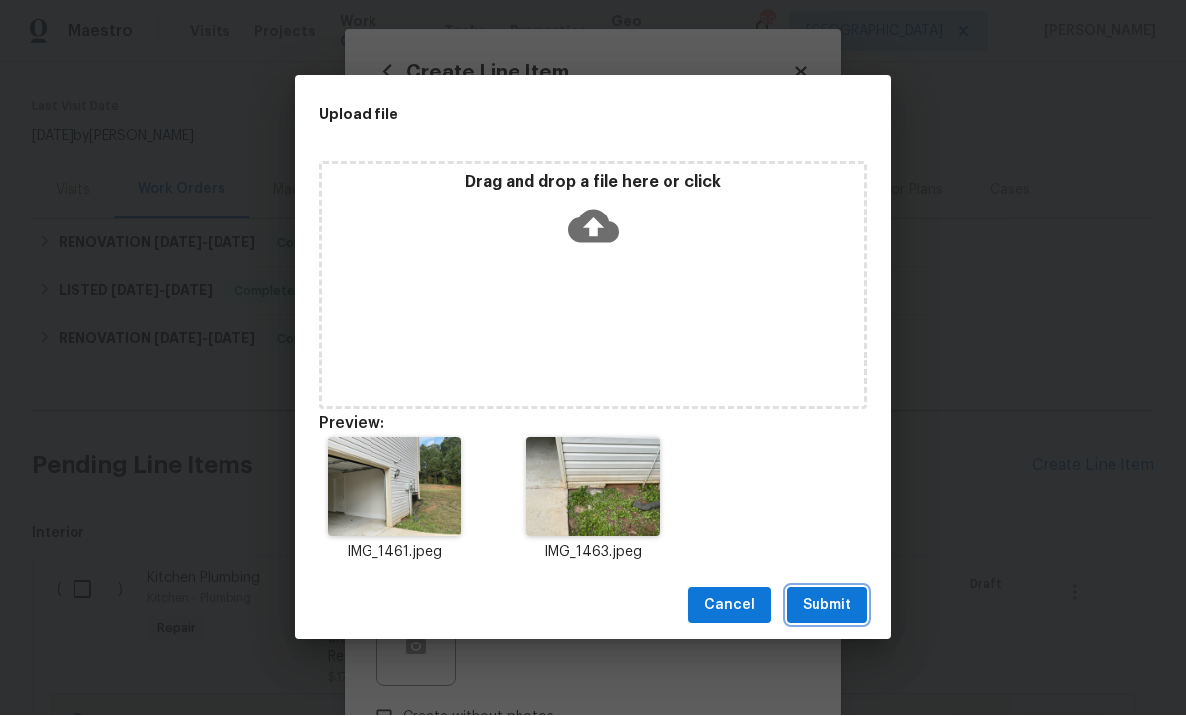
click at [820, 602] on span "Submit" at bounding box center [827, 606] width 49 height 25
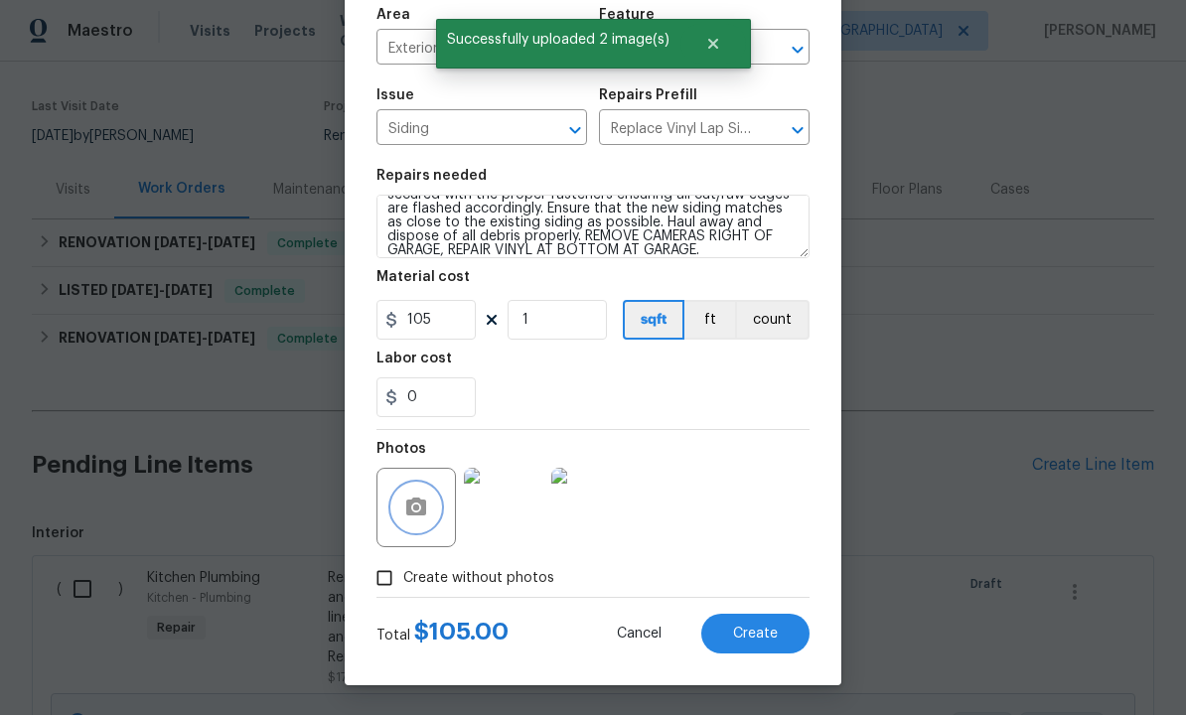
scroll to position [143, 0]
click at [745, 630] on span "Create" at bounding box center [755, 635] width 45 height 15
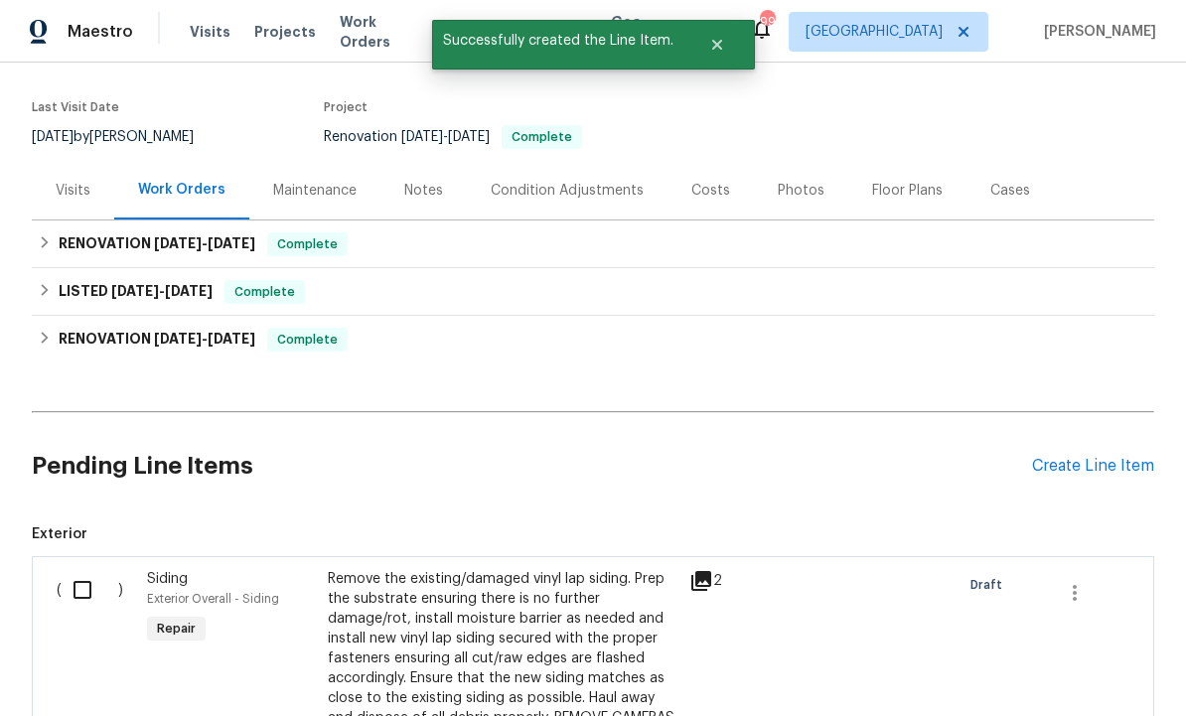
click at [1080, 457] on div "Create Line Item" at bounding box center [1093, 466] width 122 height 19
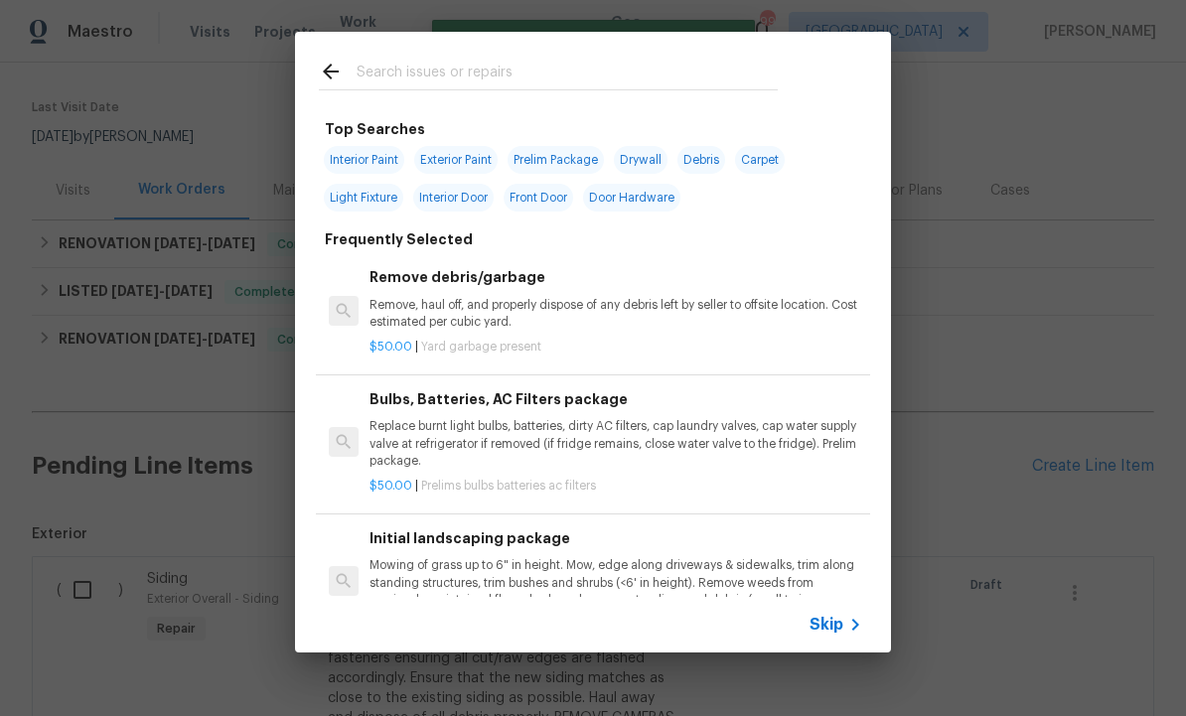
click at [451, 63] on input "text" at bounding box center [567, 75] width 421 height 30
type input "Dryer"
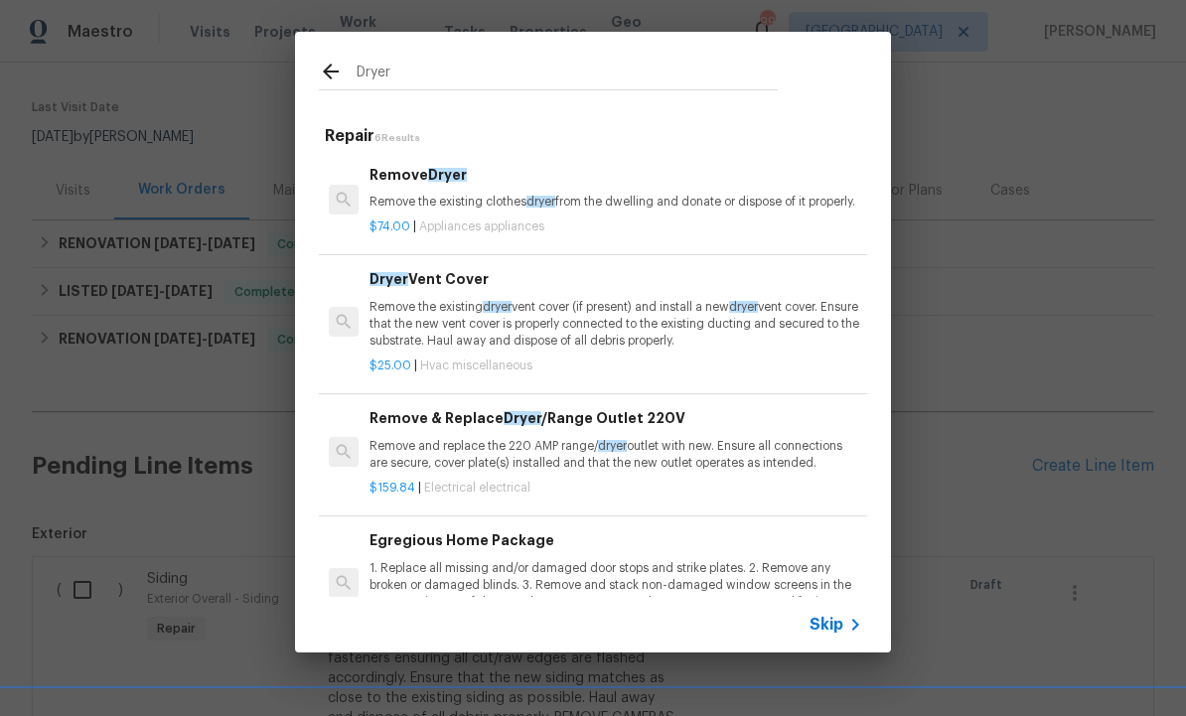
click at [469, 330] on p "Remove the existing dryer vent cover (if present) and install a new dryer vent …" at bounding box center [616, 324] width 493 height 51
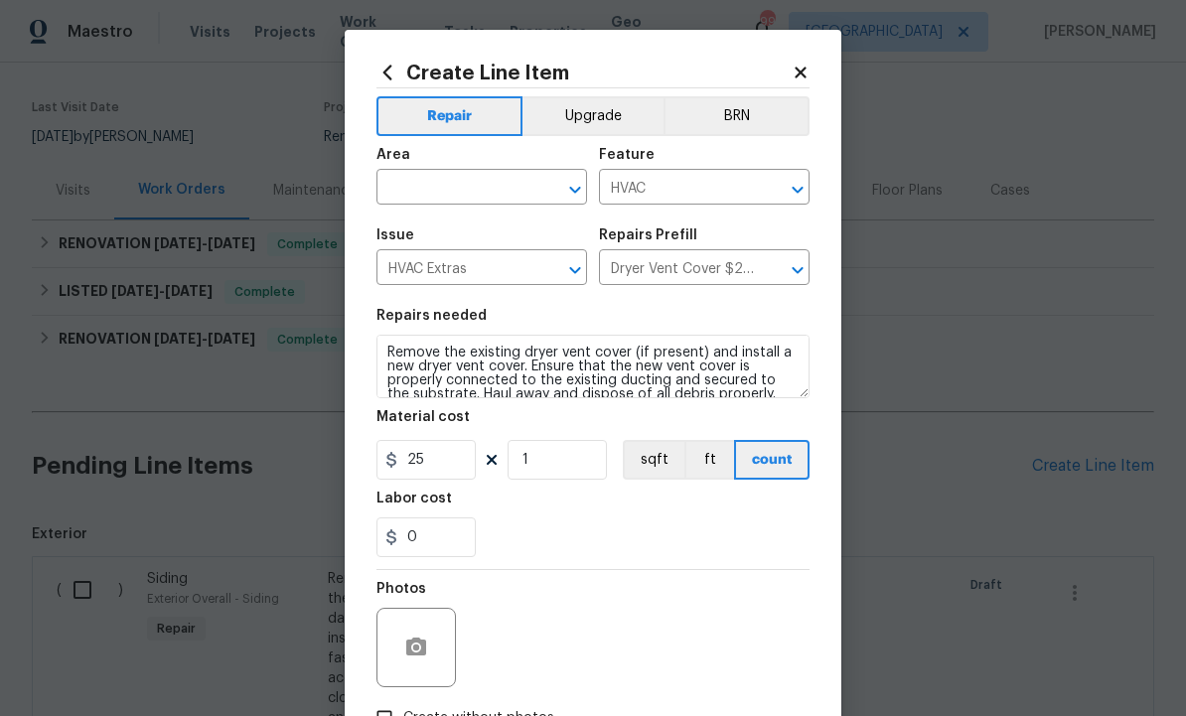
click at [468, 192] on input "text" at bounding box center [453, 189] width 155 height 31
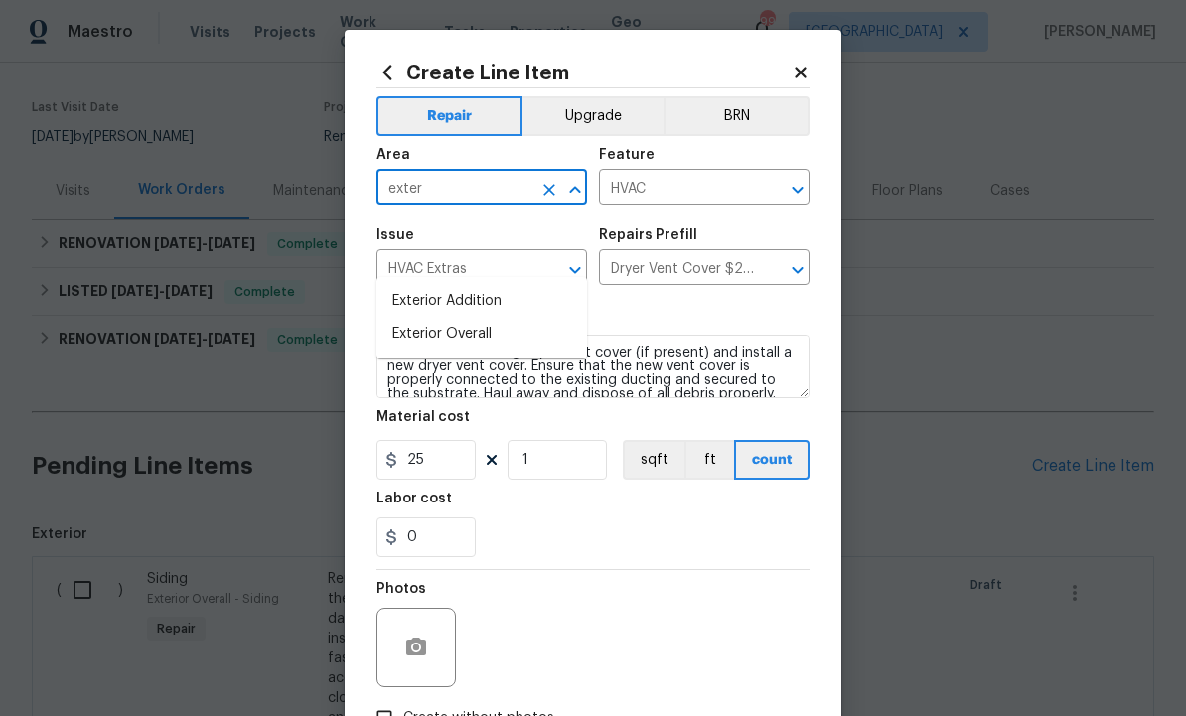
click at [473, 318] on li "Exterior Overall" at bounding box center [481, 334] width 211 height 33
type input "Exterior Overall"
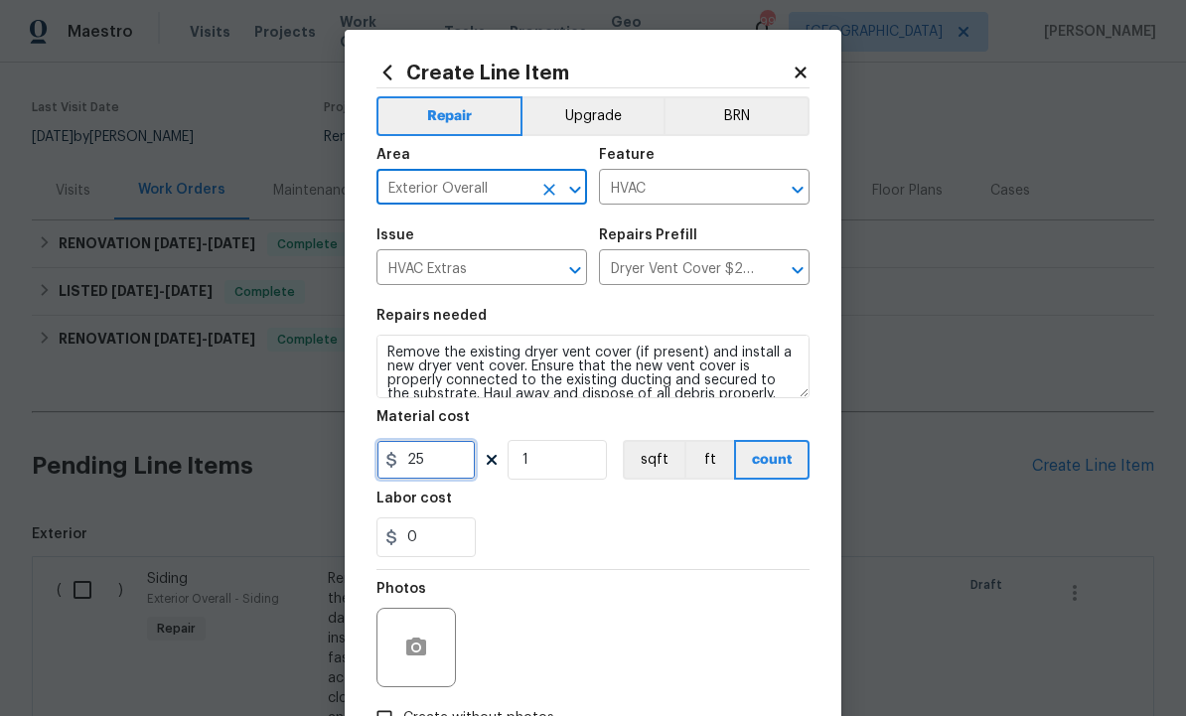
click at [447, 463] on input "25" at bounding box center [425, 460] width 99 height 40
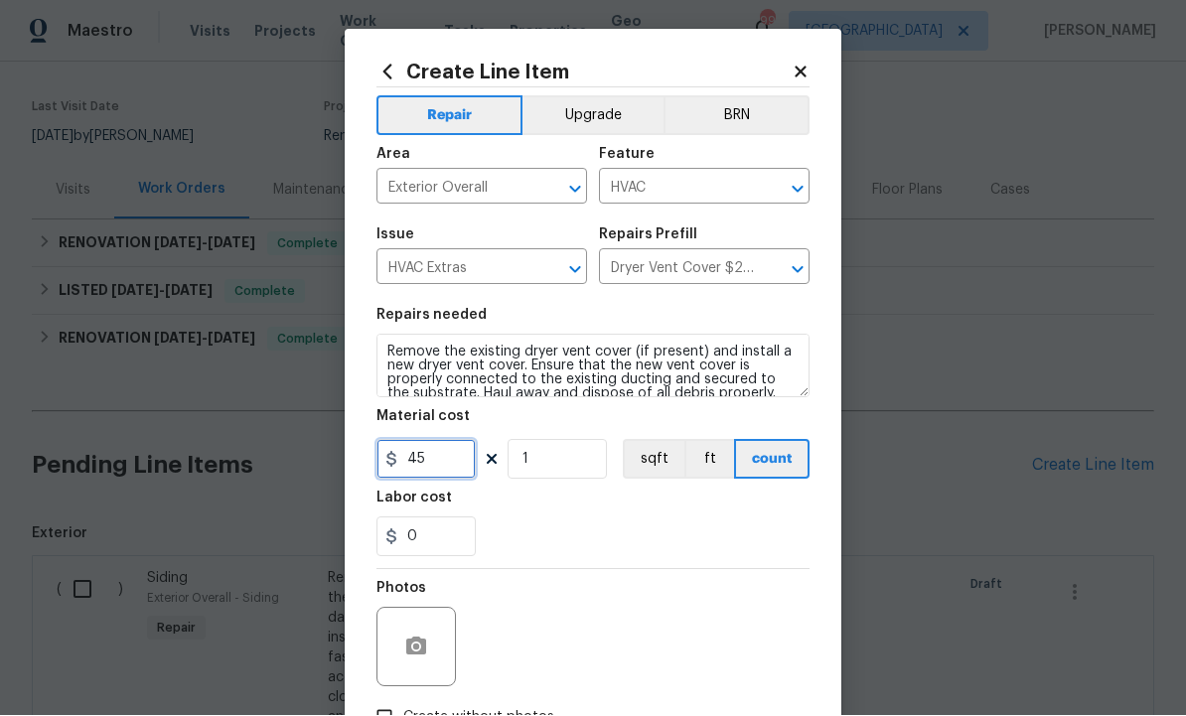
type input "45"
click at [421, 644] on icon "button" at bounding box center [416, 647] width 20 height 18
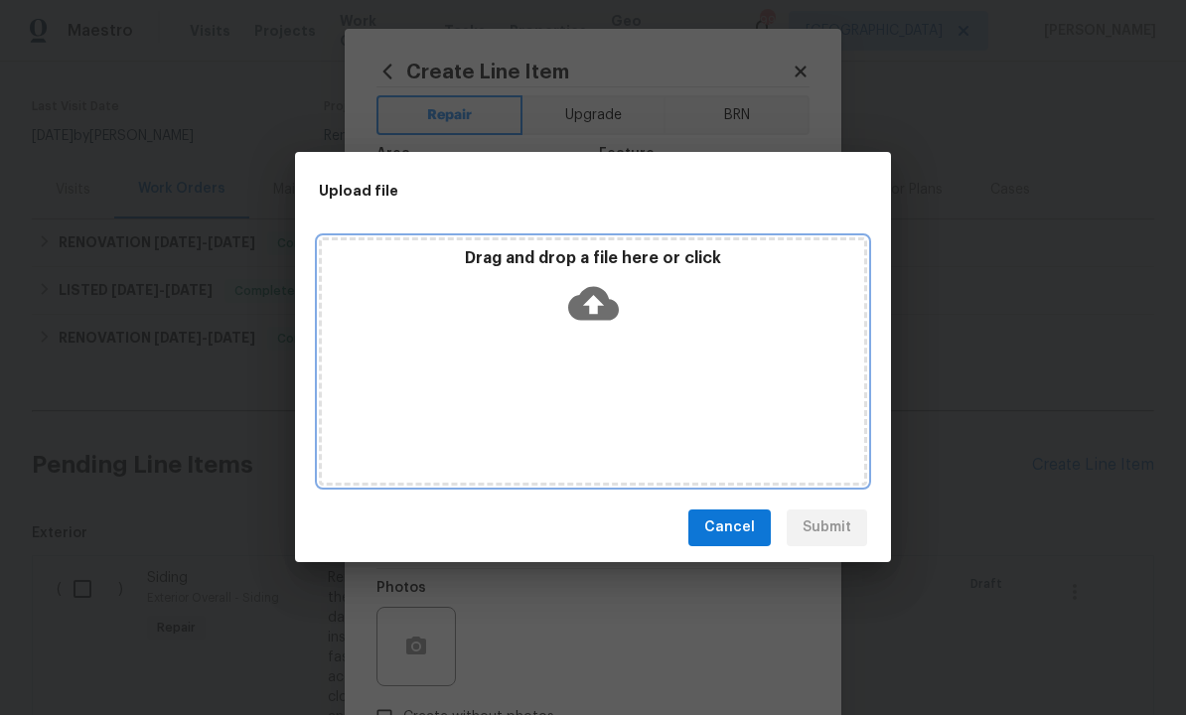
click at [603, 297] on icon at bounding box center [593, 304] width 51 height 34
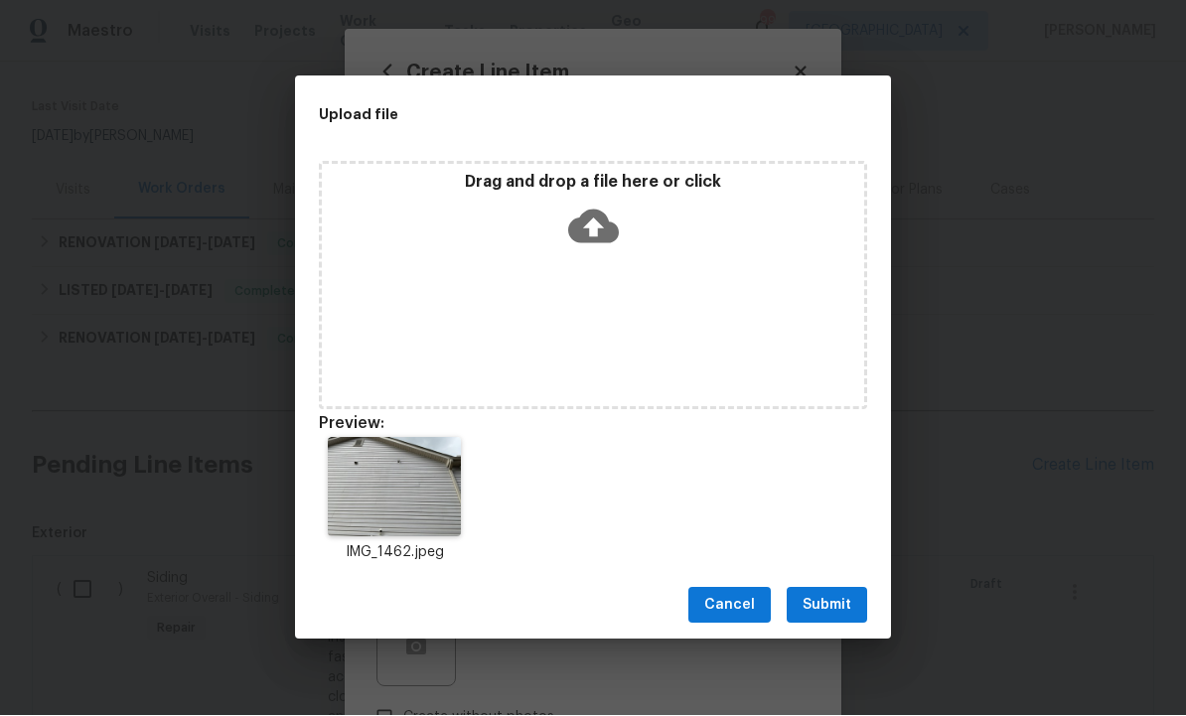
click at [821, 594] on span "Submit" at bounding box center [827, 606] width 49 height 25
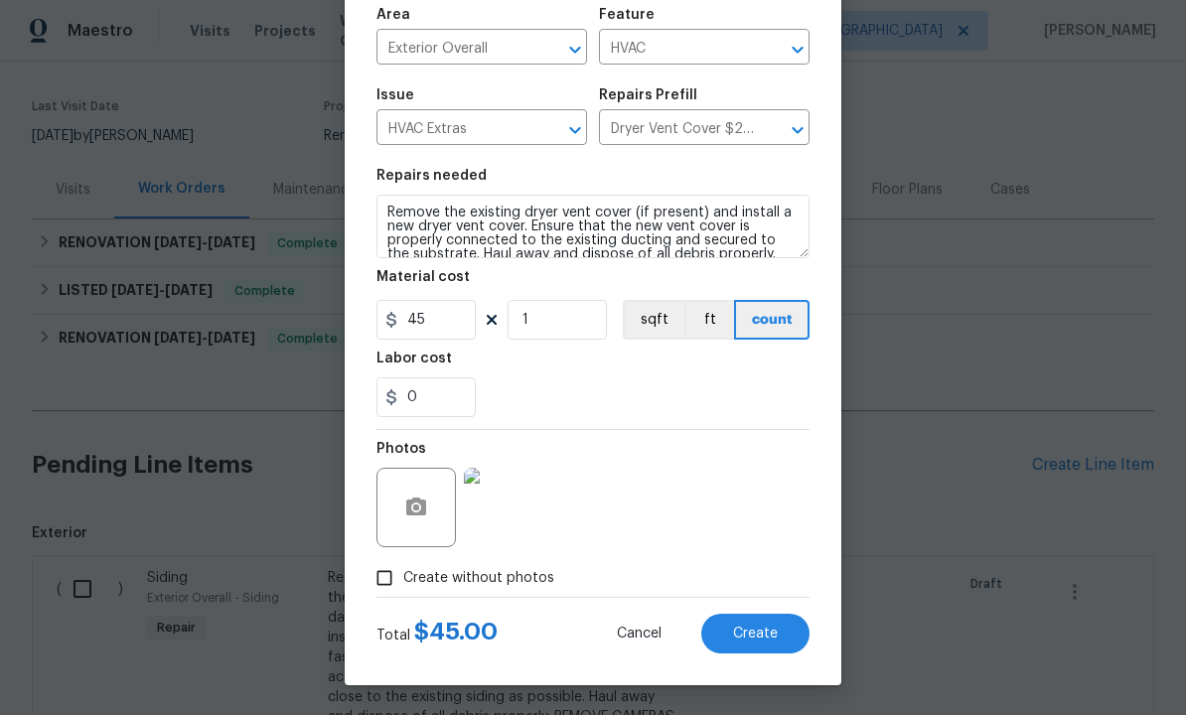
click at [752, 635] on span "Create" at bounding box center [755, 635] width 45 height 15
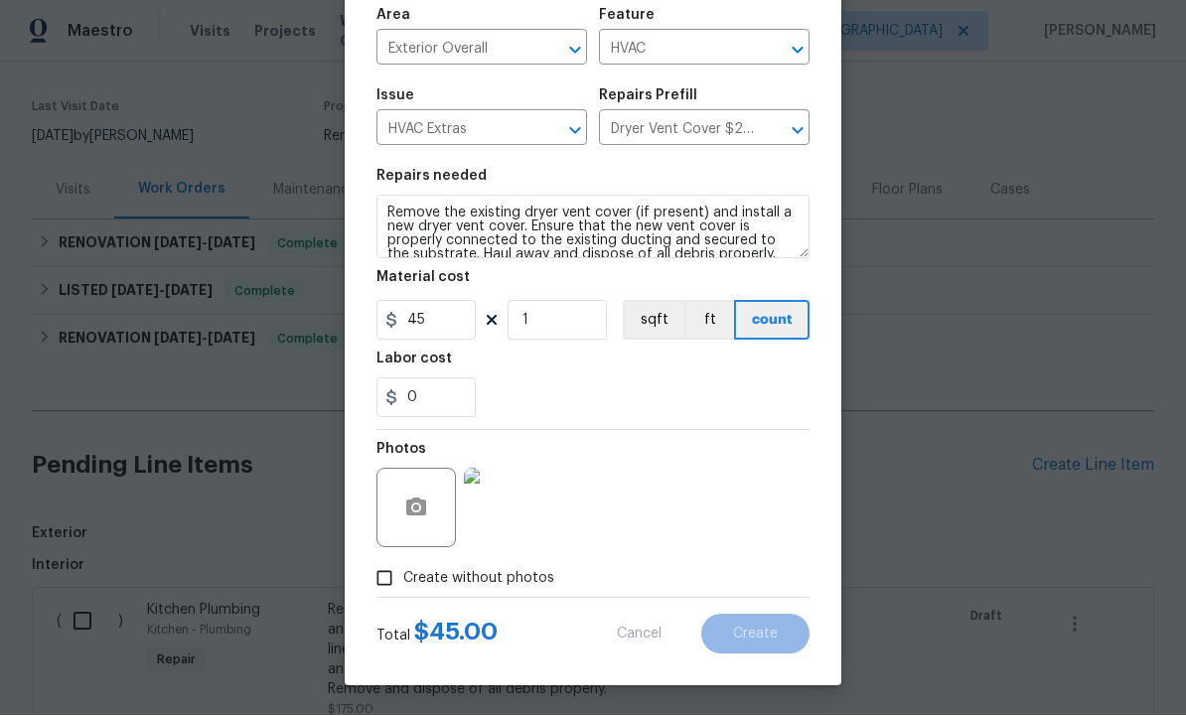
type input "0"
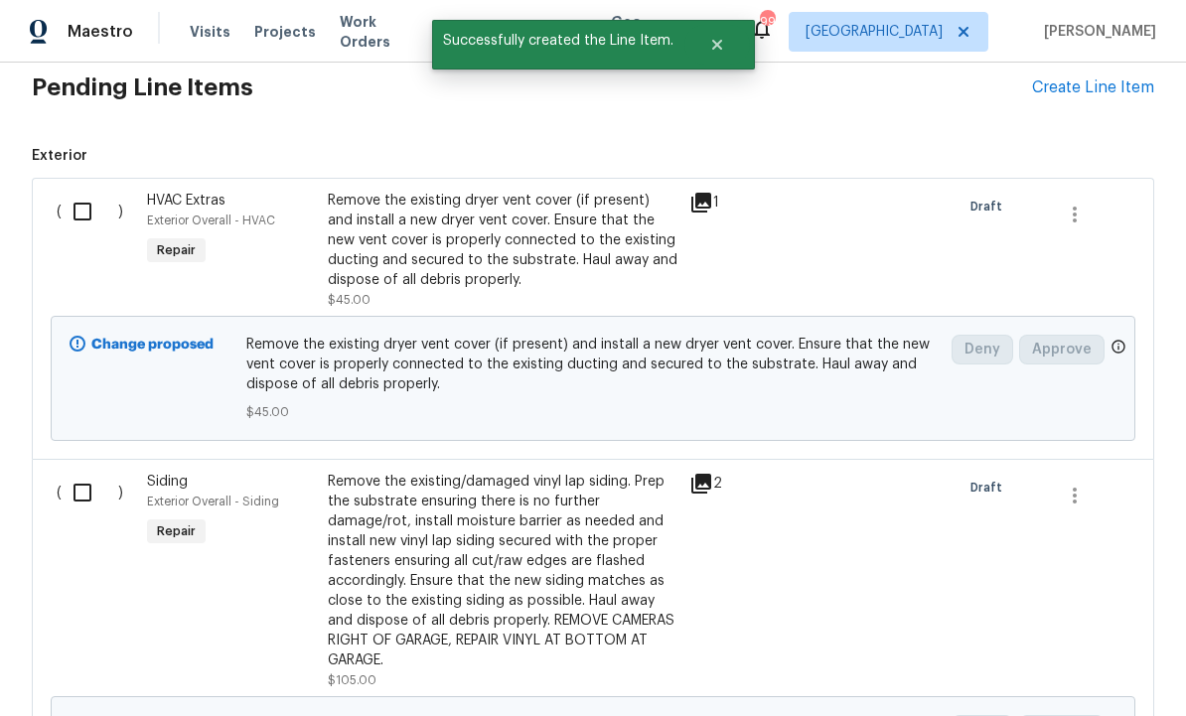
scroll to position [507, 0]
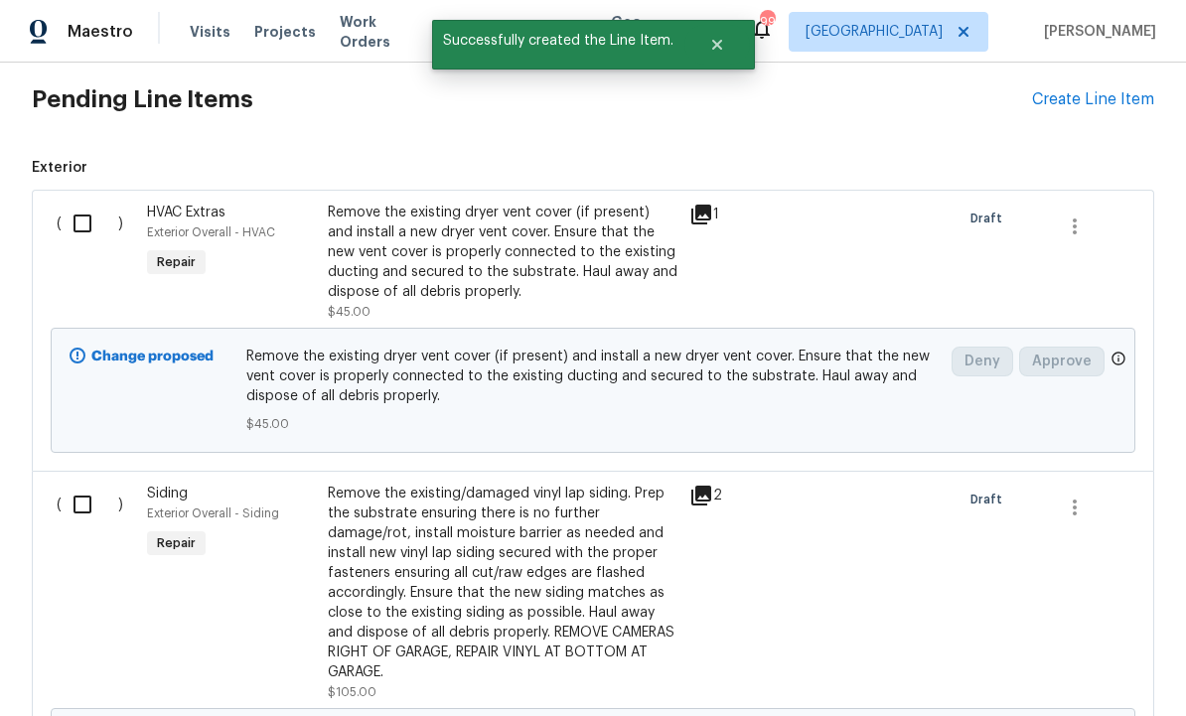
click at [86, 203] on input "checkbox" at bounding box center [90, 224] width 57 height 42
checkbox input "true"
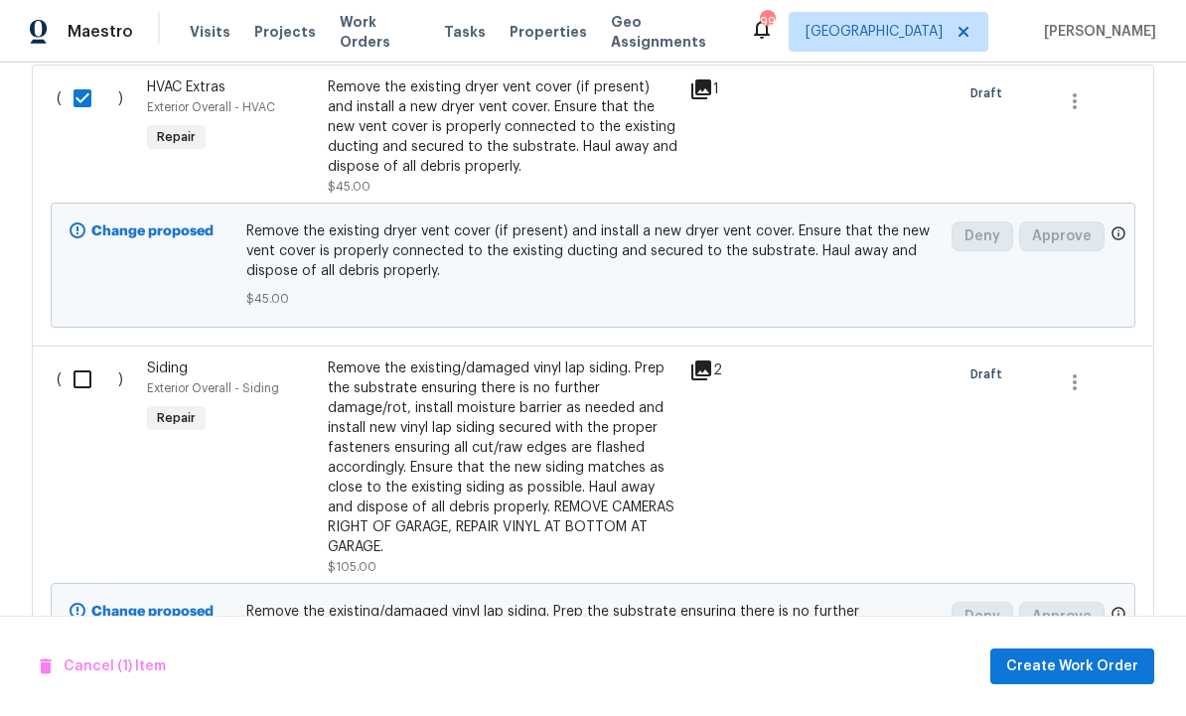
scroll to position [652, 0]
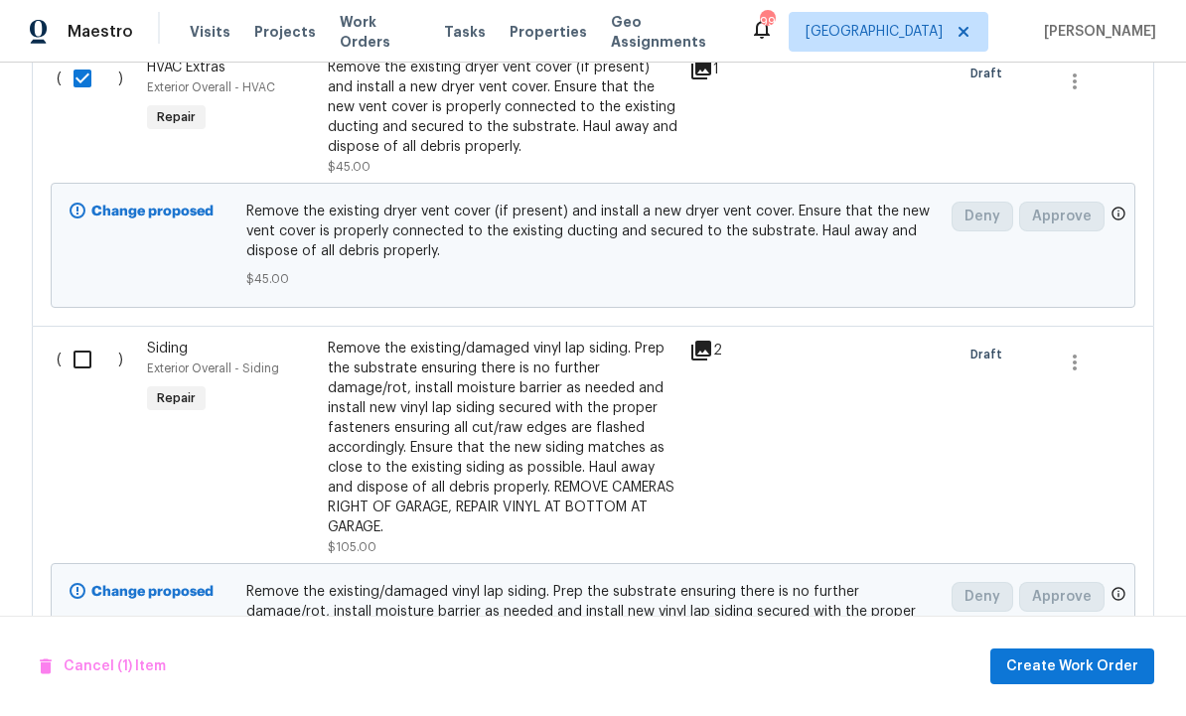
click at [84, 339] on input "checkbox" at bounding box center [90, 360] width 57 height 42
checkbox input "true"
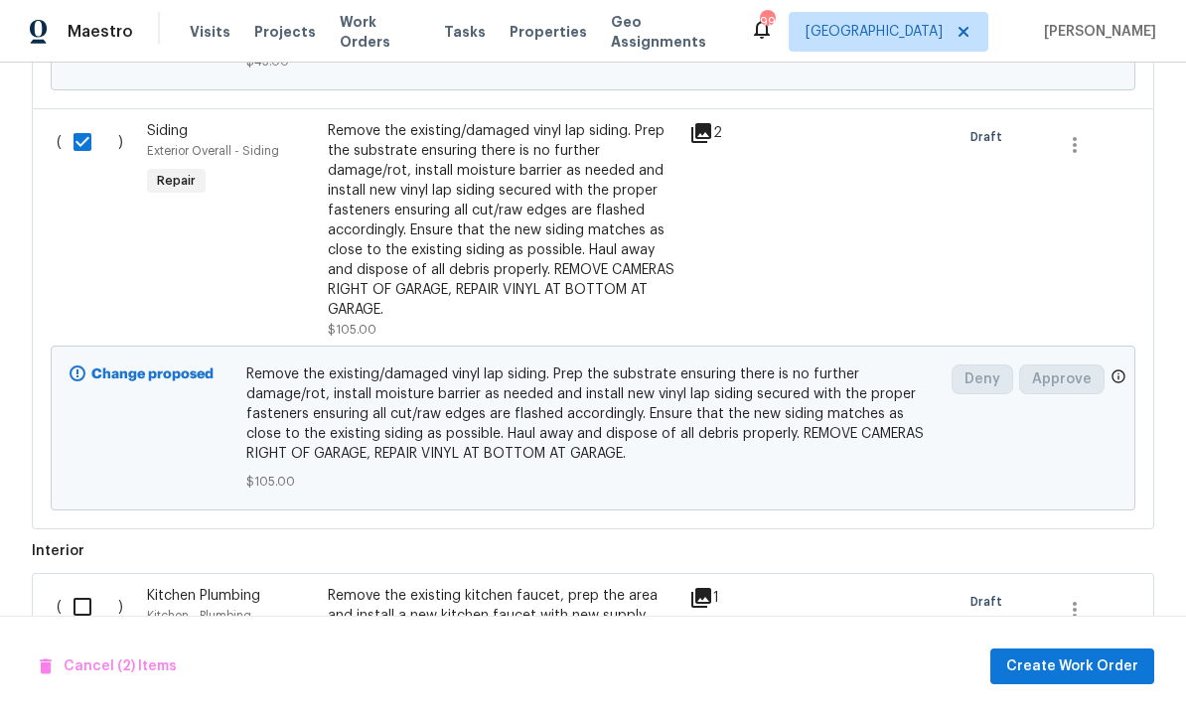
click at [94, 586] on input "checkbox" at bounding box center [90, 607] width 57 height 42
checkbox input "true"
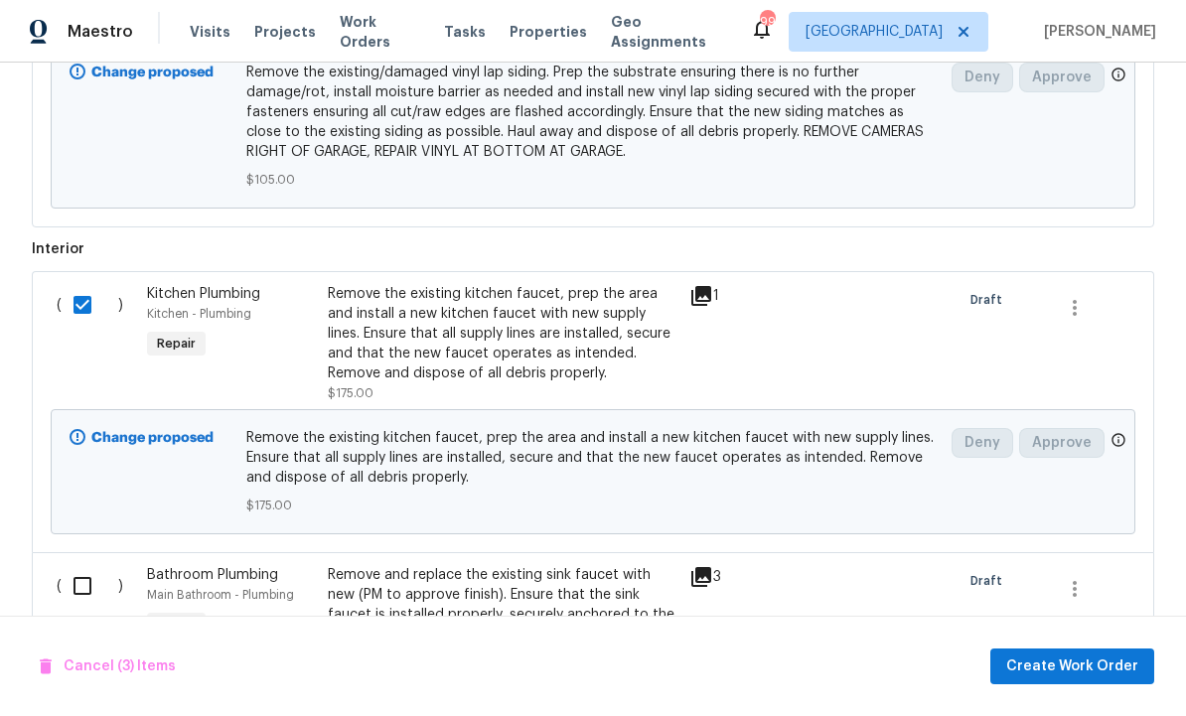
click at [87, 565] on input "checkbox" at bounding box center [90, 586] width 57 height 42
checkbox input "true"
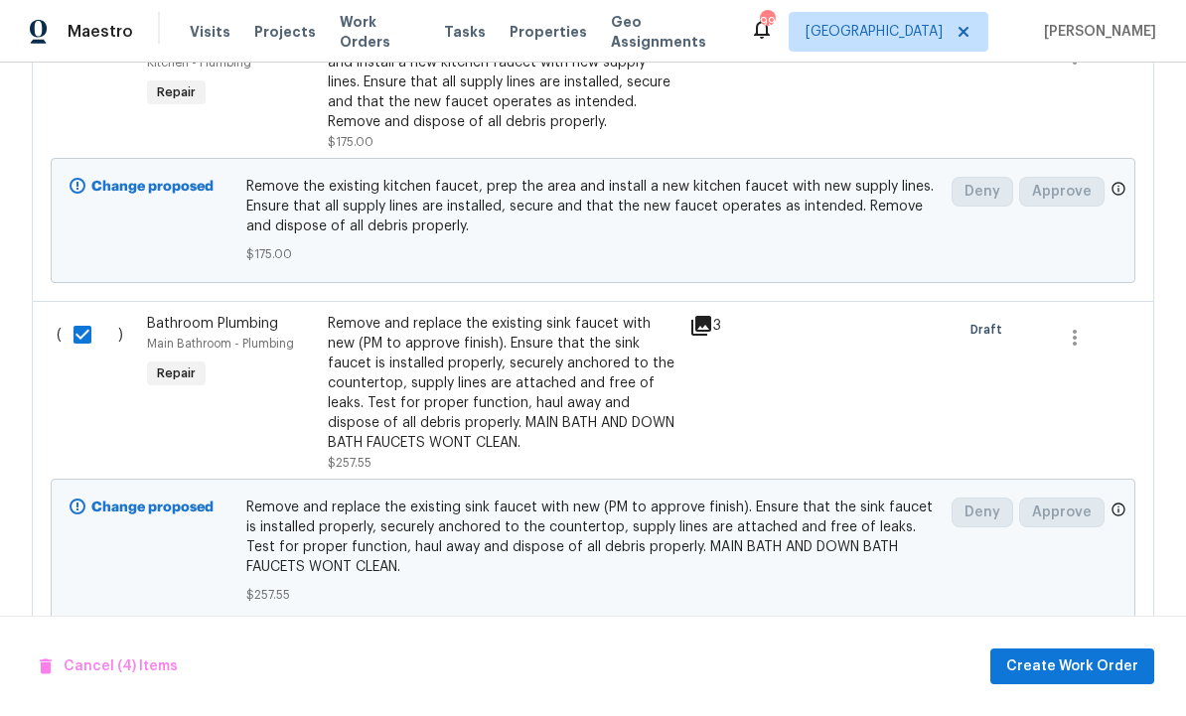
scroll to position [1421, 0]
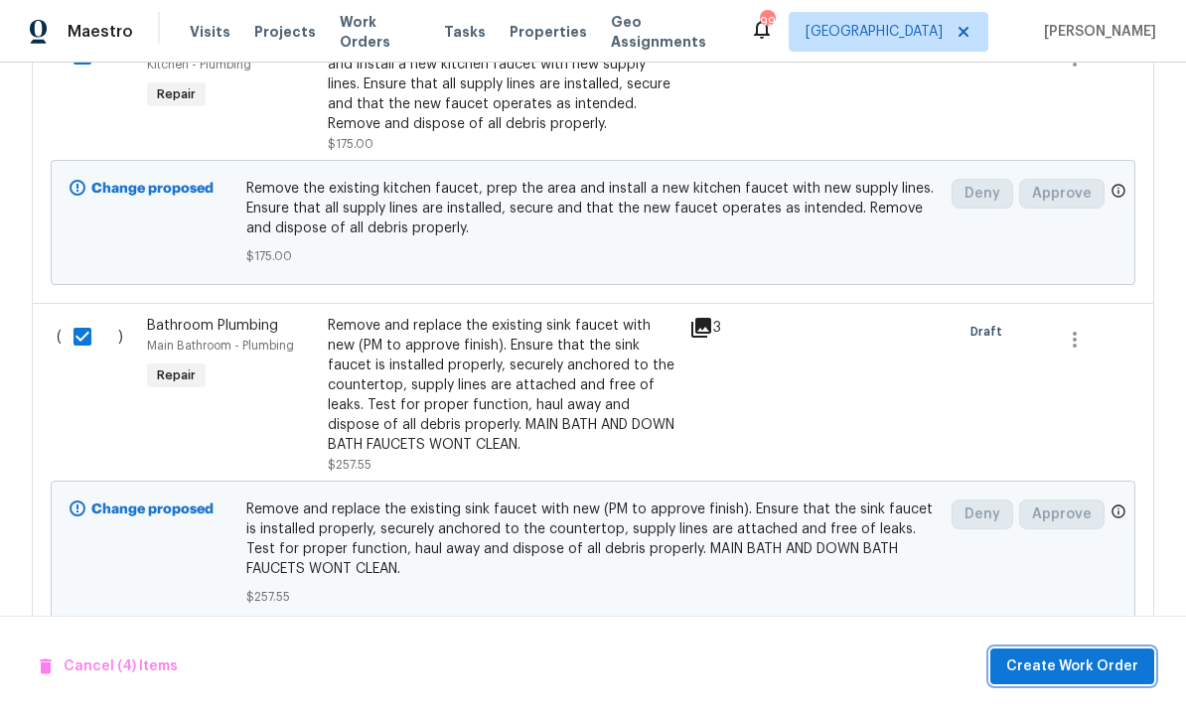
click at [1052, 660] on span "Create Work Order" at bounding box center [1072, 667] width 132 height 25
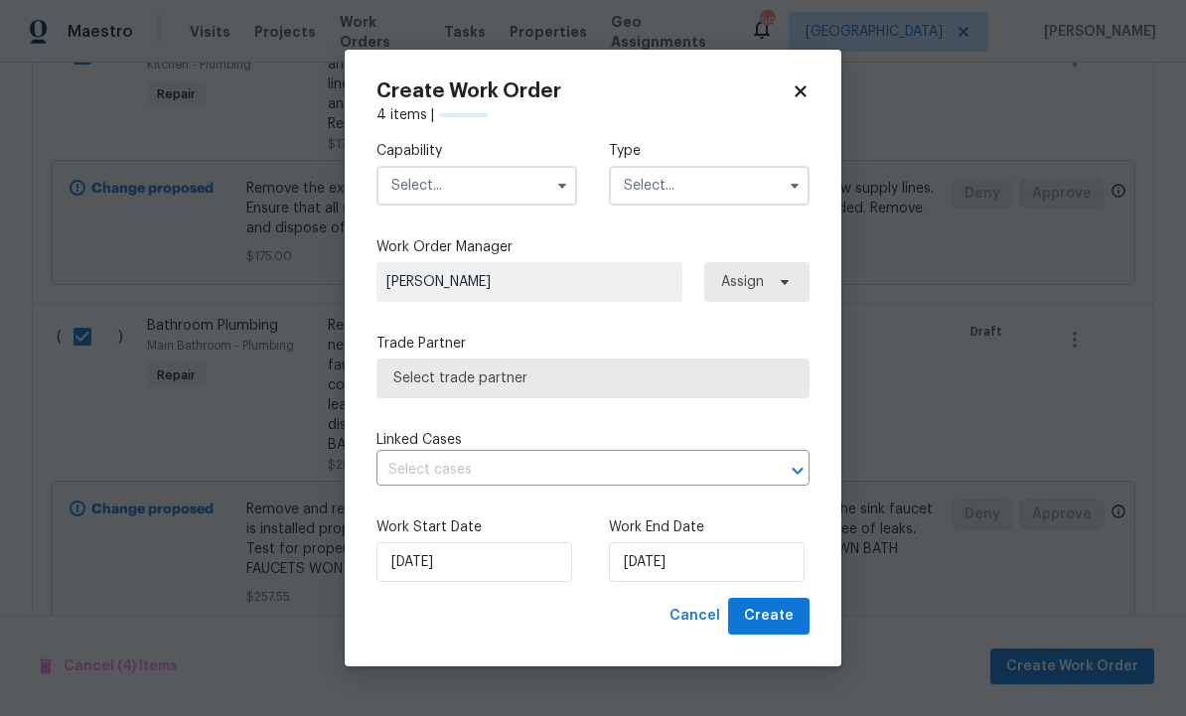
checkbox input "false"
click at [484, 170] on input "text" at bounding box center [476, 186] width 201 height 40
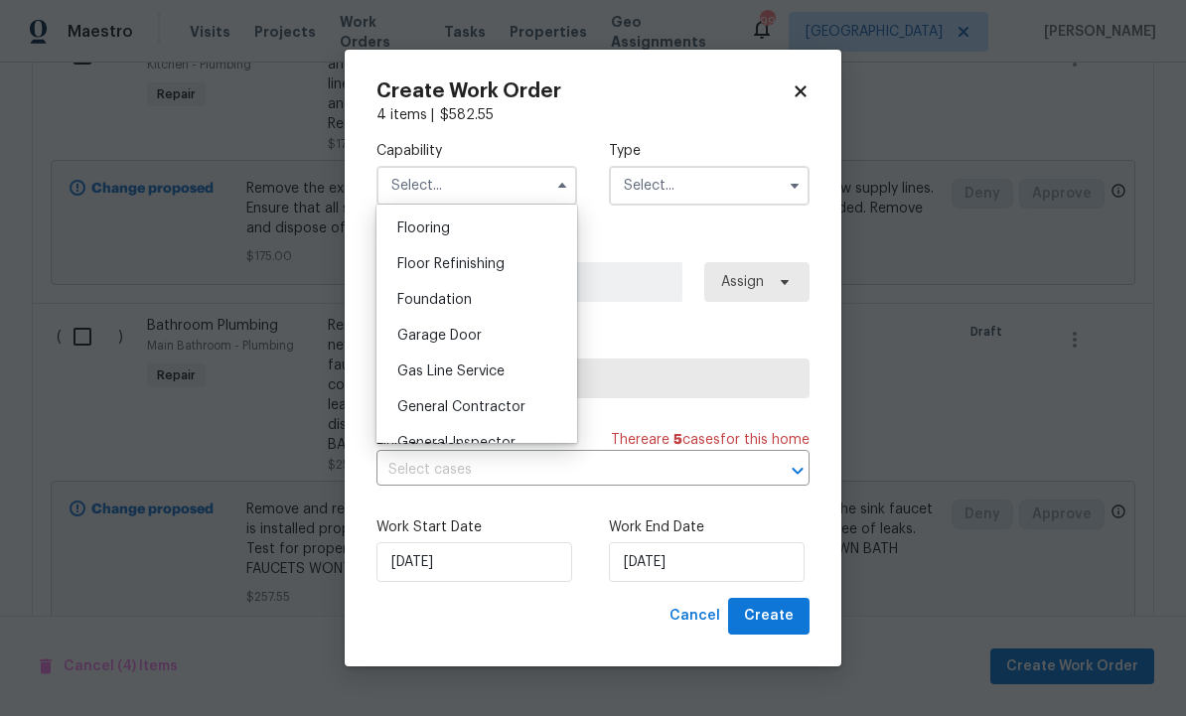
scroll to position [777, 0]
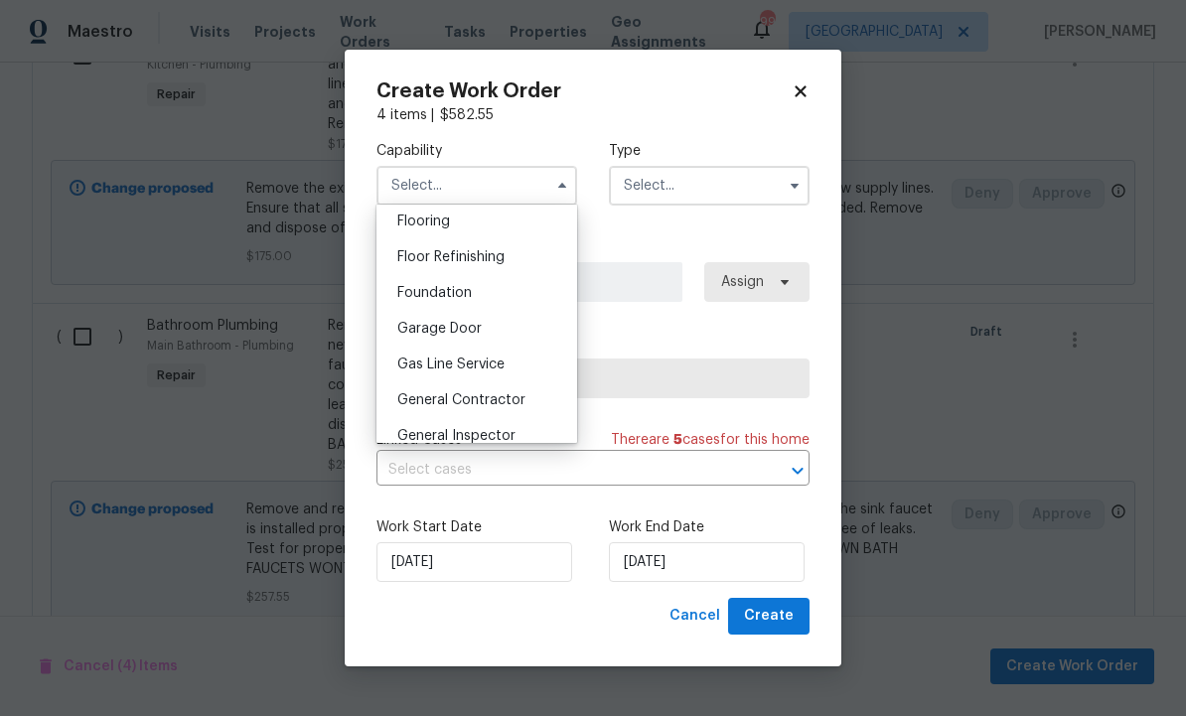
click at [497, 398] on span "General Contractor" at bounding box center [461, 400] width 128 height 14
type input "General Contractor"
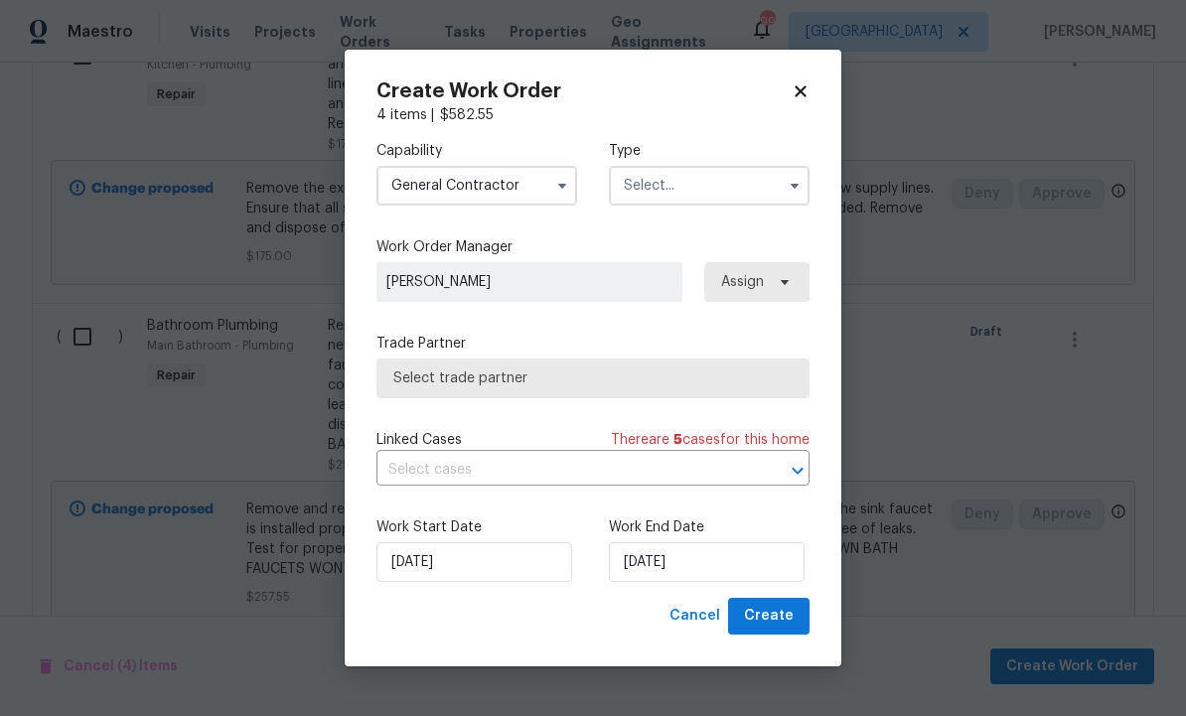
click at [706, 191] on input "text" at bounding box center [709, 186] width 201 height 40
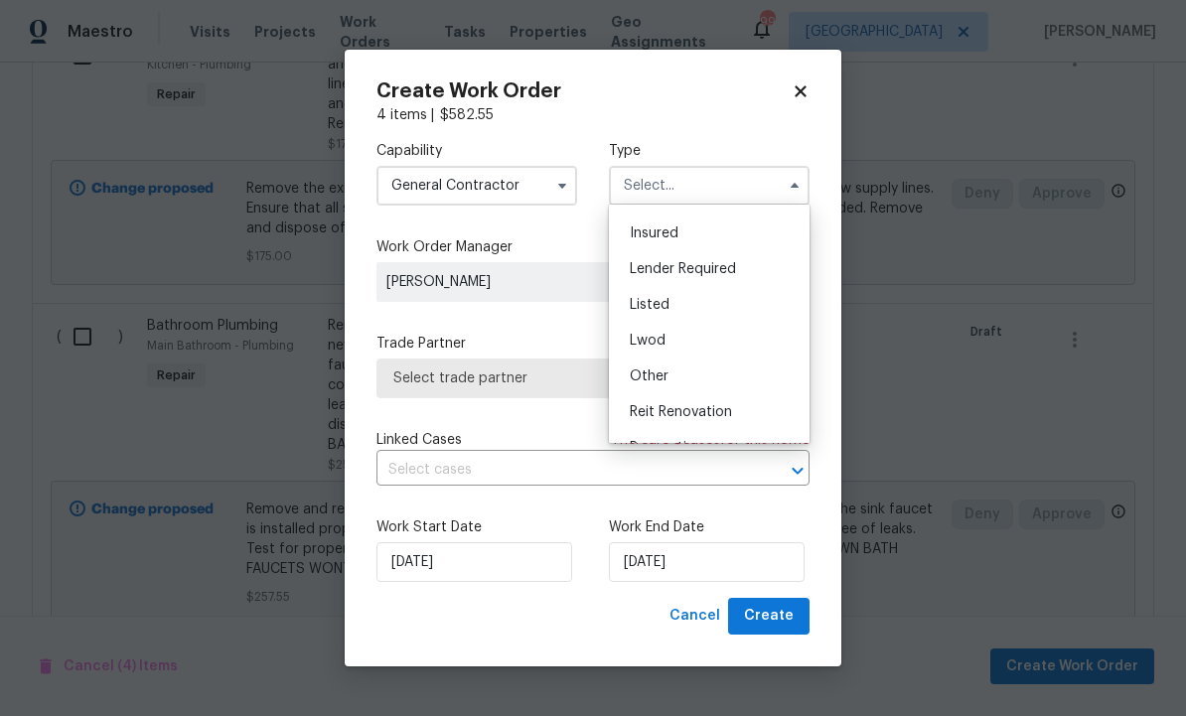
scroll to position [110, 0]
click at [714, 293] on div "Listed" at bounding box center [709, 296] width 191 height 36
type input "Listed"
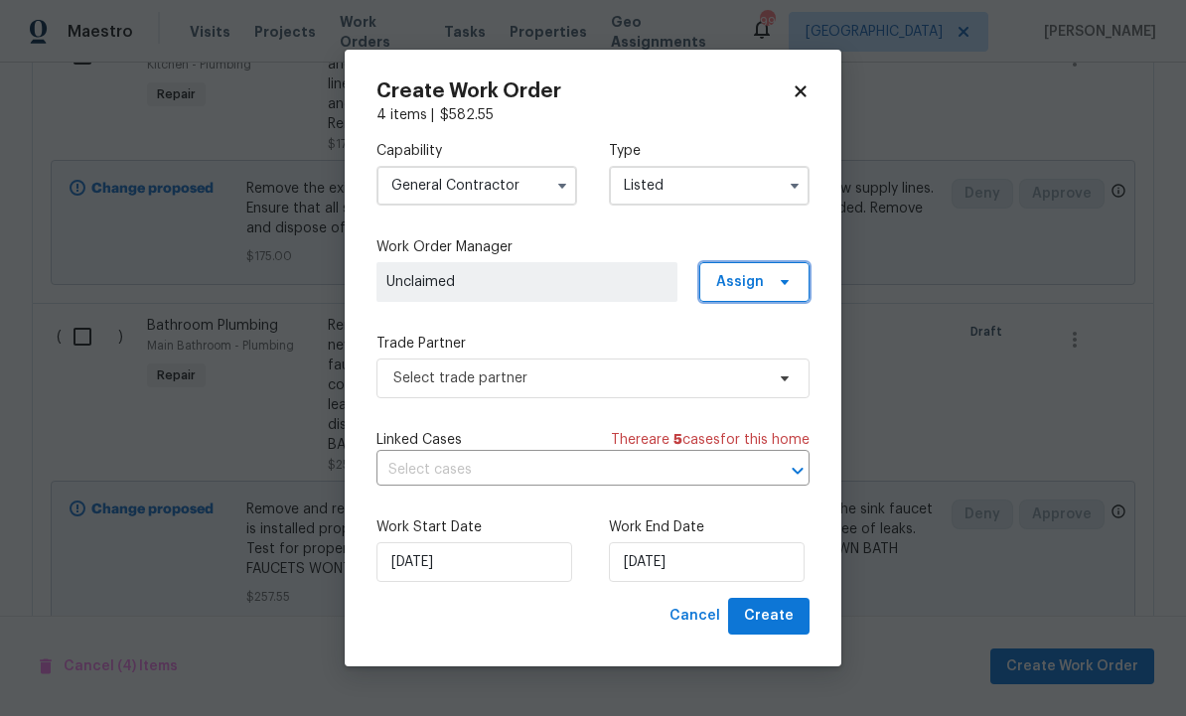
click at [783, 281] on icon at bounding box center [785, 282] width 8 height 5
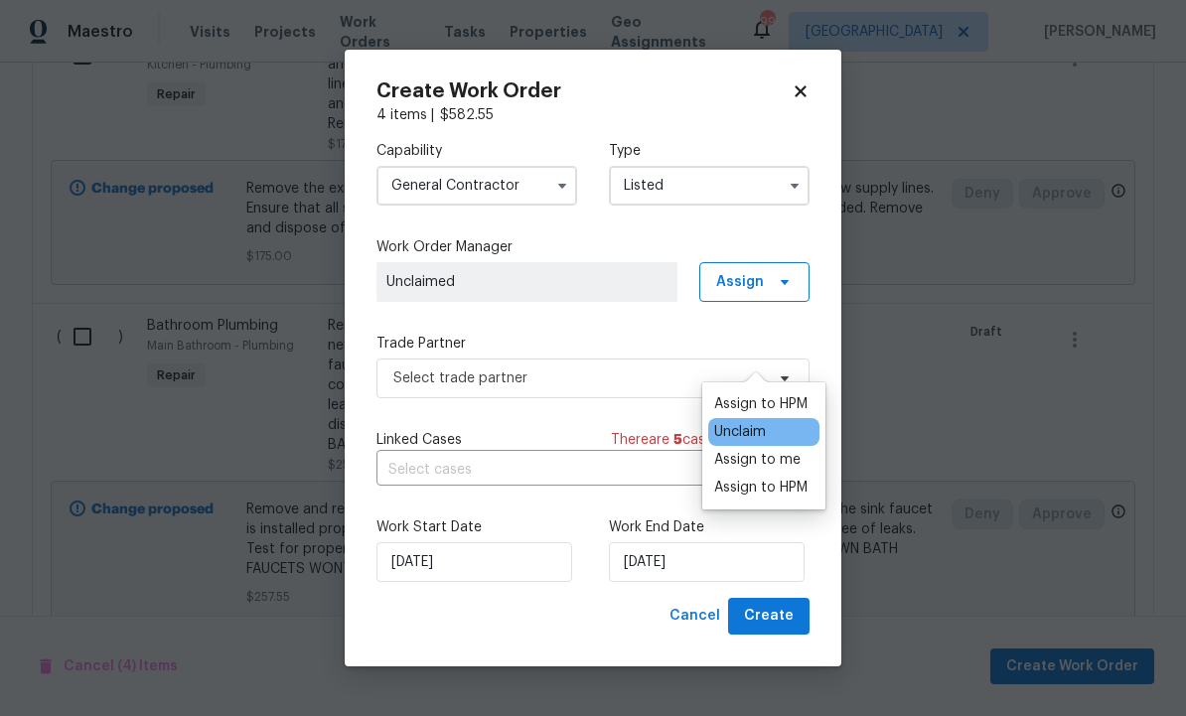
click at [783, 394] on div "Assign to HPM" at bounding box center [760, 404] width 93 height 20
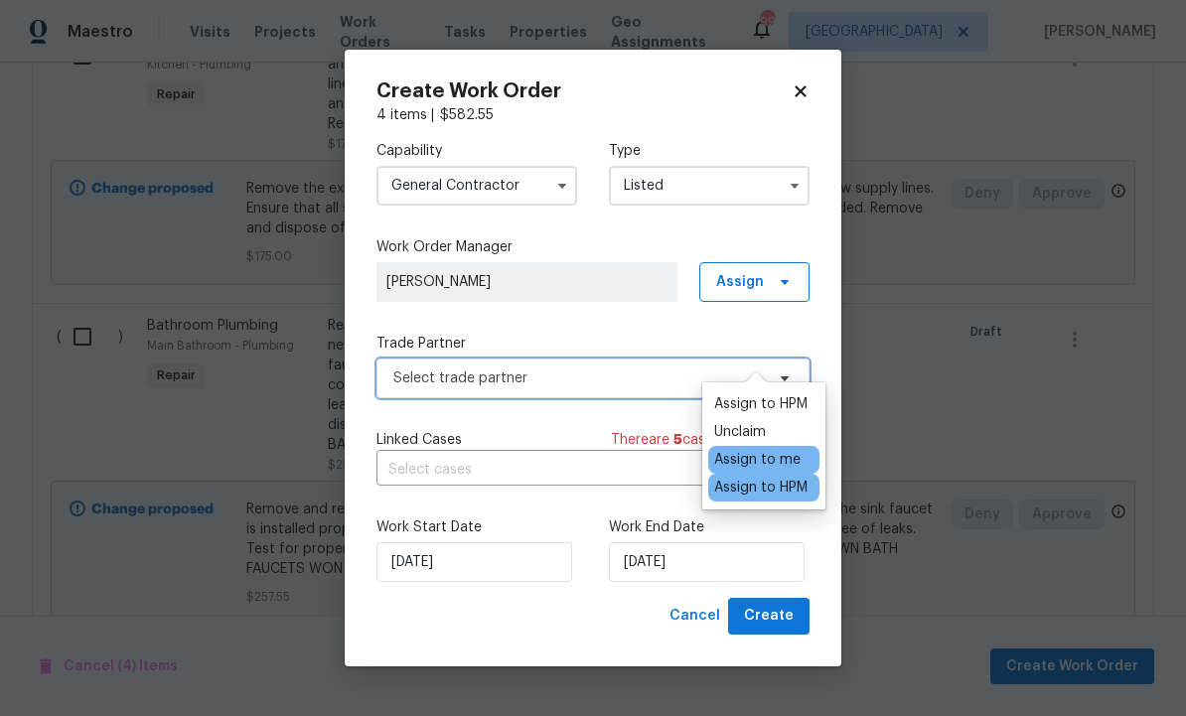
click at [588, 379] on span "Select trade partner" at bounding box center [578, 379] width 371 height 20
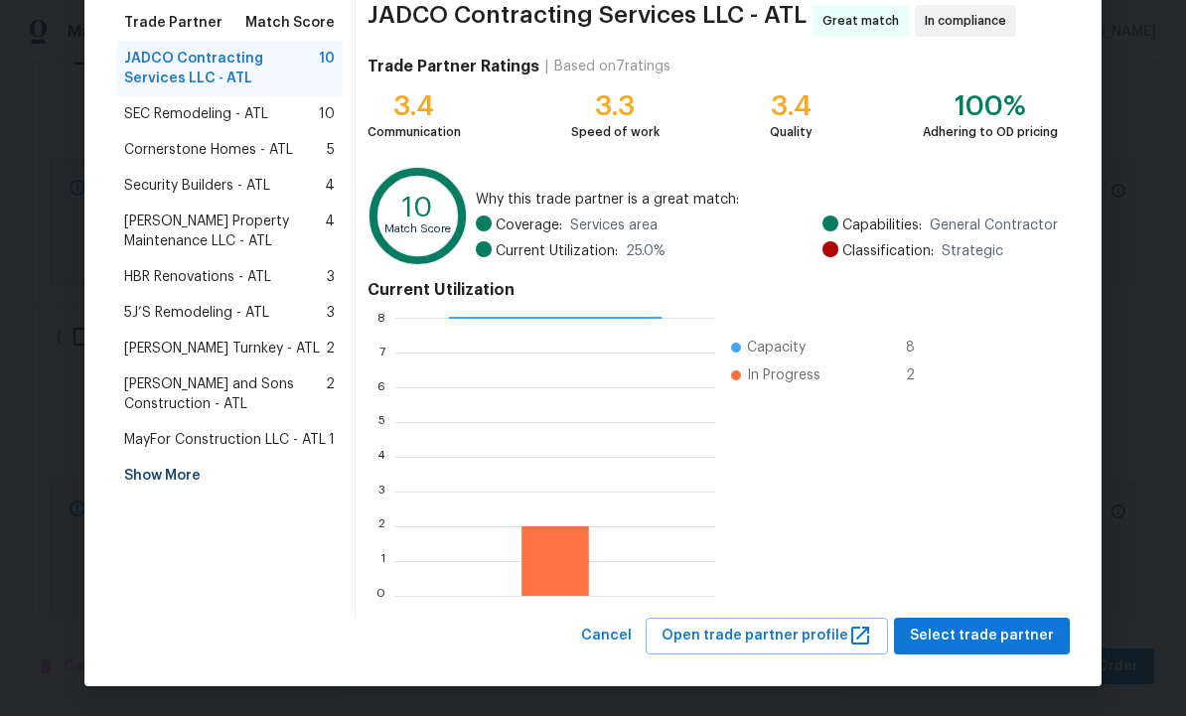
scroll to position [160, 0]
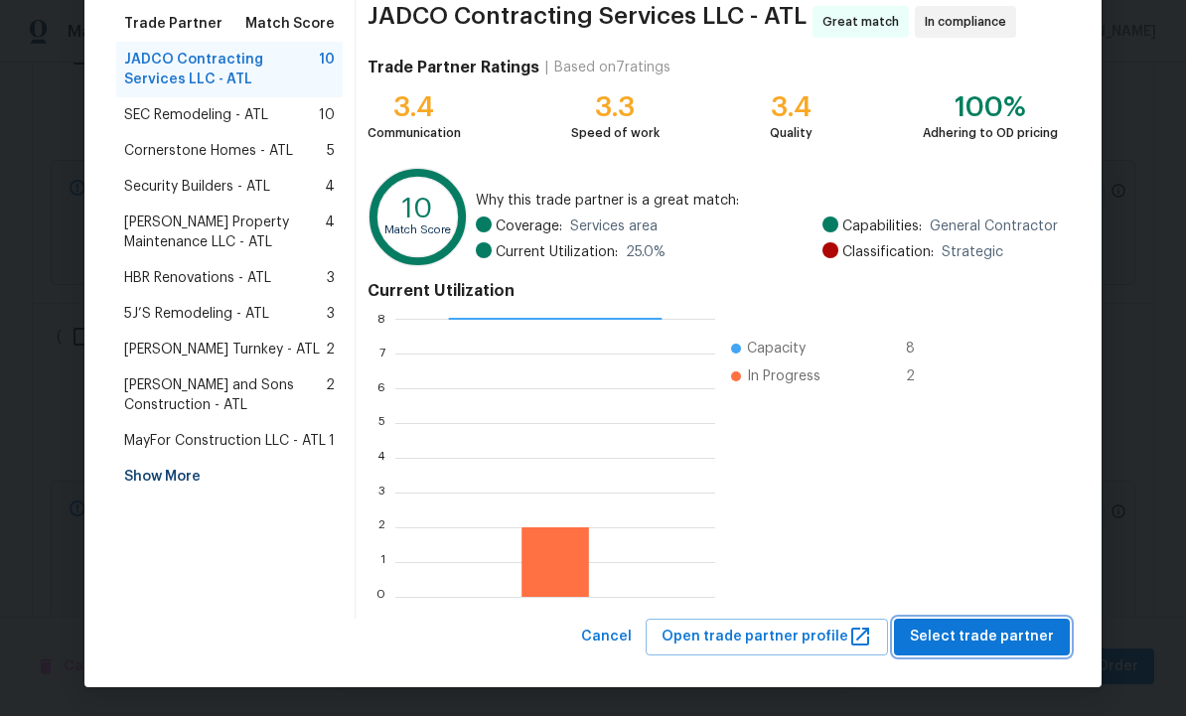
click at [966, 633] on span "Select trade partner" at bounding box center [982, 637] width 144 height 25
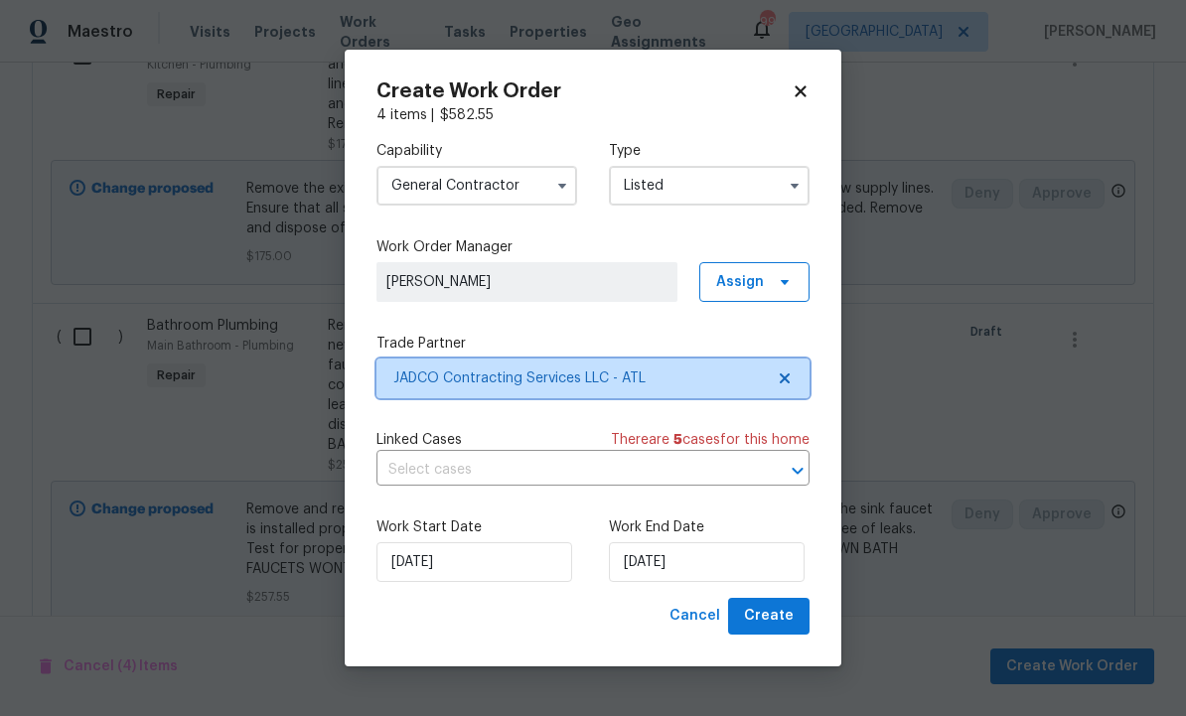
scroll to position [0, 0]
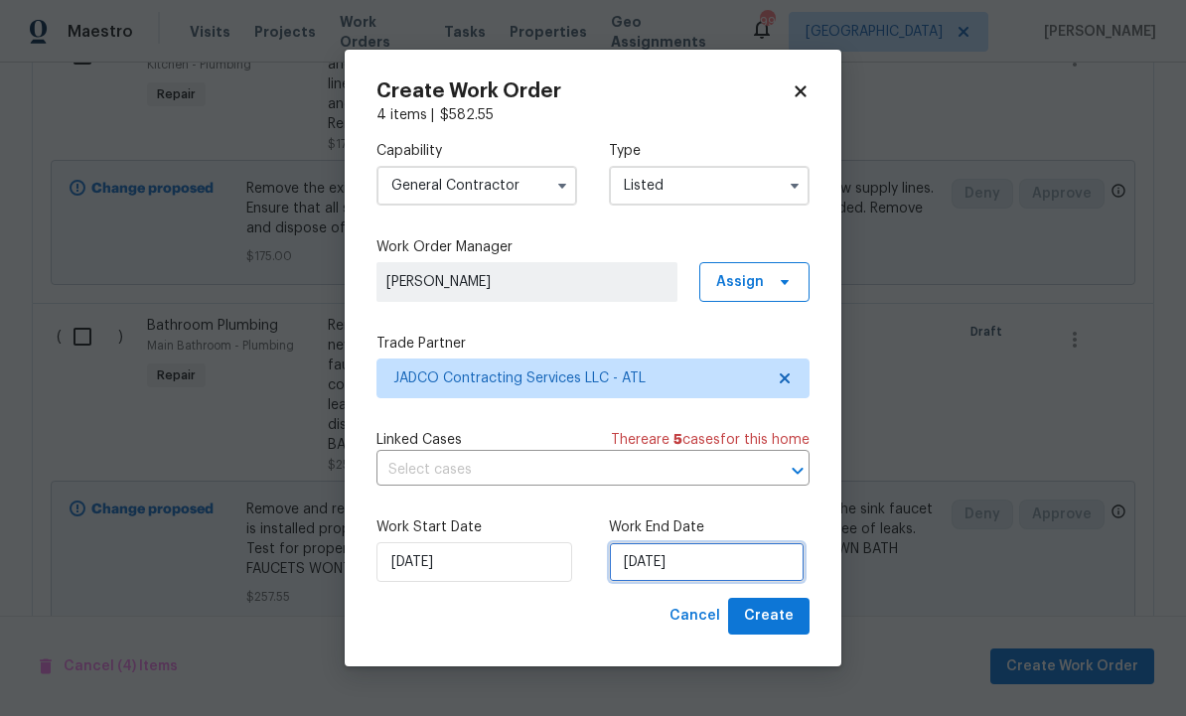
click at [708, 558] on input "10/8/2025" at bounding box center [707, 562] width 196 height 40
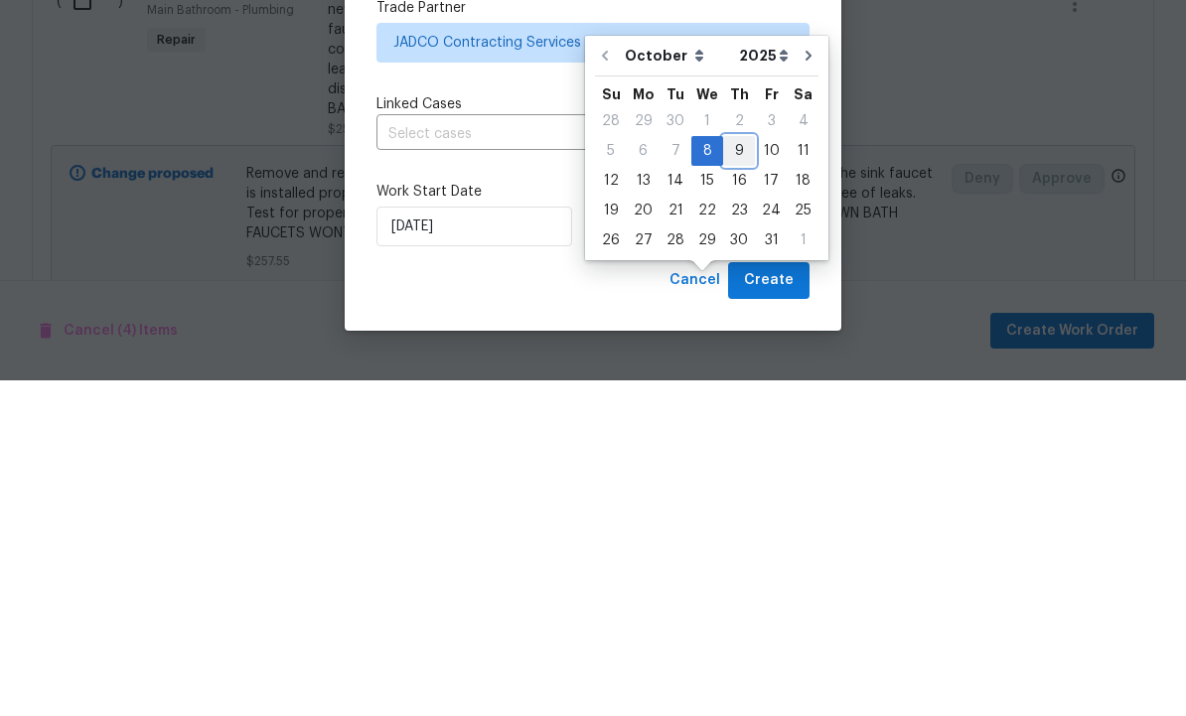
click at [740, 473] on div "9" at bounding box center [739, 487] width 32 height 28
type input "10/9/2025"
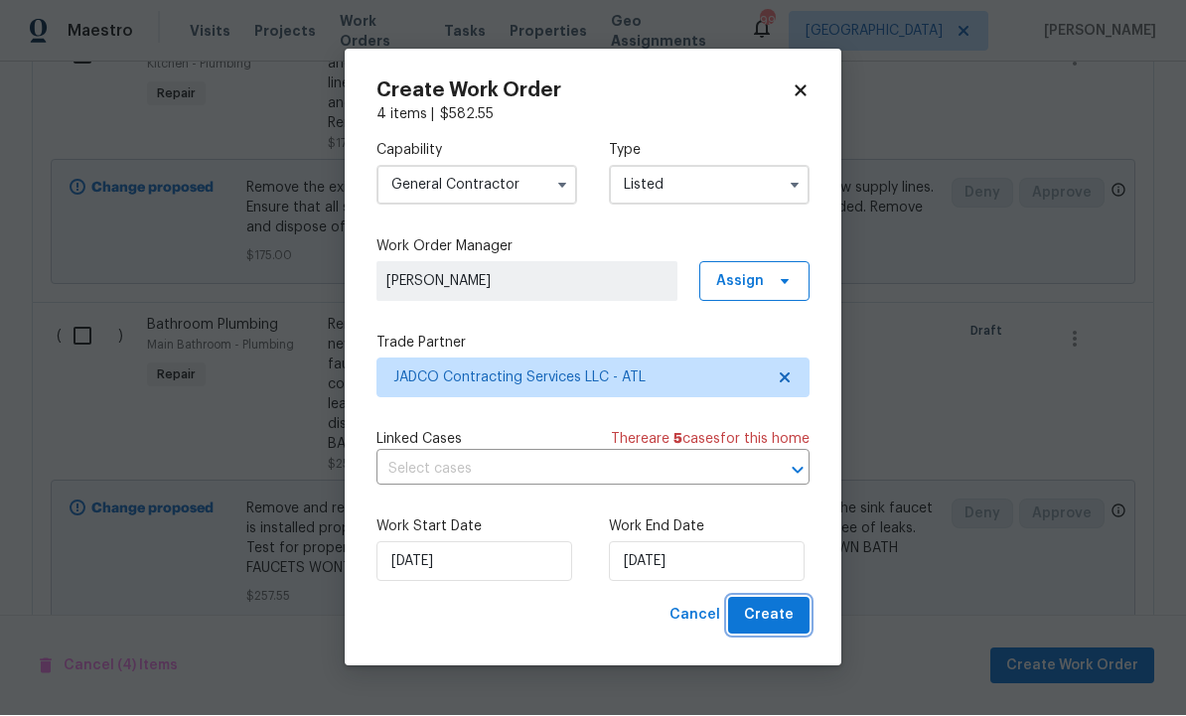
click at [780, 611] on span "Create" at bounding box center [769, 616] width 50 height 25
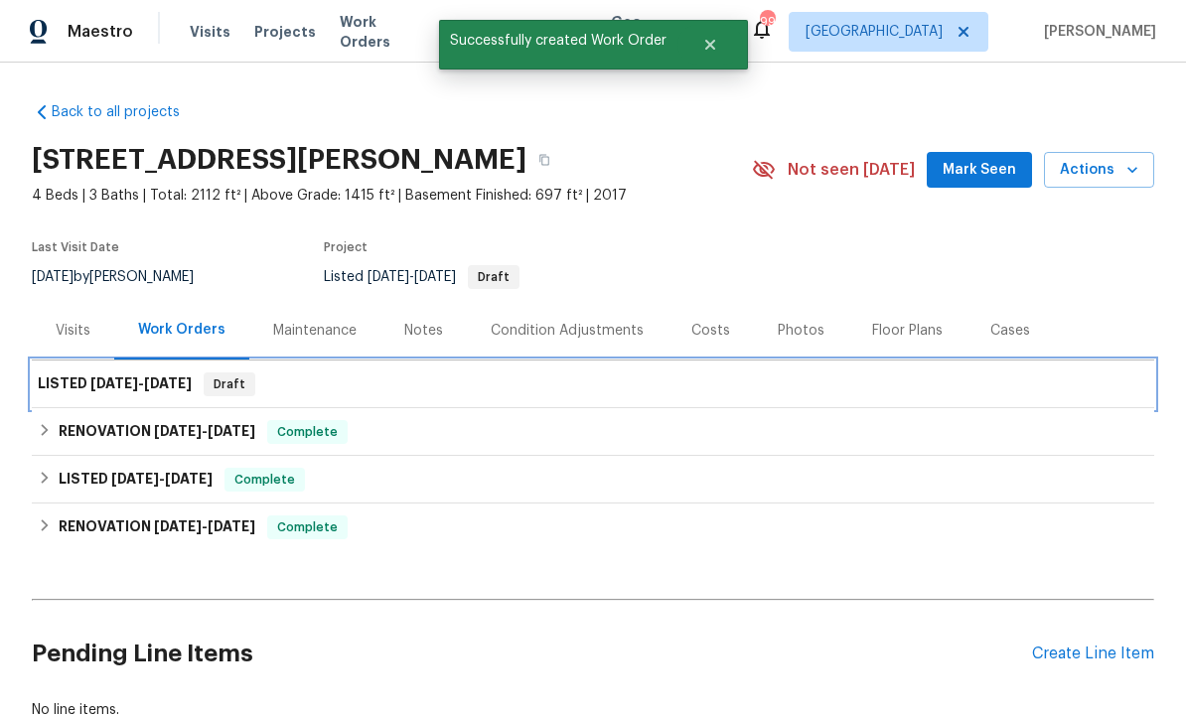
click at [207, 373] on div "LISTED 10/8/25 - 10/9/25 Draft" at bounding box center [593, 385] width 1111 height 24
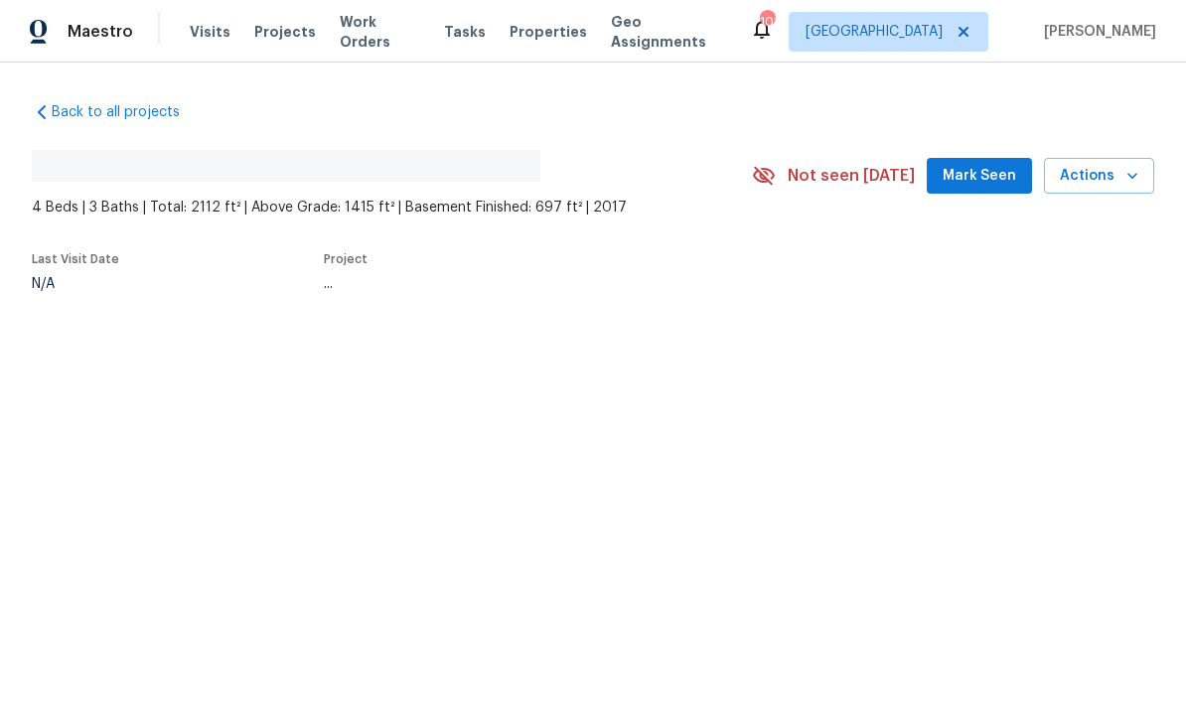
scroll to position [1, 0]
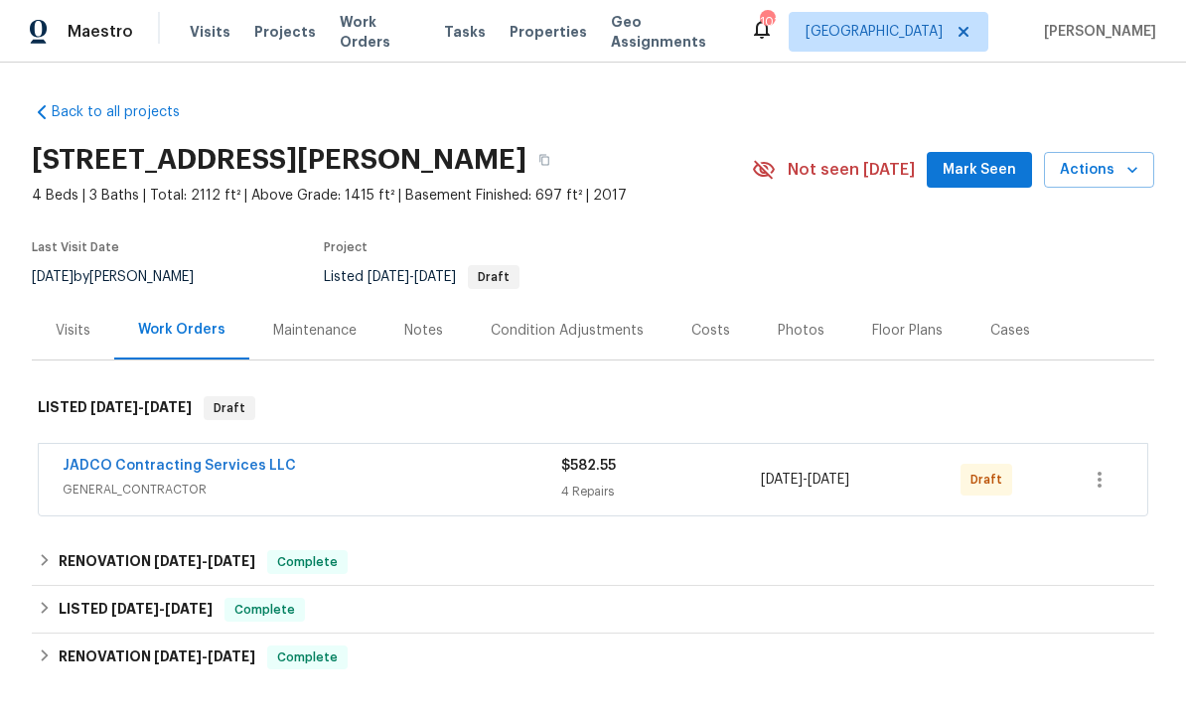
click at [268, 468] on link "JADCO Contracting Services LLC" at bounding box center [179, 466] width 233 height 14
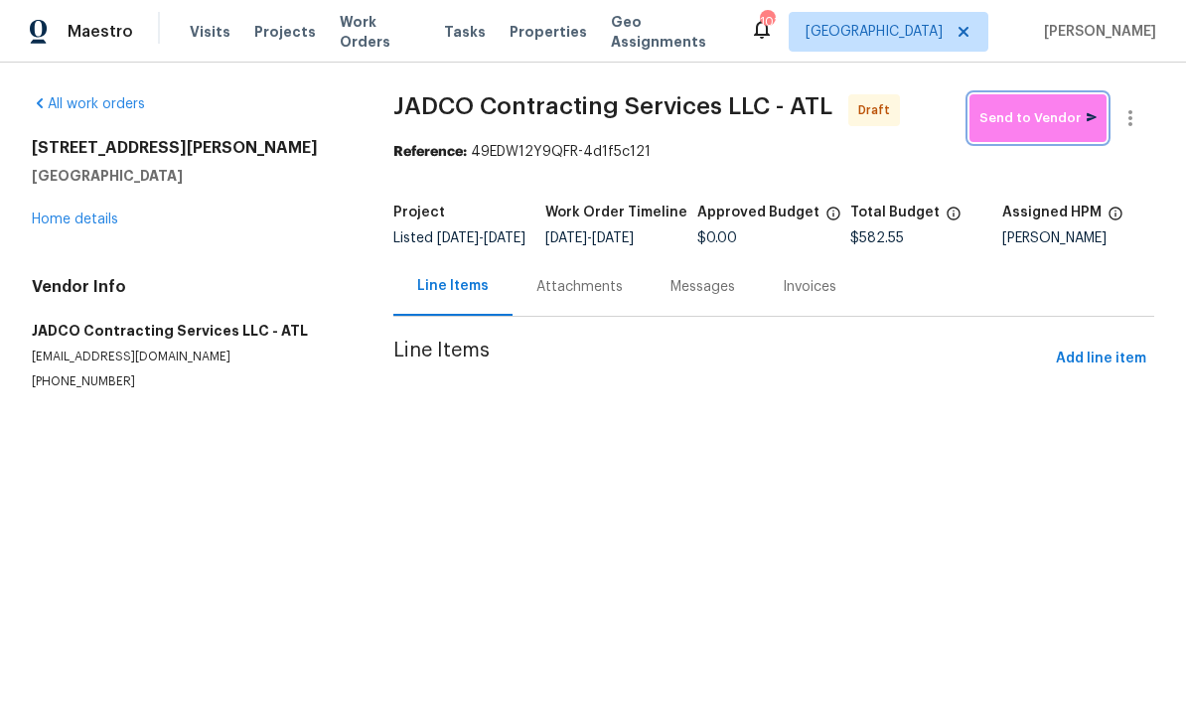
click at [1044, 117] on span "Send to Vendor" at bounding box center [1037, 118] width 117 height 23
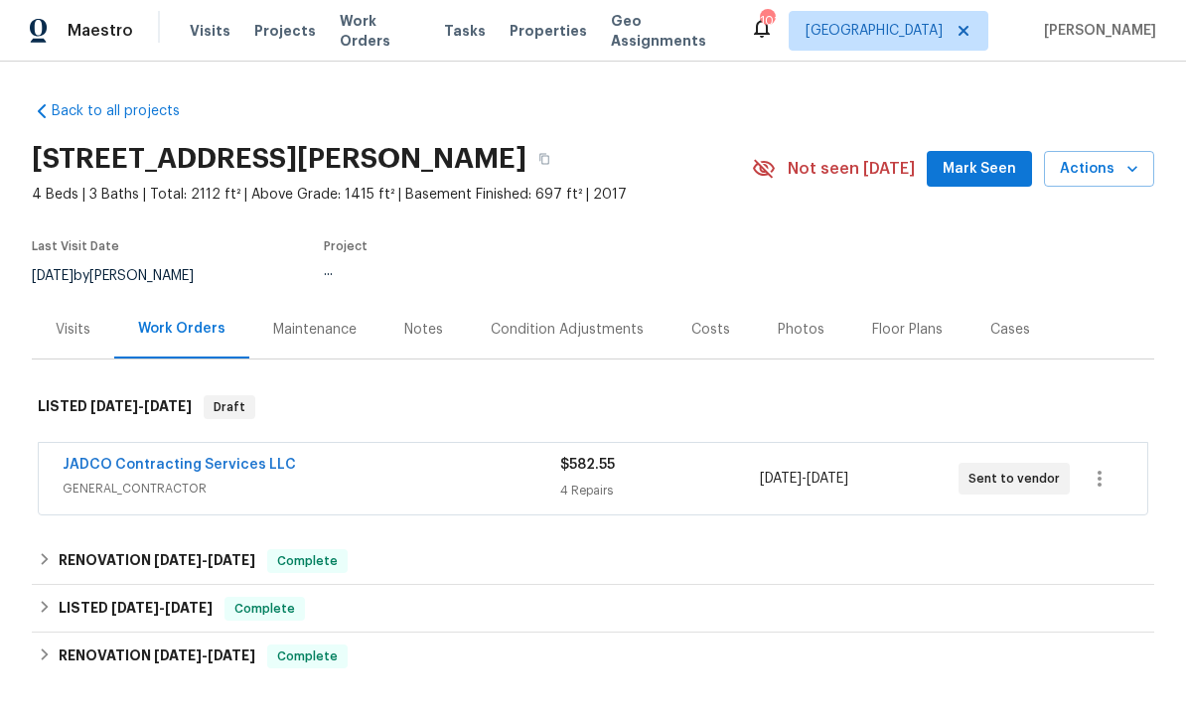
scroll to position [1, 0]
click at [973, 168] on span "Mark Seen" at bounding box center [980, 170] width 74 height 25
